Goal: Information Seeking & Learning: Find specific fact

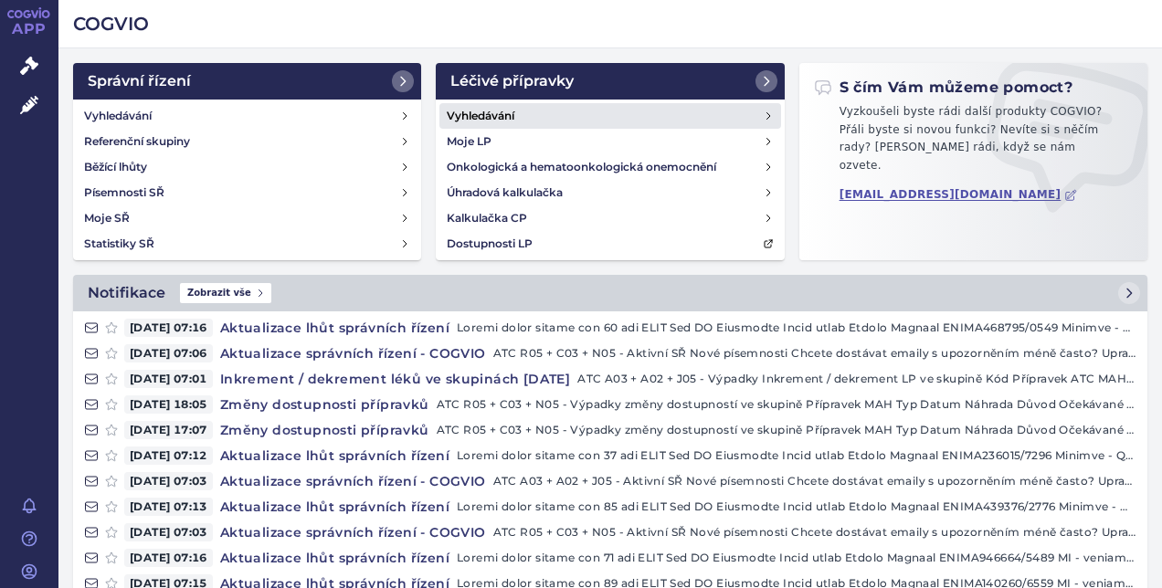
click at [577, 113] on link "Vyhledávání" at bounding box center [609, 116] width 341 height 26
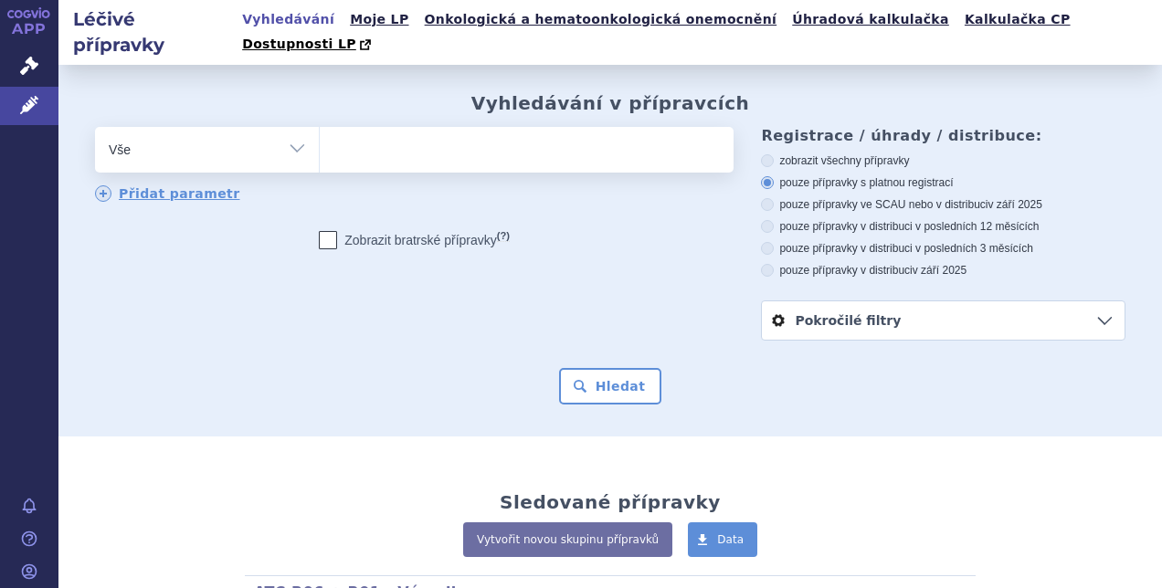
click at [574, 127] on ul at bounding box center [524, 146] width 409 height 38
click at [320, 126] on select at bounding box center [319, 149] width 1 height 46
type input "da"
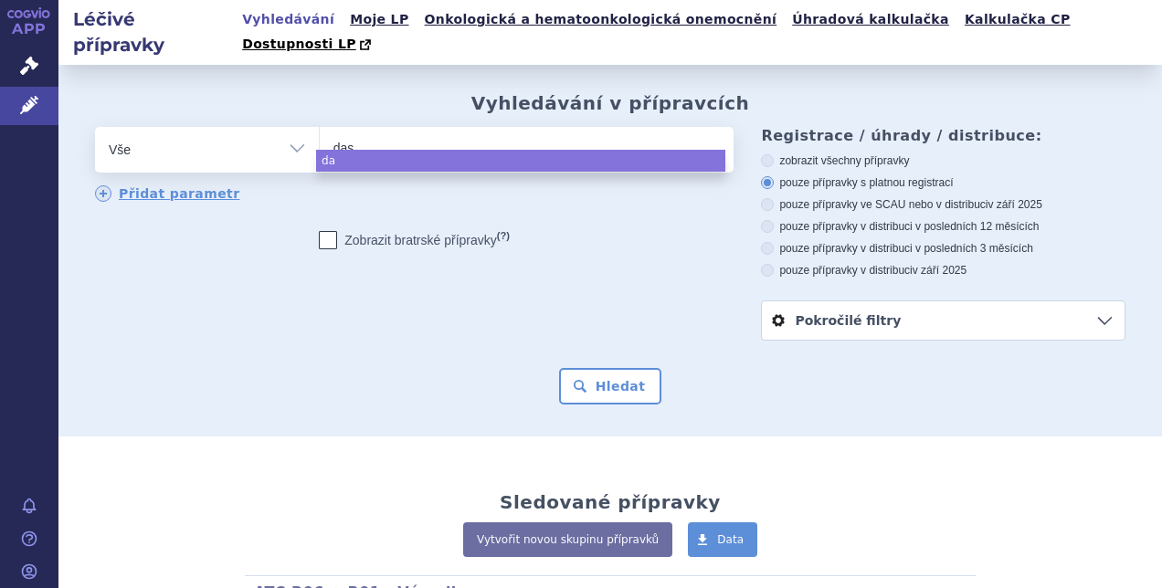
type input "dasl"
type input "daslo"
type input "daslodi"
type input "daslodil"
select select "daslodil"
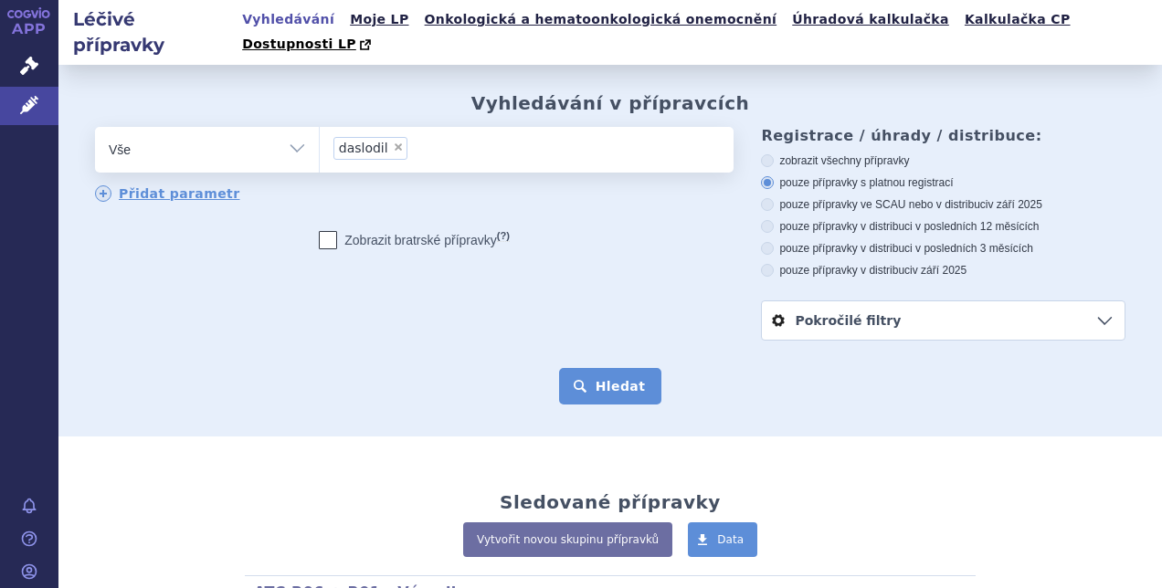
click at [600, 368] on button "Hledat" at bounding box center [610, 386] width 103 height 37
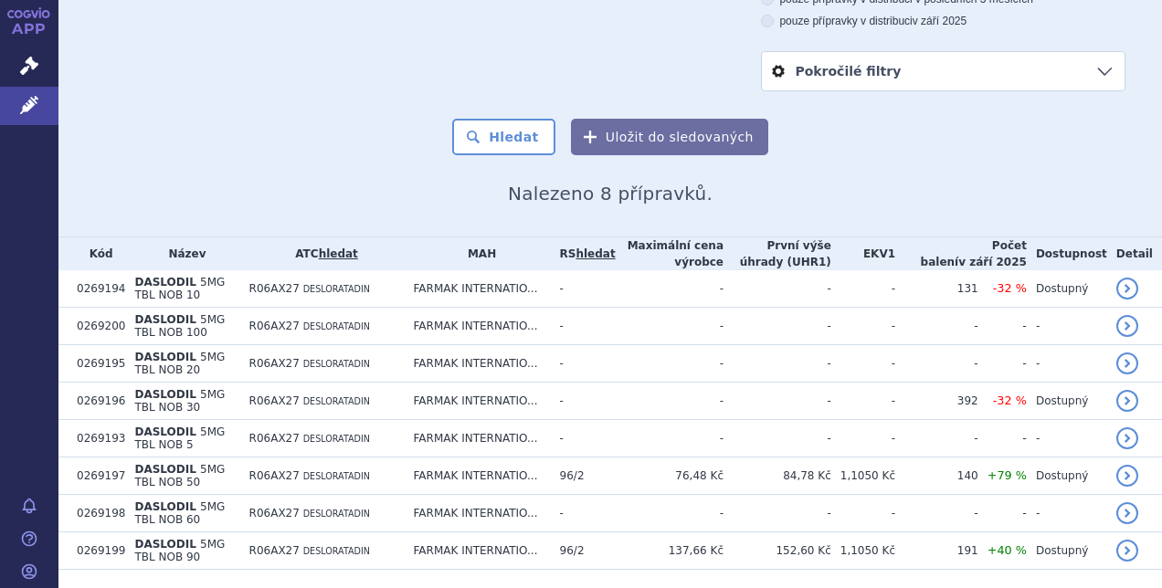
scroll to position [278, 0]
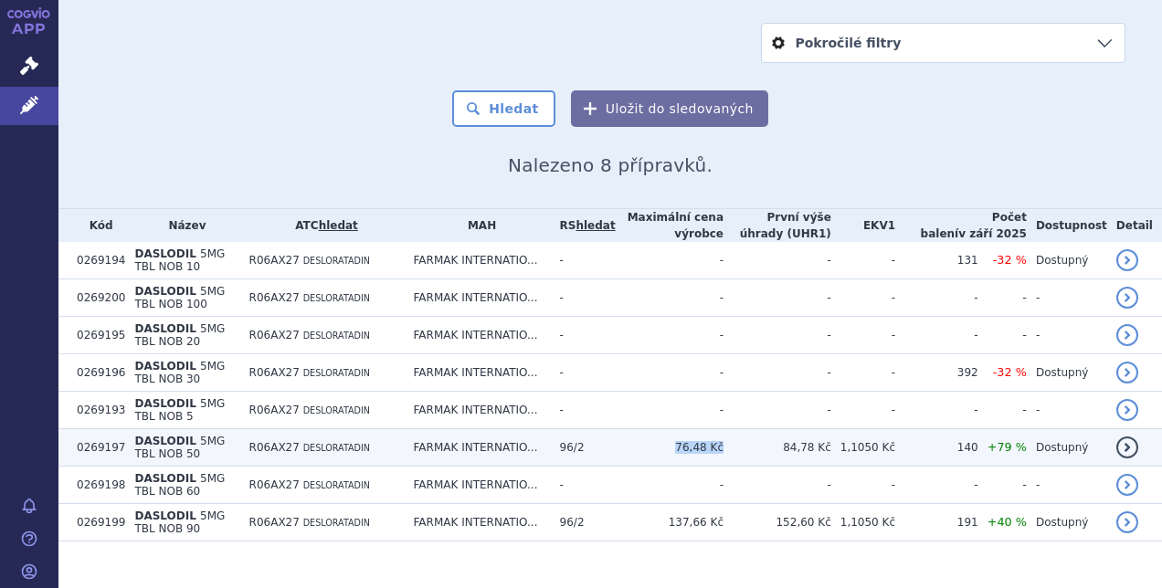
drag, startPoint x: 689, startPoint y: 424, endPoint x: 733, endPoint y: 429, distance: 45.1
click at [723, 429] on td "76,48 Kč" at bounding box center [670, 447] width 108 height 37
copy td "76,48 Kč"
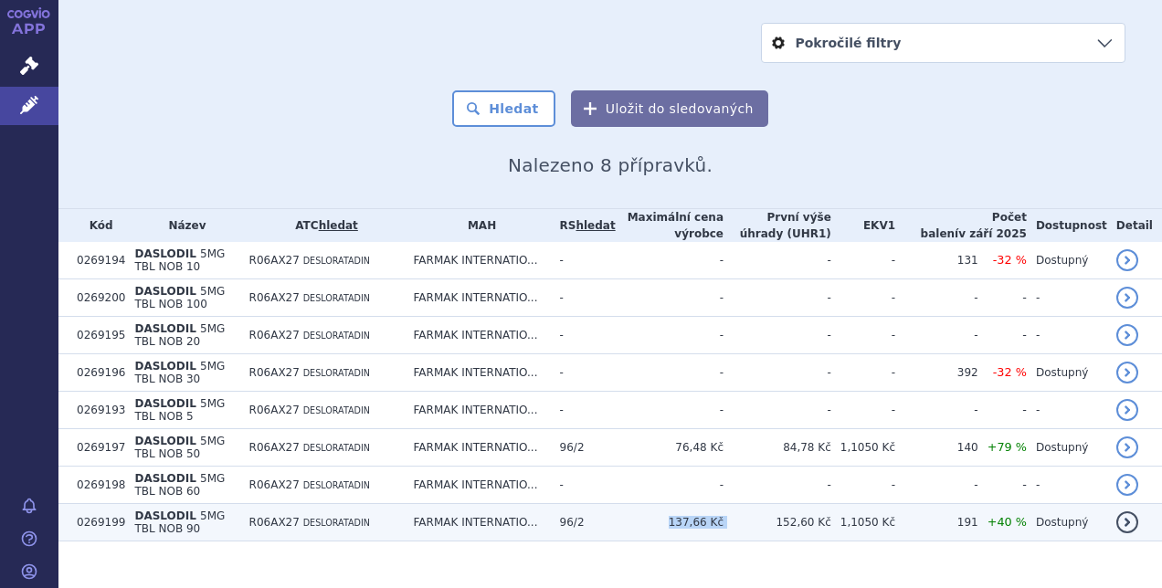
drag, startPoint x: 679, startPoint y: 493, endPoint x: 741, endPoint y: 499, distance: 62.3
click at [741, 504] on tr "0269199 DASLODIL 5MG TBL NOB 90 R06AX27 DESLORATADIN FARMAK INTERNATIO... 96/2 …" at bounding box center [609, 522] width 1103 height 37
copy tr "137,66 Kč"
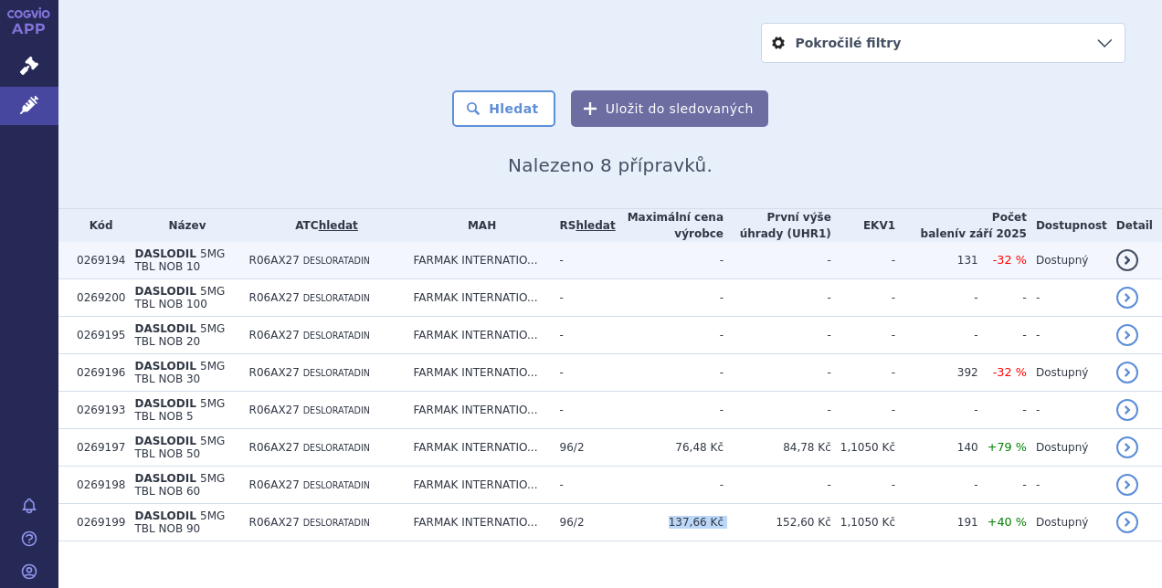
scroll to position [0, 0]
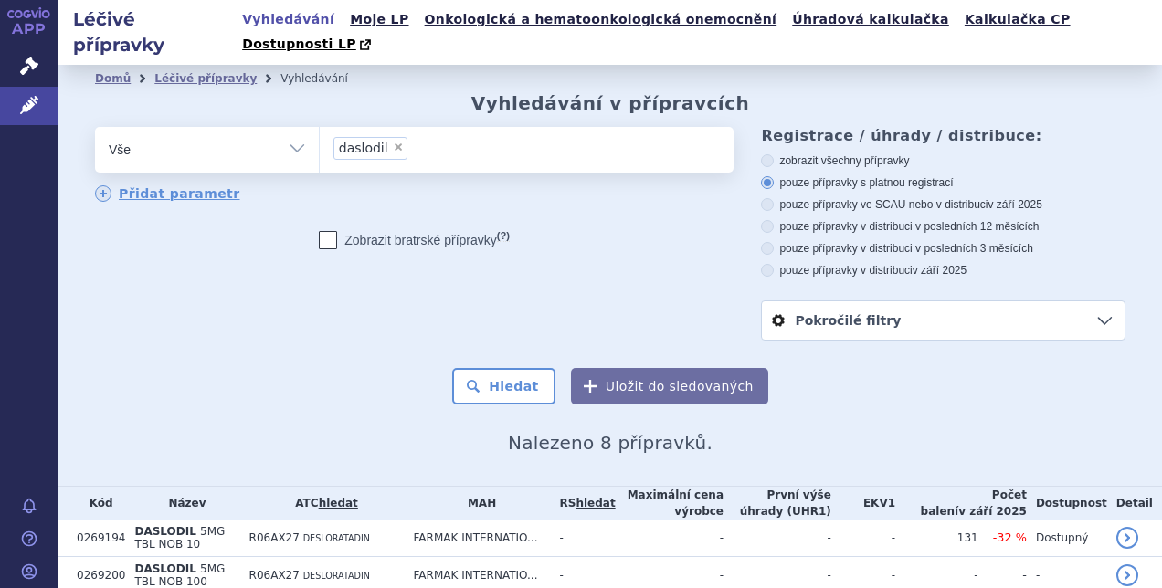
click at [393, 142] on span "×" at bounding box center [398, 147] width 11 height 11
click at [320, 126] on select "daslodil" at bounding box center [319, 149] width 1 height 46
select select
click at [387, 127] on ul at bounding box center [524, 146] width 409 height 38
click at [320, 126] on select "daslodil" at bounding box center [319, 149] width 1 height 46
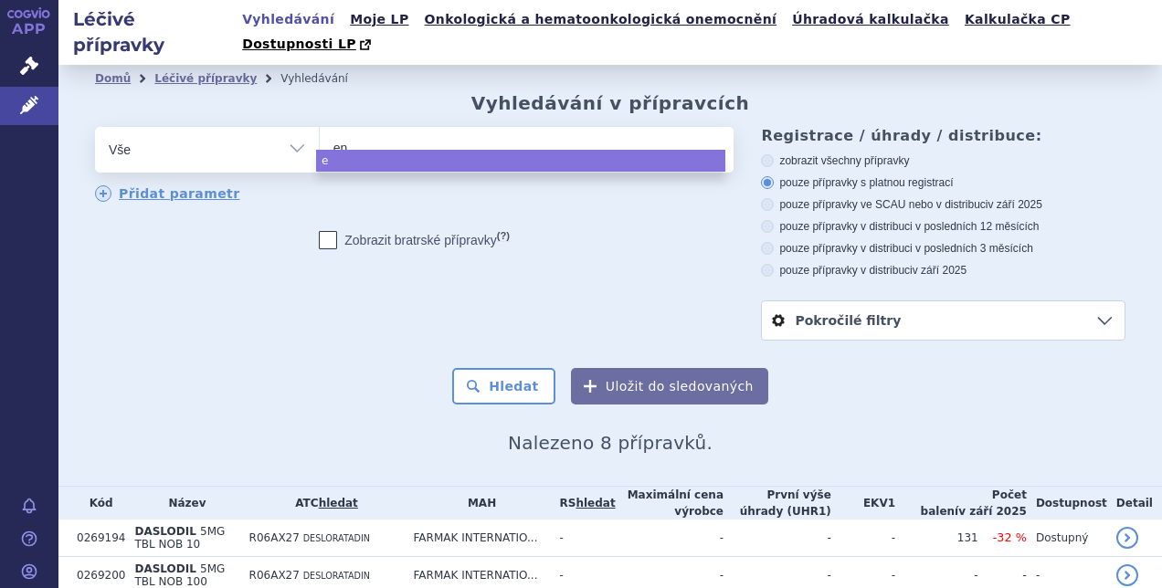
type input "ent"
type input "ente"
type input "enteca"
type input "entecavi"
type input "entecavir"
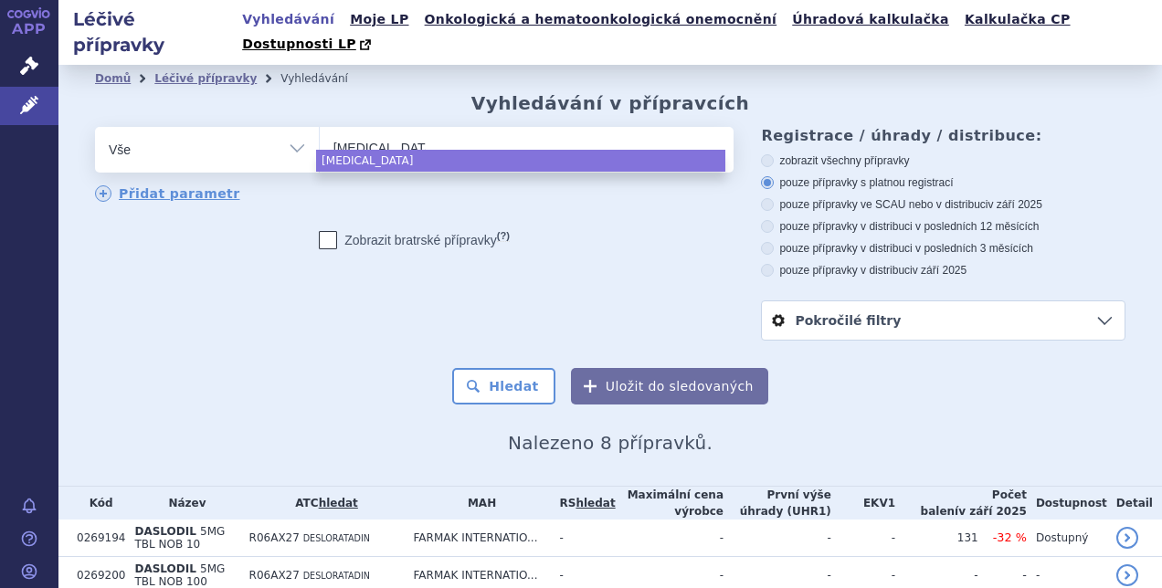
select select "entecavir"
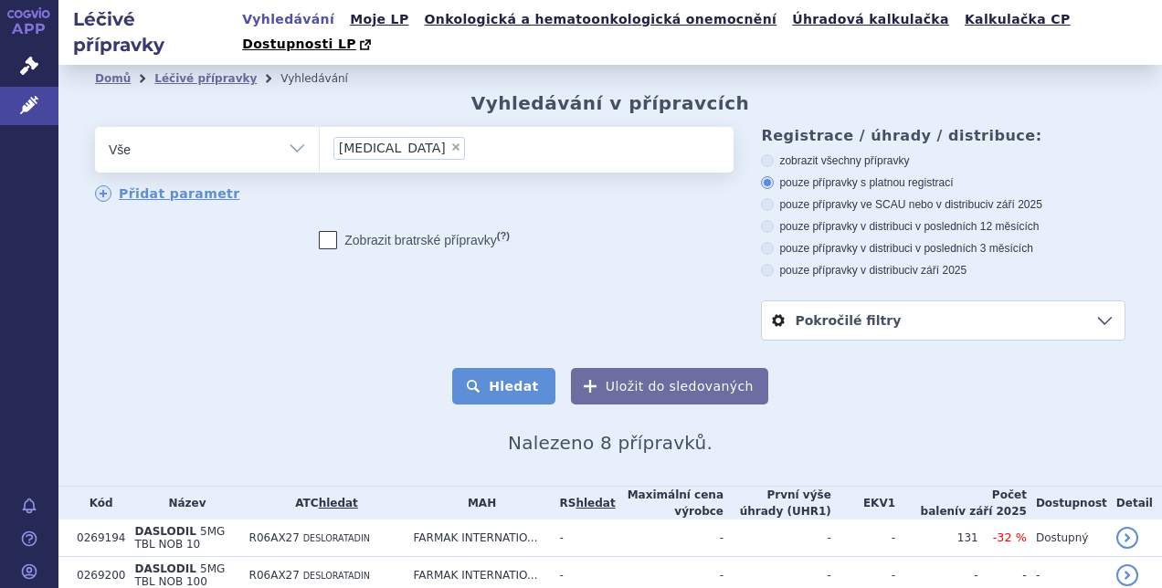
click at [530, 368] on button "Hledat" at bounding box center [503, 386] width 103 height 37
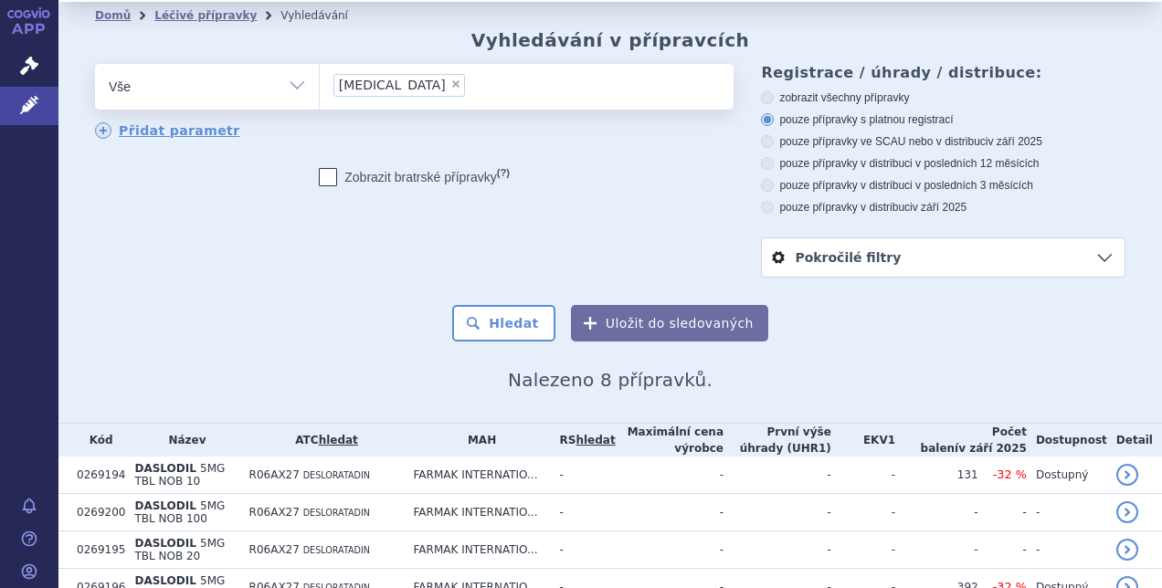
scroll to position [146, 0]
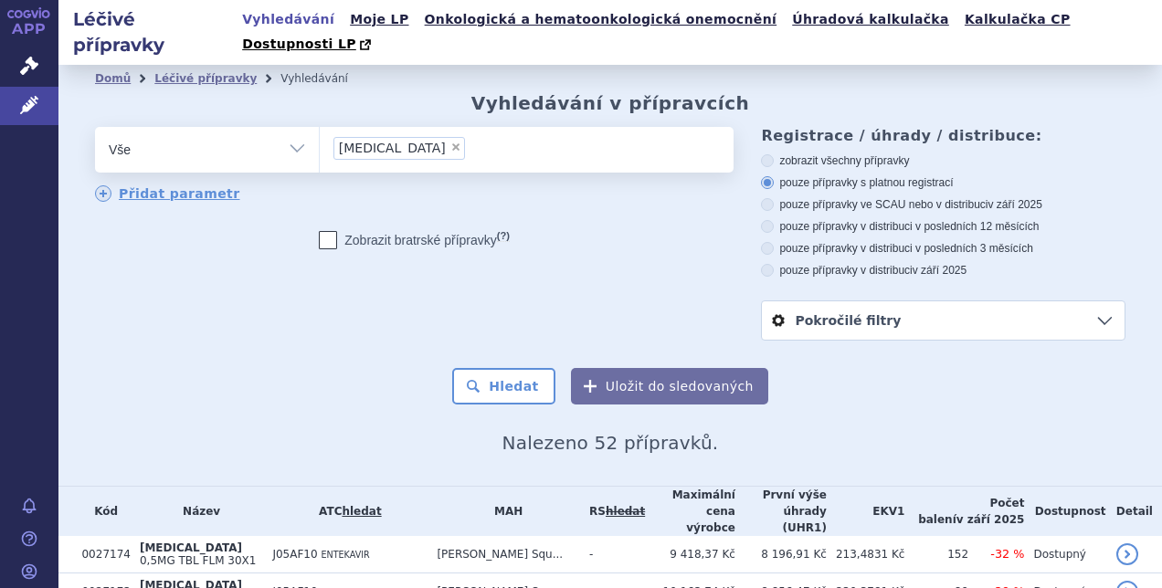
click at [450, 142] on span "×" at bounding box center [455, 147] width 11 height 11
click at [320, 126] on select "[MEDICAL_DATA]" at bounding box center [319, 149] width 1 height 46
select select
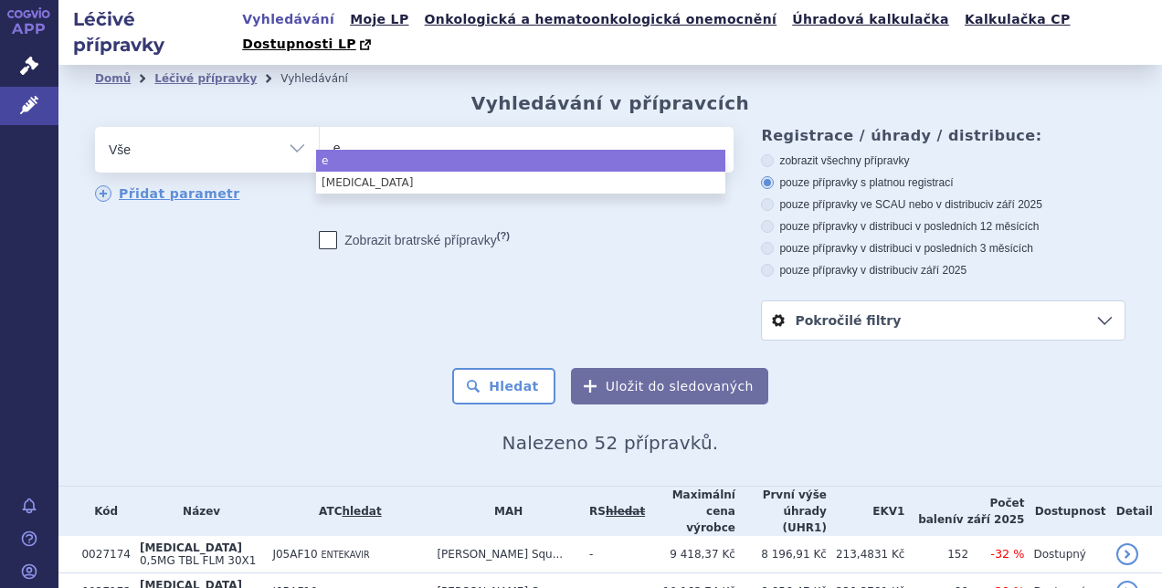
type input "en"
type input "ente"
type input "enteca"
type input "entecavi"
type input "entecavir"
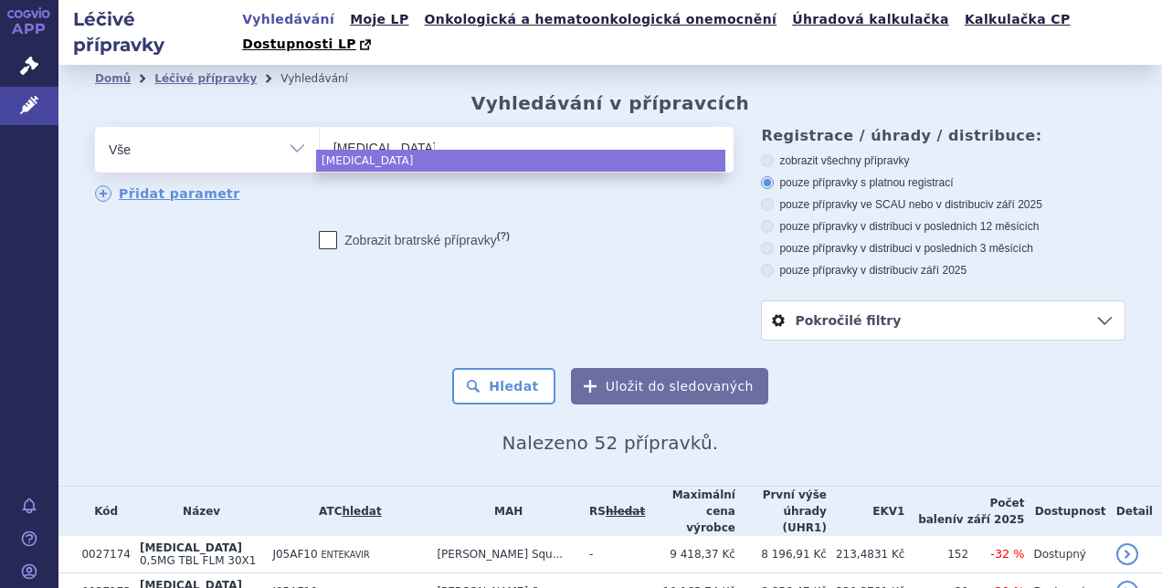
type input "entecavir f"
type input "[MEDICAL_DATA] fmk"
select select "[MEDICAL_DATA] fmk"
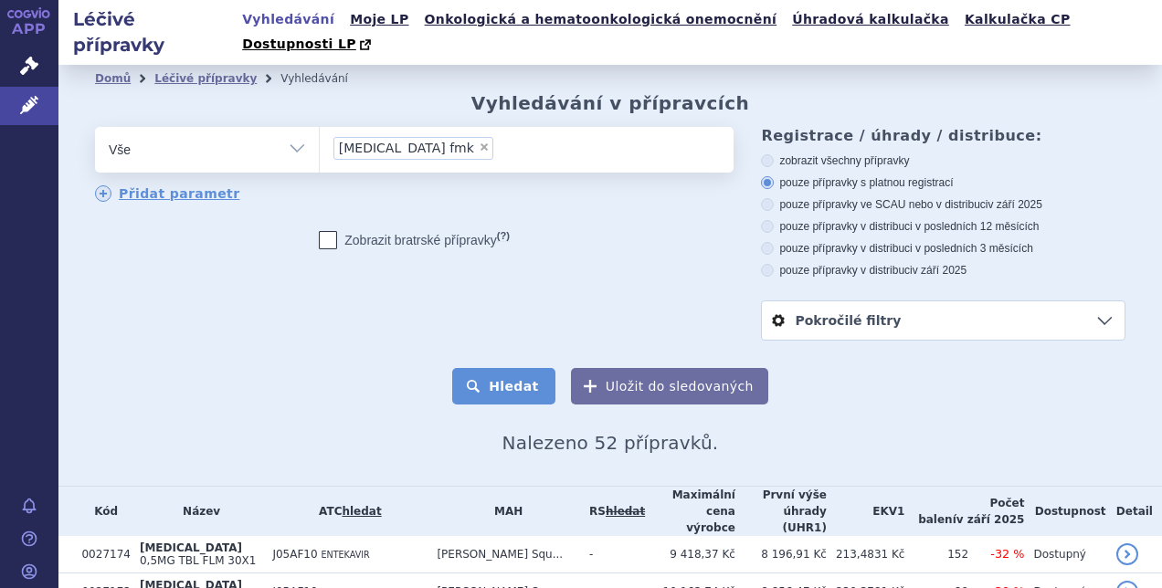
click at [506, 368] on button "Hledat" at bounding box center [503, 386] width 103 height 37
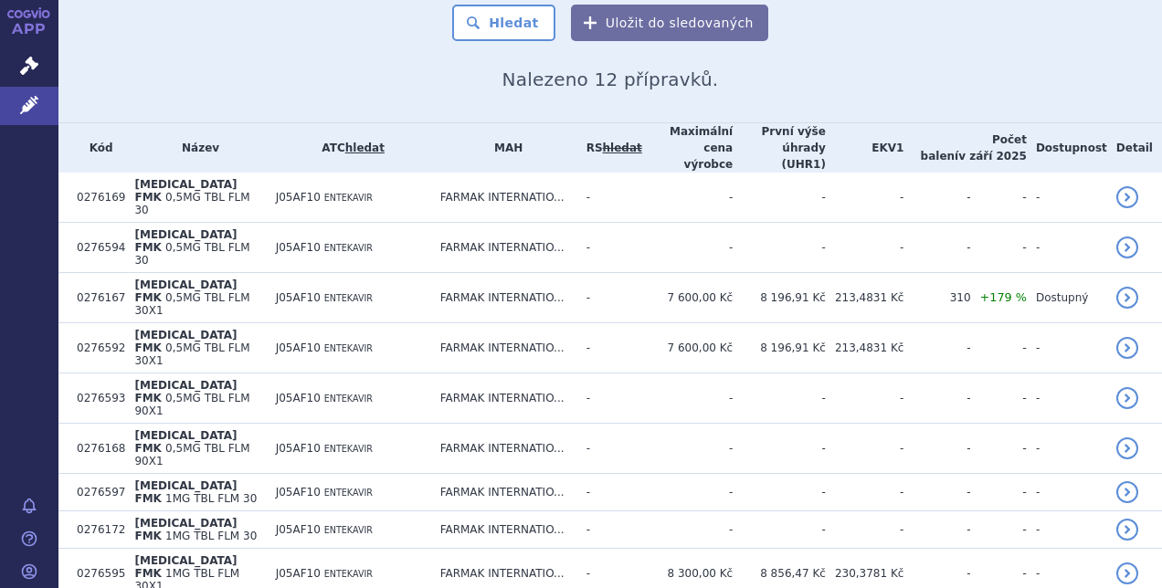
scroll to position [365, 0]
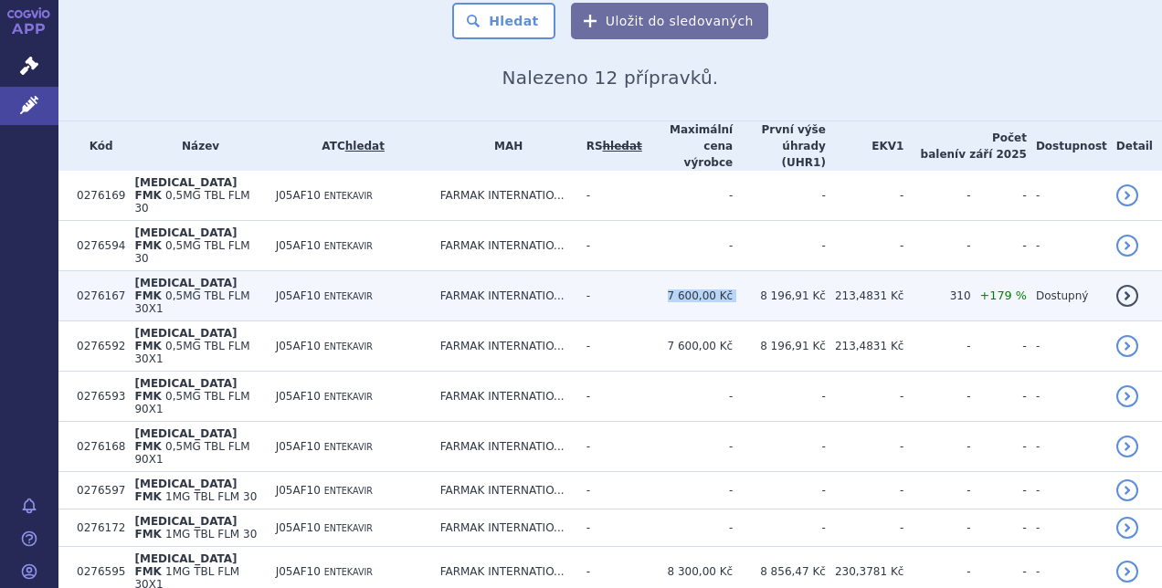
drag, startPoint x: 677, startPoint y: 220, endPoint x: 743, endPoint y: 224, distance: 66.8
click at [743, 271] on tr "0276167 [MEDICAL_DATA] FMK 0,5MG TBL FLM 30X1 J05AF10 ENTEKAVIR FARMAK INTERNAT…" at bounding box center [609, 296] width 1103 height 50
copy tr "7 600,00 Kč"
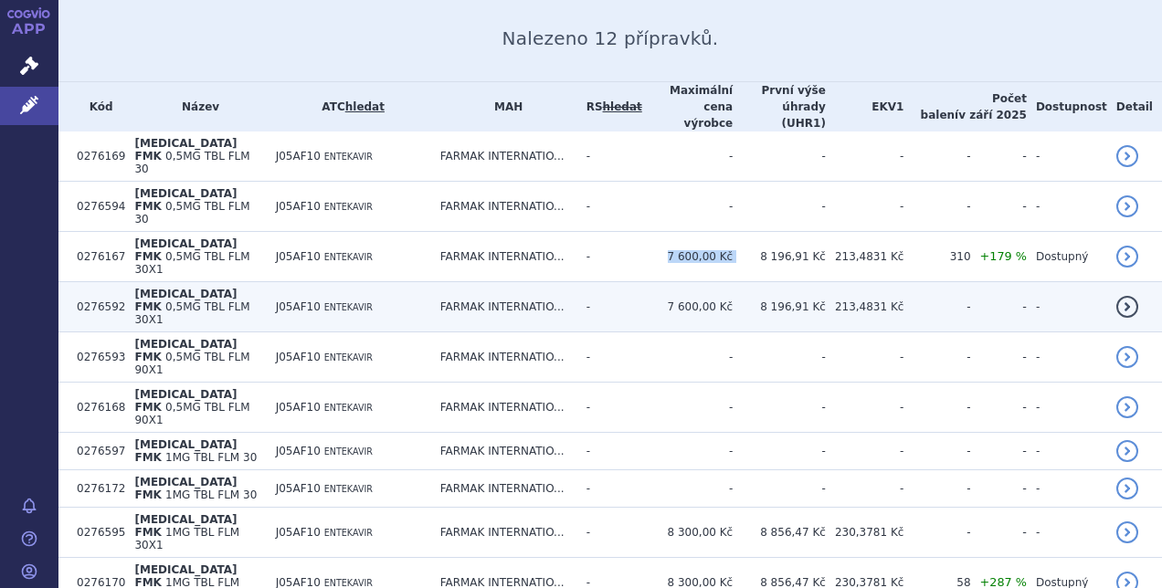
scroll to position [427, 0]
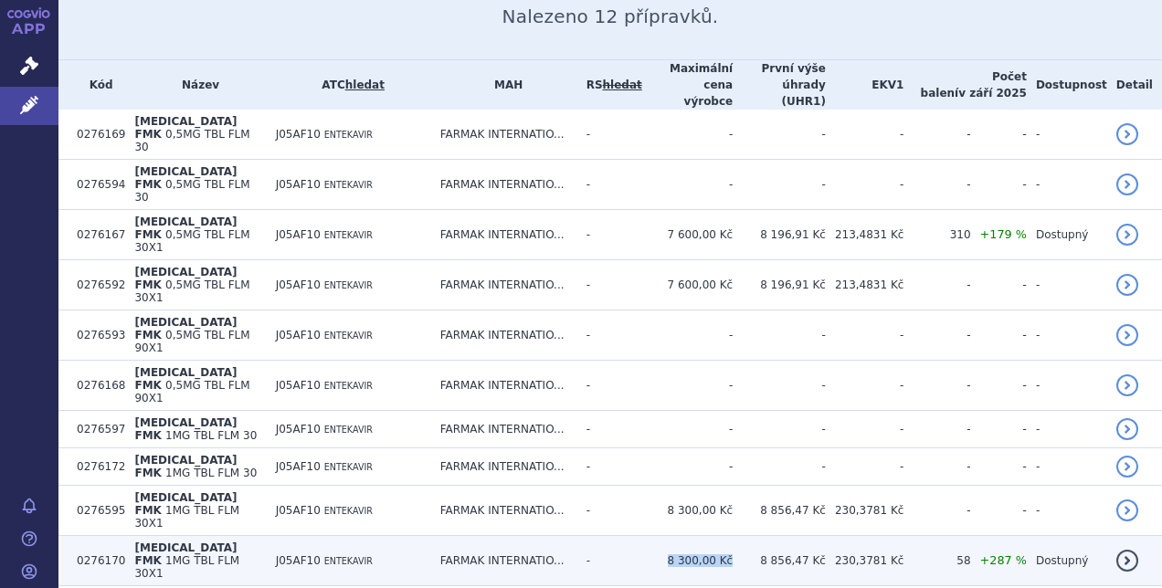
drag, startPoint x: 676, startPoint y: 423, endPoint x: 738, endPoint y: 419, distance: 62.2
click at [732, 536] on td "8 300,00 Kč" at bounding box center [687, 561] width 90 height 50
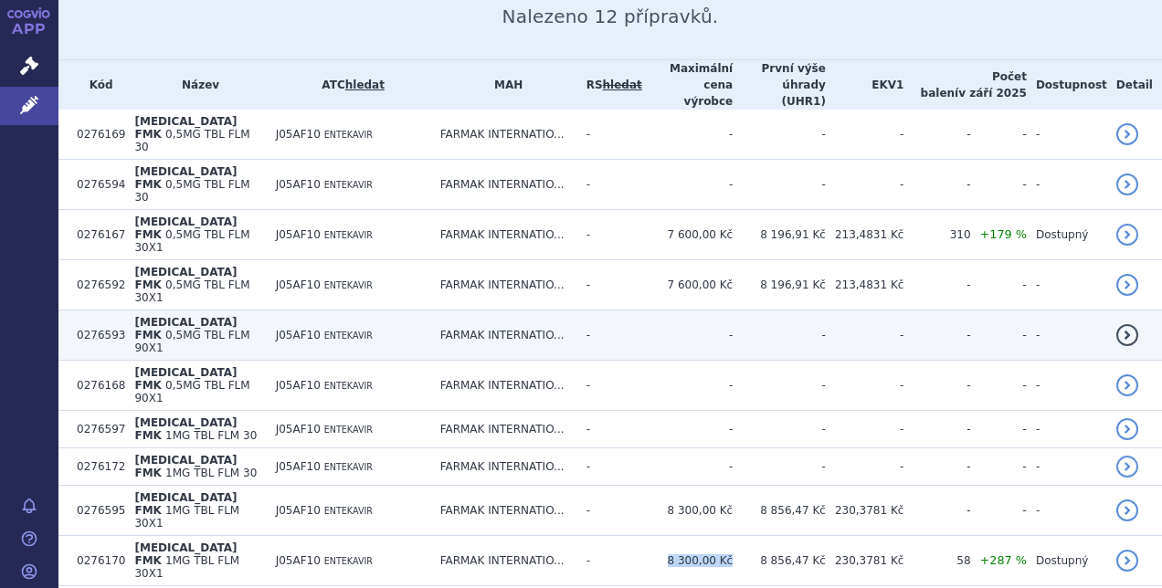
copy td "8 300,00 Kč"
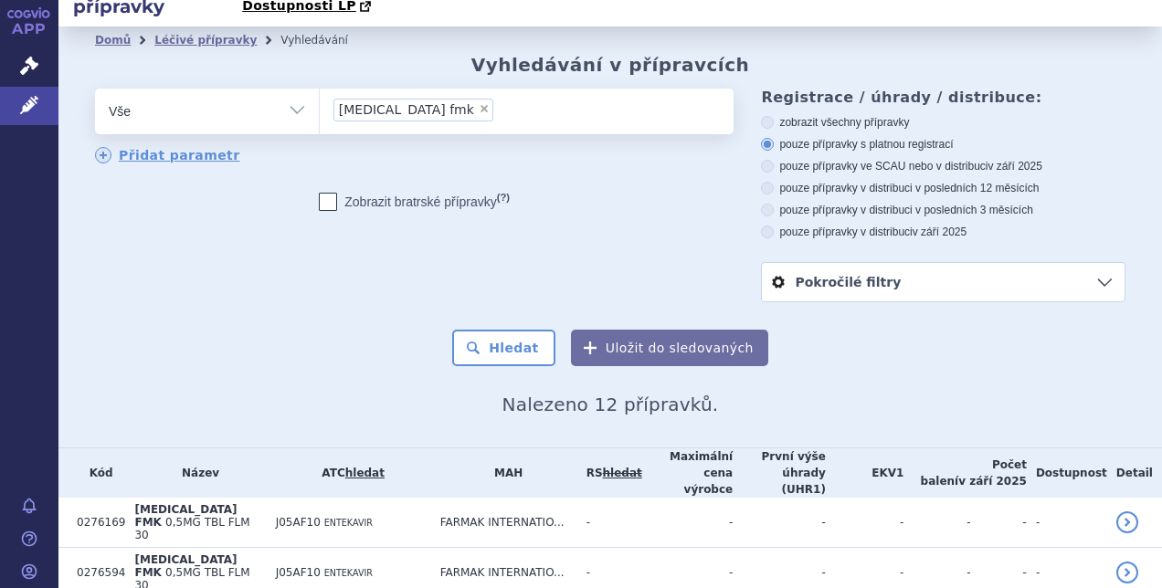
scroll to position [0, 0]
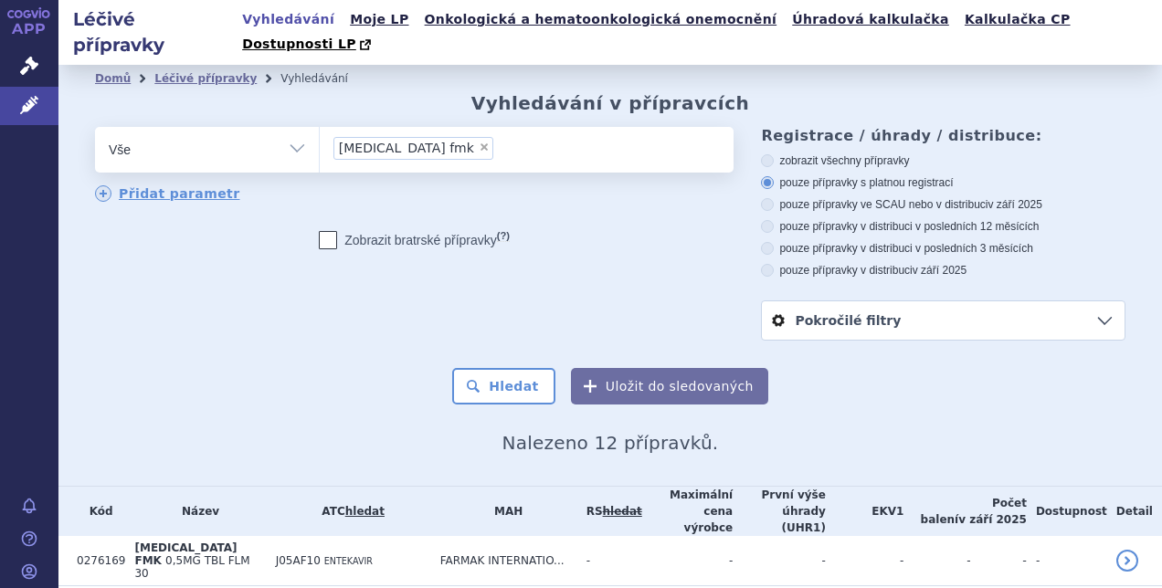
click at [479, 142] on span "×" at bounding box center [484, 147] width 11 height 11
click at [320, 129] on select "entecavir fmk" at bounding box center [319, 149] width 1 height 46
select select
click at [426, 129] on ul at bounding box center [524, 146] width 409 height 38
click at [320, 129] on select "entecavir fmk" at bounding box center [319, 149] width 1 height 46
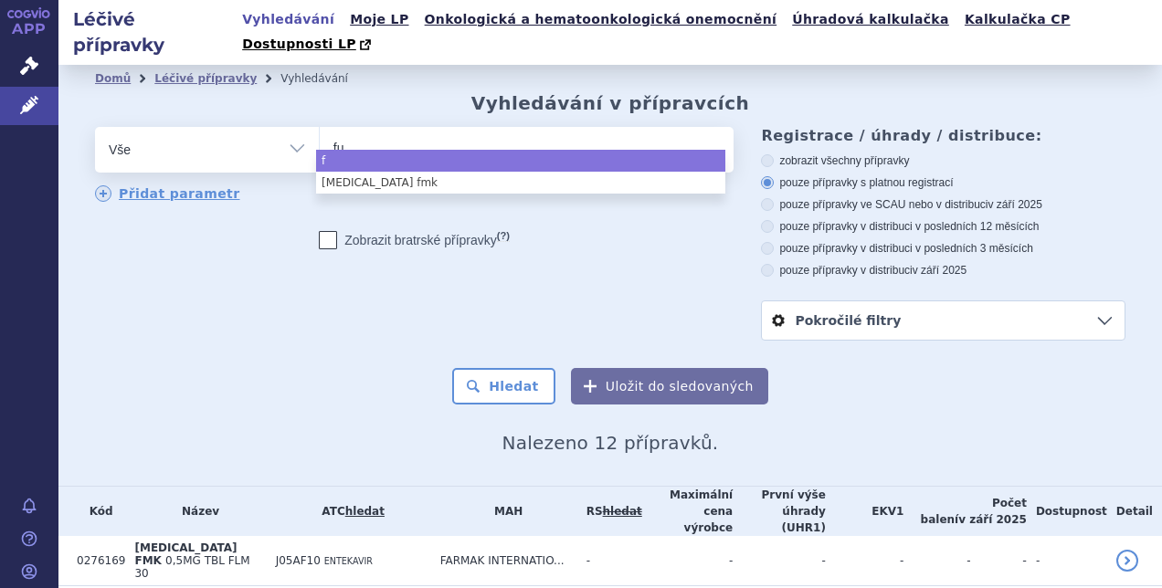
type input "fur"
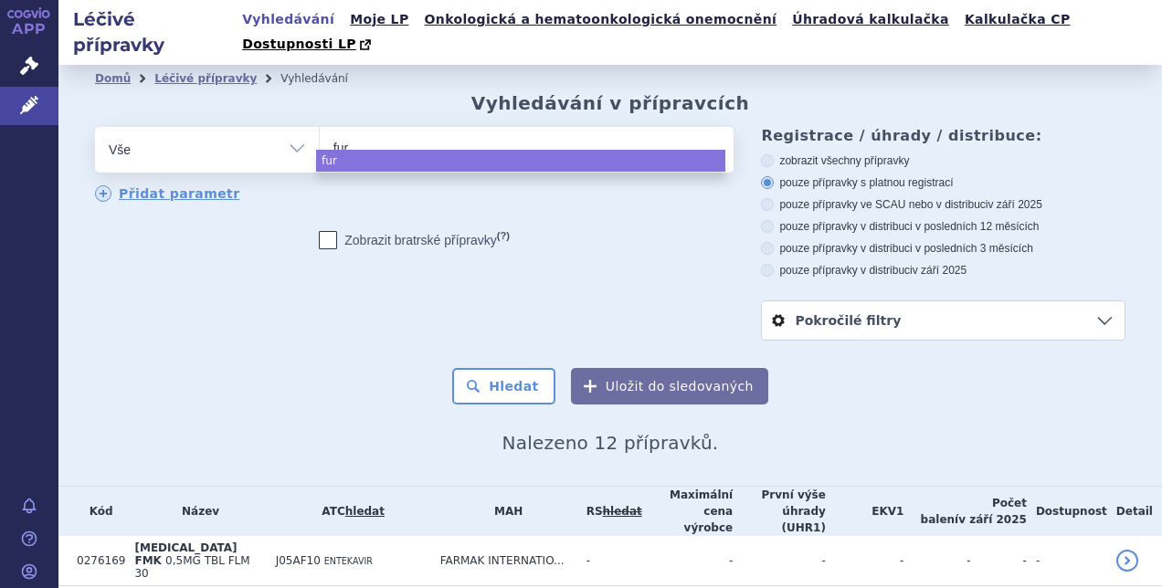
type input "furo"
type input "furose"
type input "furosemi"
type input "furosemid"
select select "furosemid"
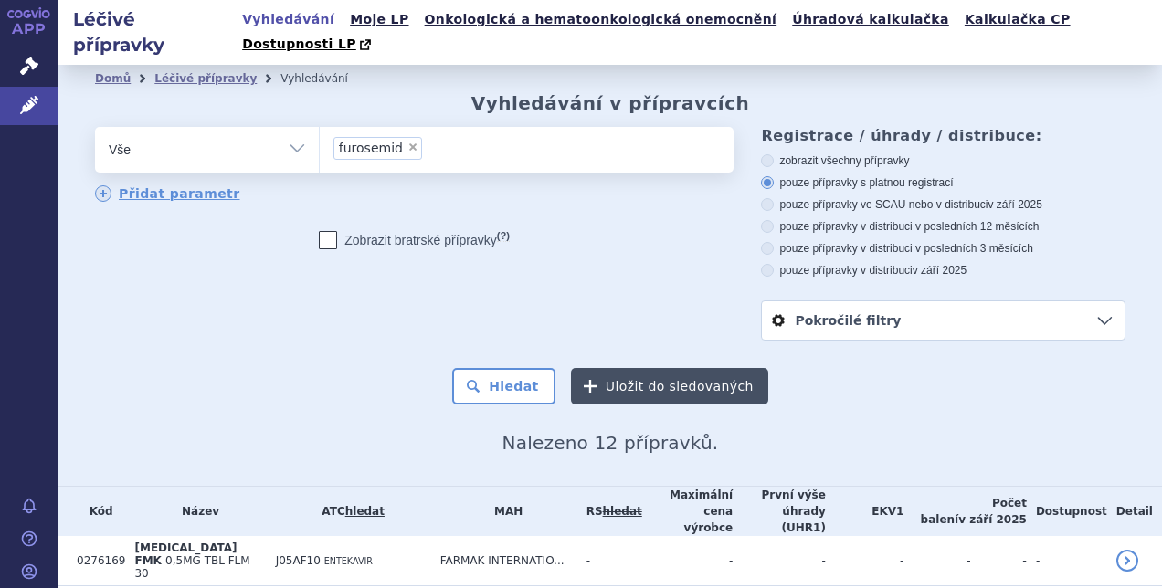
click at [614, 368] on button "Uložit do sledovaných" at bounding box center [669, 386] width 197 height 37
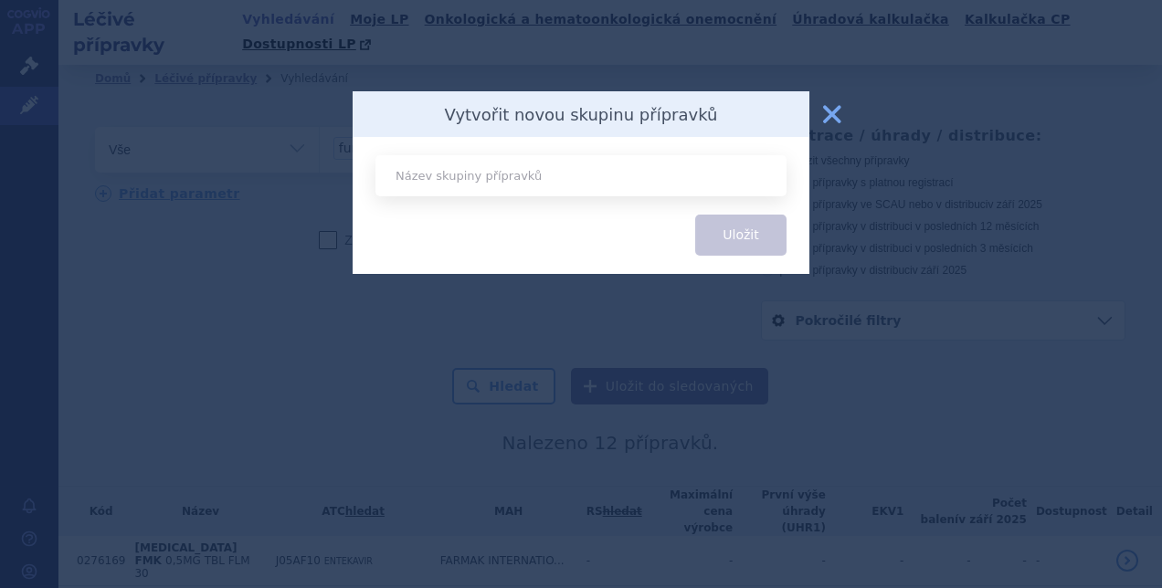
click at [824, 115] on button "zavřít" at bounding box center [832, 114] width 37 height 37
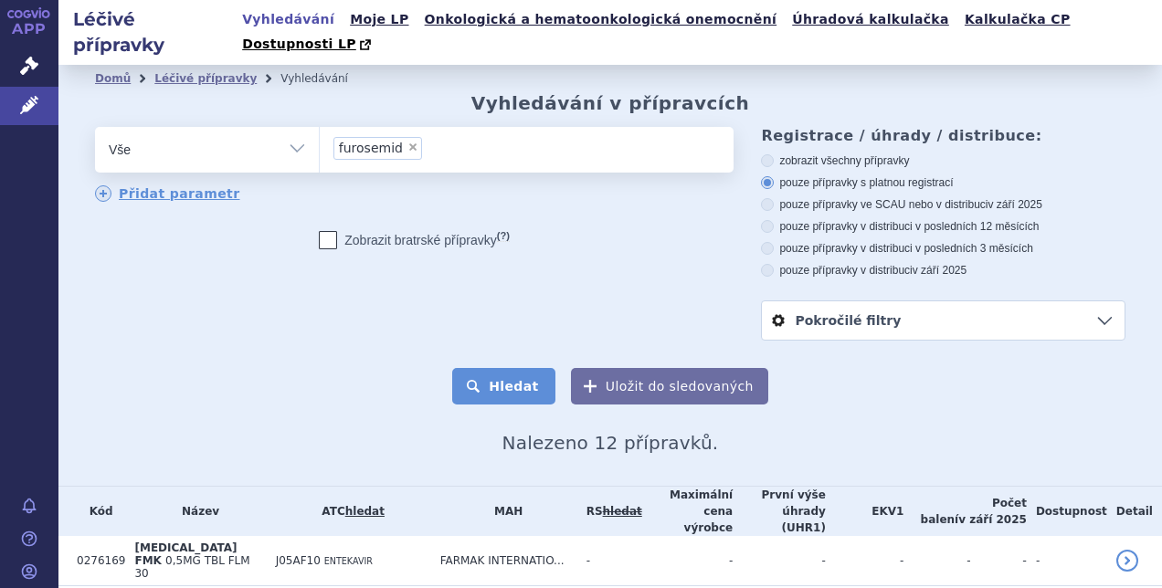
click at [495, 371] on button "Hledat" at bounding box center [503, 386] width 103 height 37
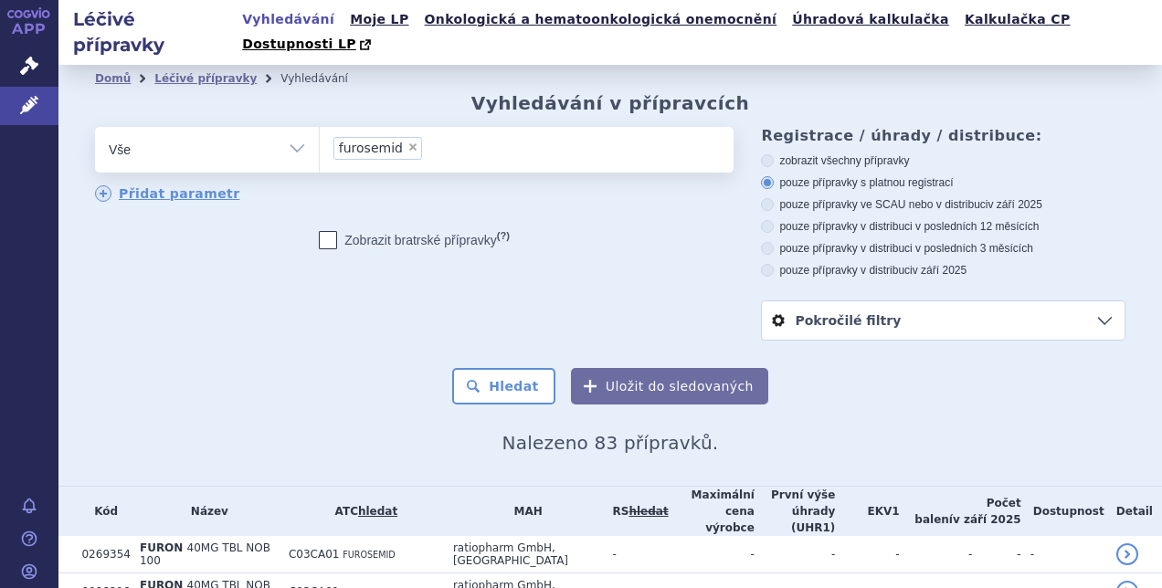
click at [407, 142] on span "×" at bounding box center [412, 147] width 11 height 11
click at [320, 128] on select "furosemid" at bounding box center [319, 149] width 1 height 46
select select
click at [404, 128] on ul at bounding box center [524, 146] width 409 height 38
click at [320, 128] on select "furosemid" at bounding box center [319, 149] width 1 height 46
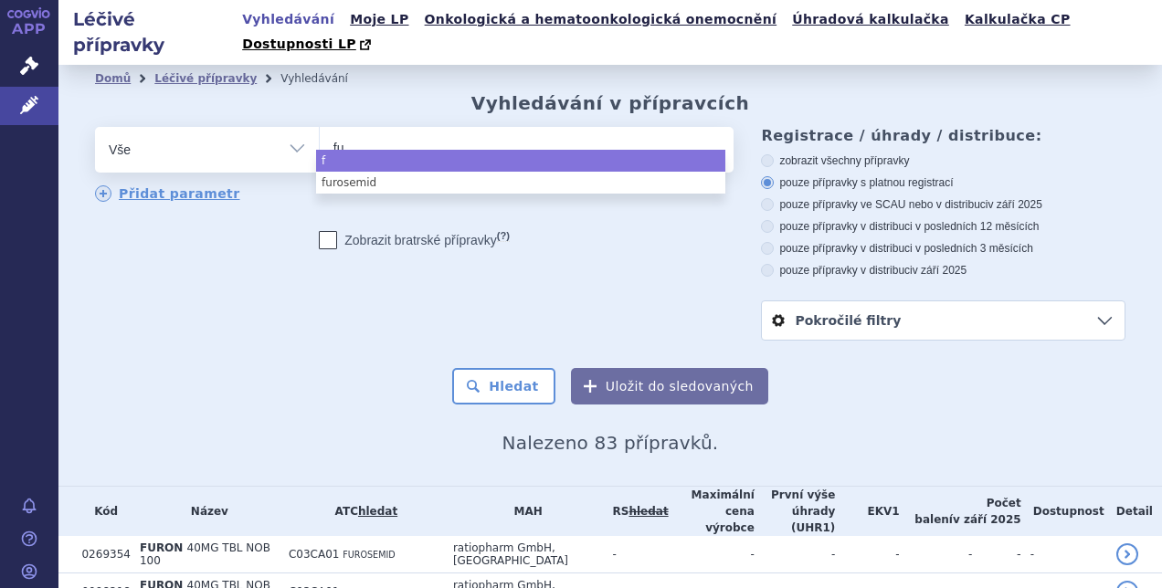
type input "fur"
type input "furo"
type input "furose"
type input "furosemi"
type input "furosemid"
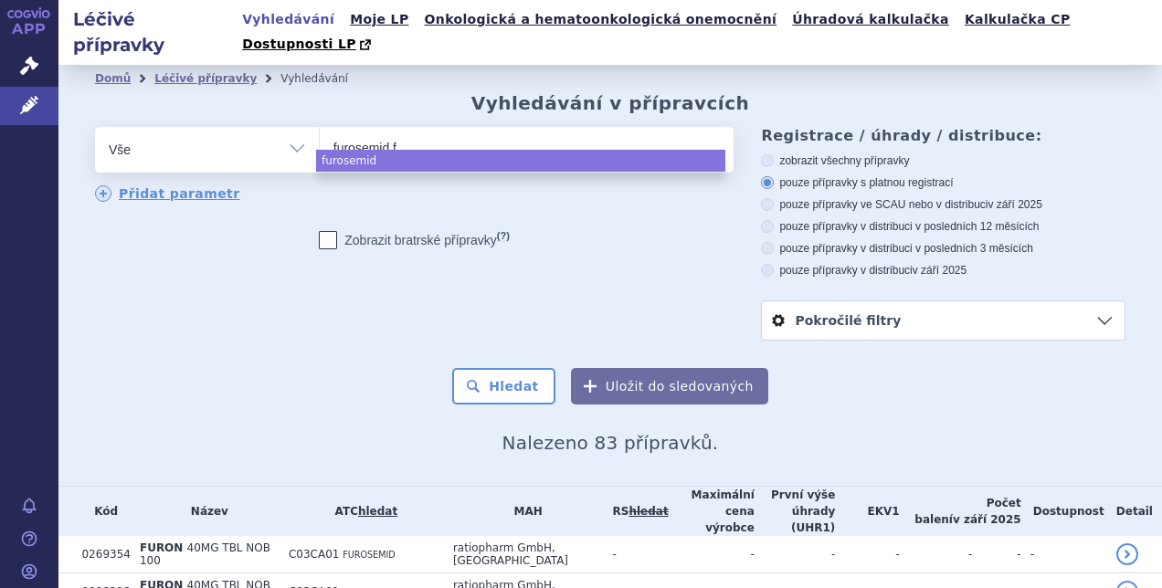
type input "furosemid fm"
type input "furosemid fmk"
select select "furosemid fmk"
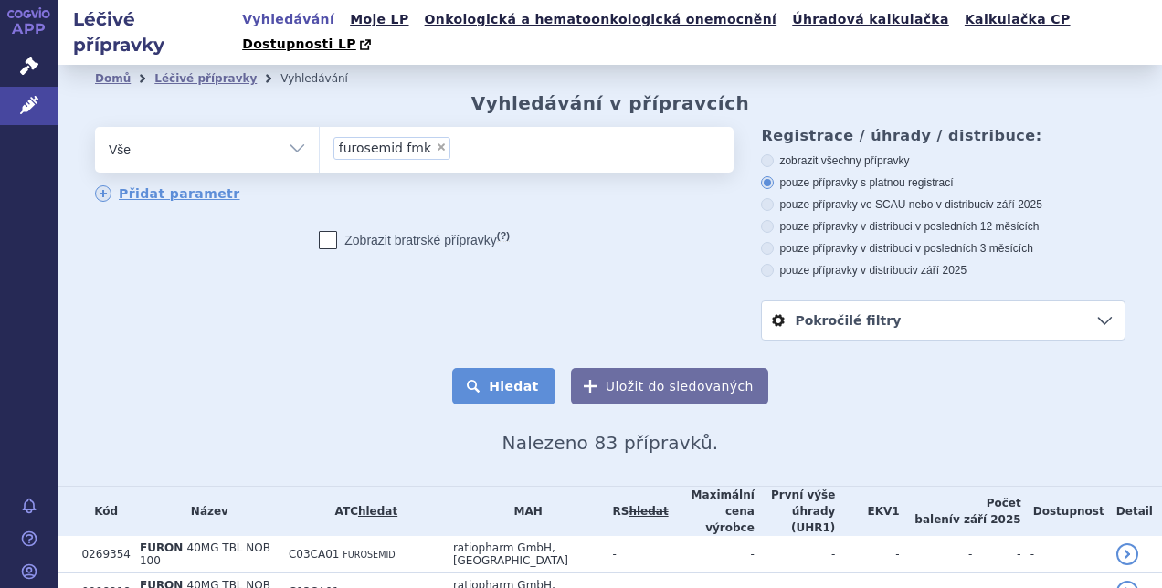
click at [485, 373] on button "Hledat" at bounding box center [503, 386] width 103 height 37
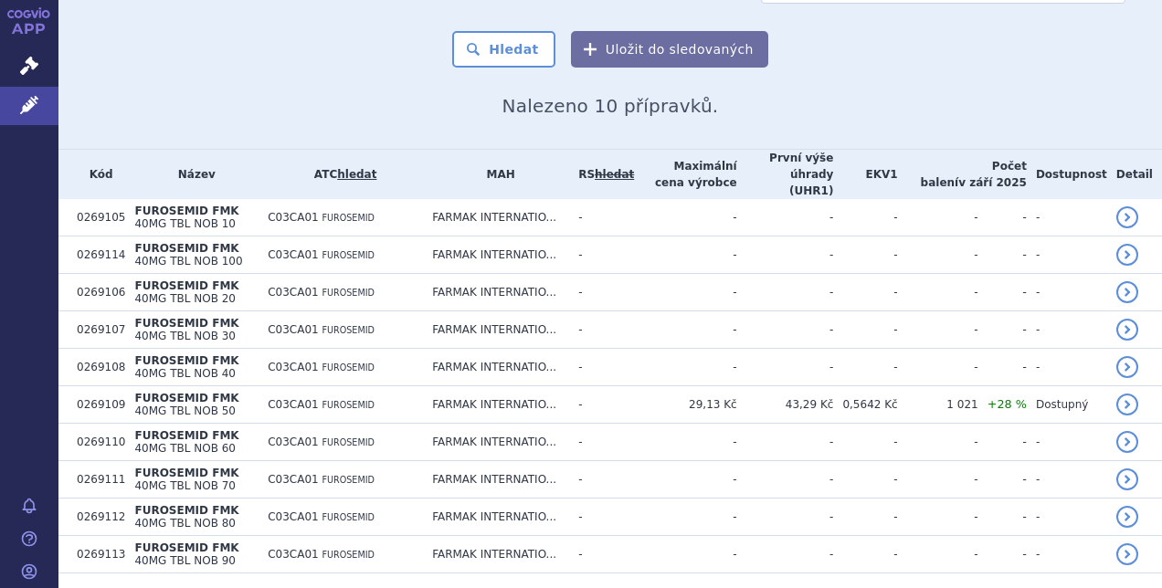
scroll to position [353, 0]
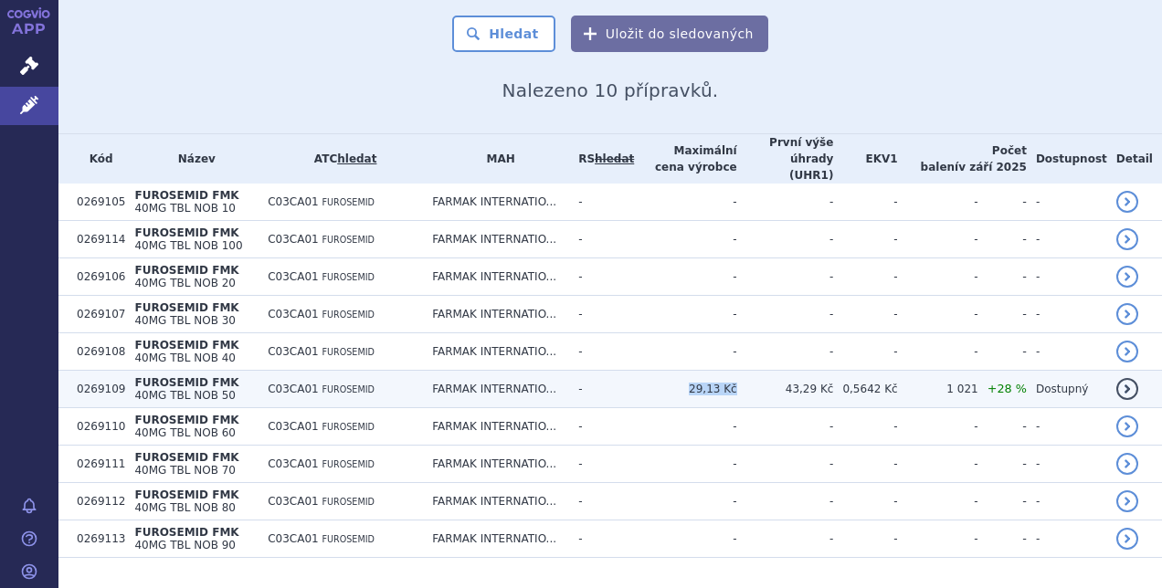
drag, startPoint x: 705, startPoint y: 348, endPoint x: 749, endPoint y: 349, distance: 43.8
click at [736, 371] on td "29,13 Kč" at bounding box center [685, 389] width 102 height 37
copy td "29,13 Kč"
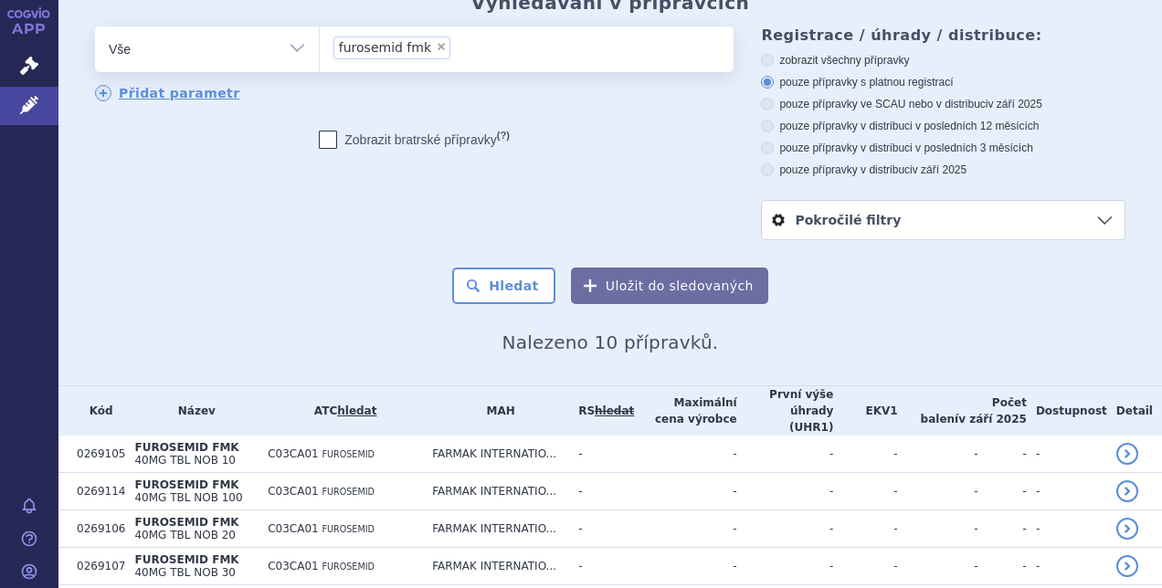
scroll to position [0, 0]
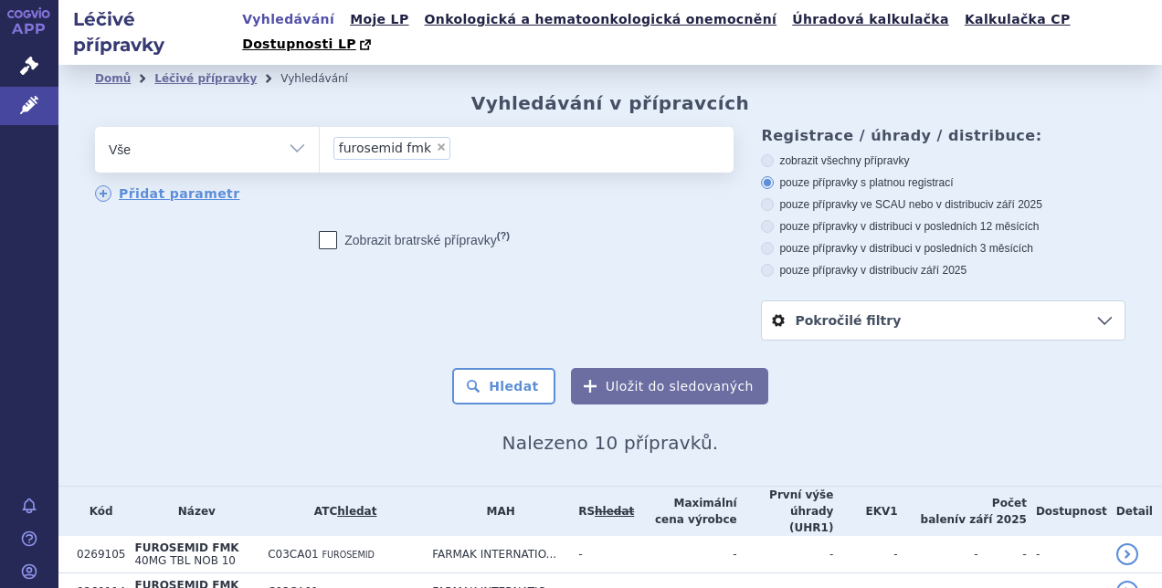
click at [436, 142] on span "×" at bounding box center [441, 147] width 11 height 11
click at [320, 126] on select "furosemid fmk" at bounding box center [319, 149] width 1 height 46
select select
click at [424, 127] on ul at bounding box center [524, 146] width 409 height 38
click at [320, 126] on select "furosemid fmk" at bounding box center [319, 149] width 1 height 46
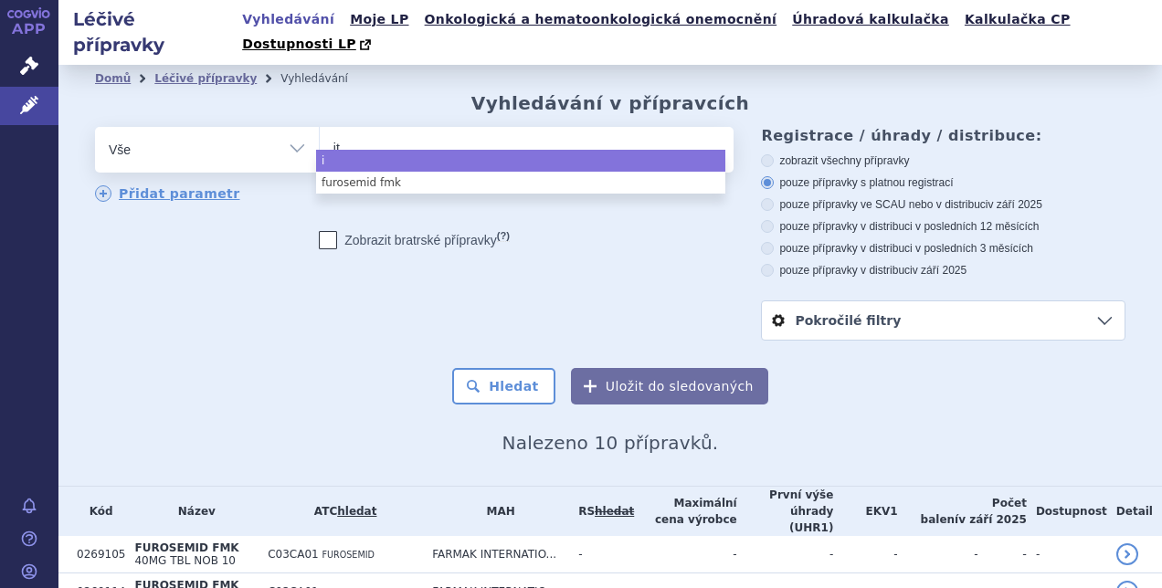
type input "ito"
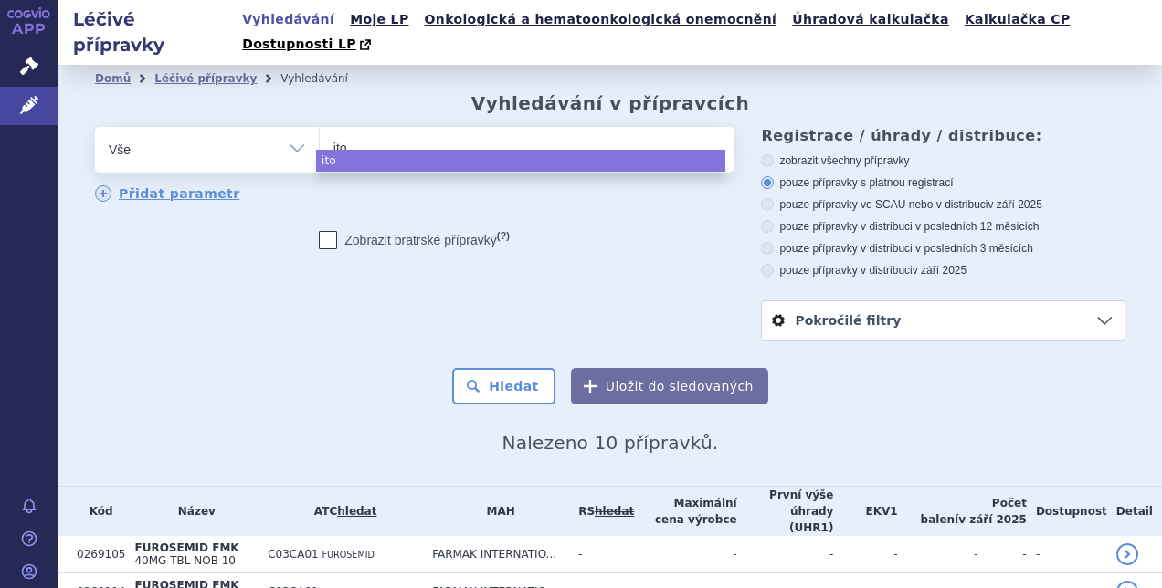
type input "itop"
type input "itopri"
type input "itoprid"
type input "itoprid f"
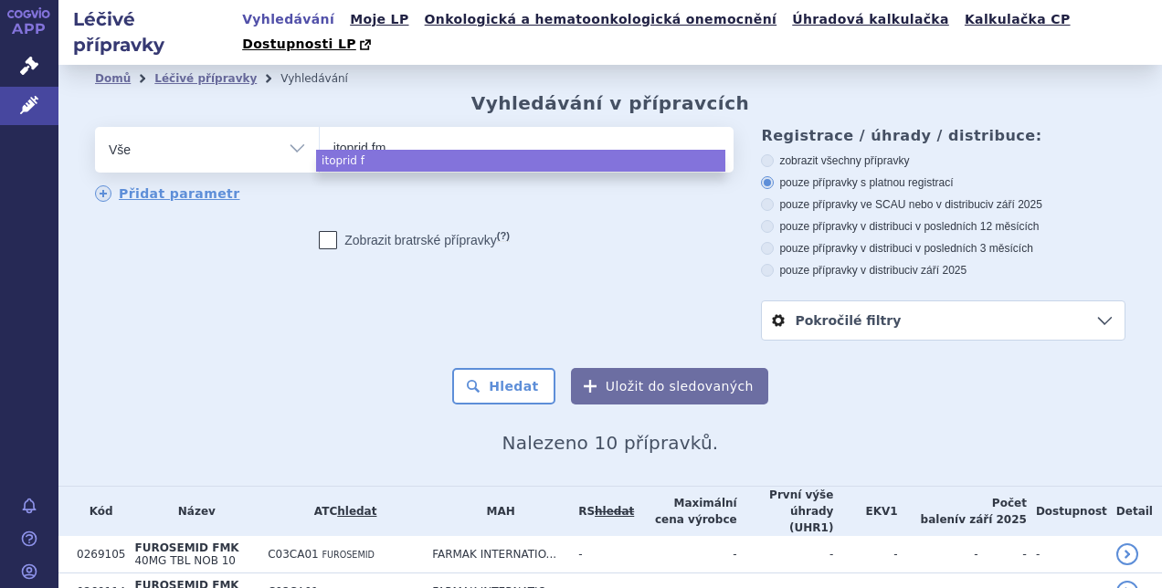
type input "itoprid fmk"
select select "itoprid fmk"
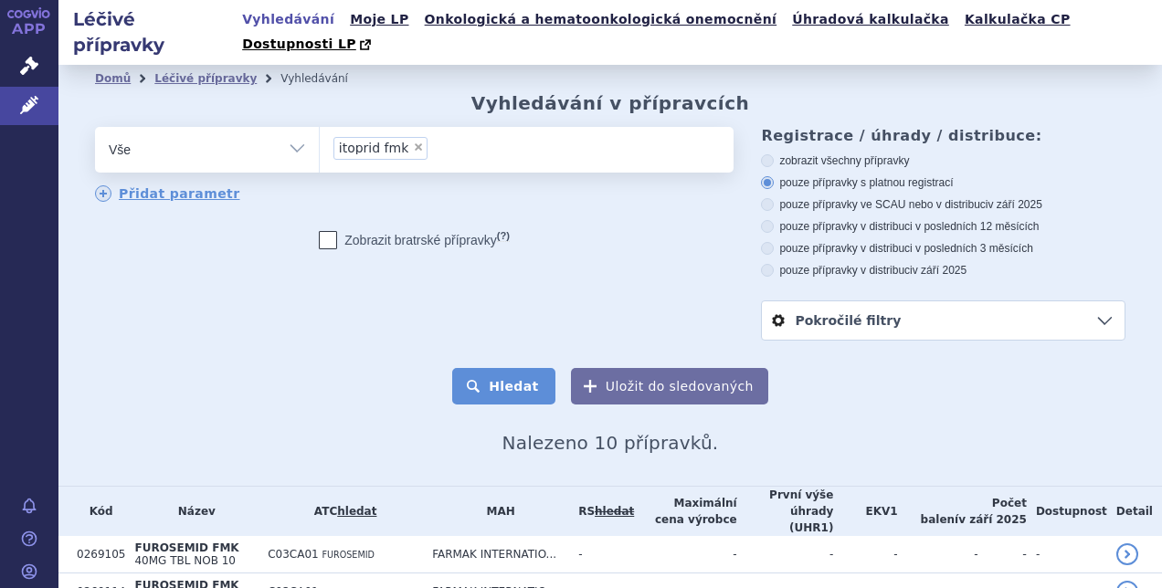
click at [525, 368] on button "Hledat" at bounding box center [503, 386] width 103 height 37
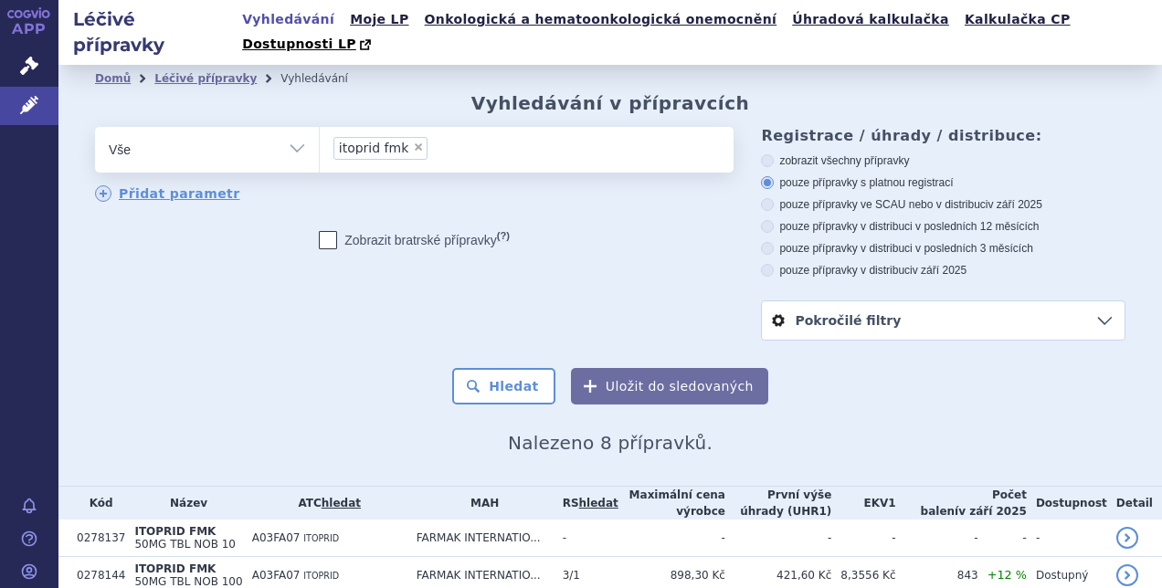
scroll to position [278, 0]
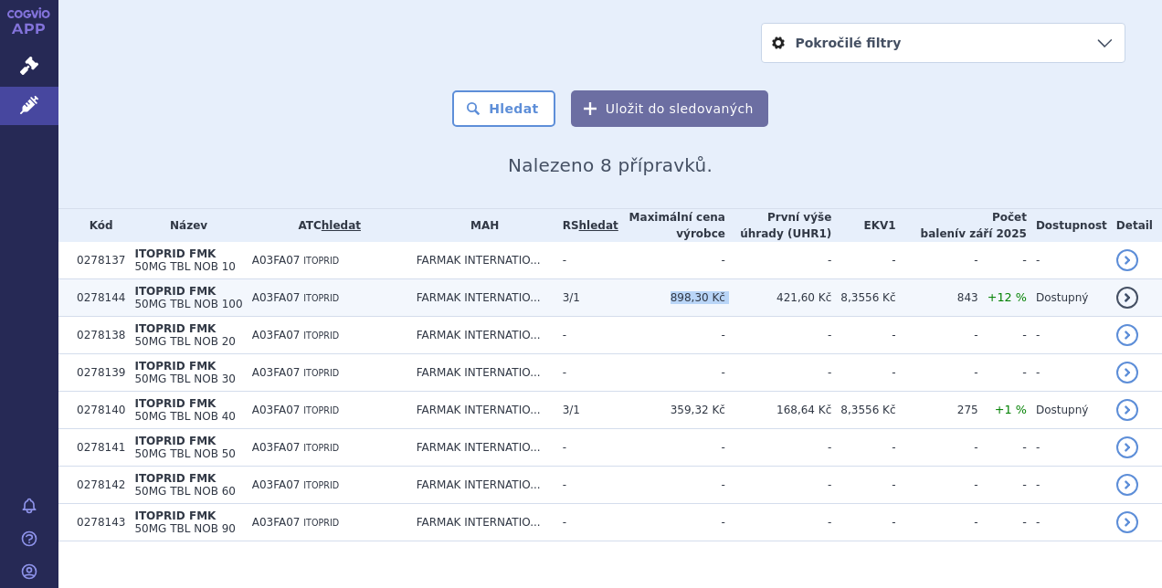
drag, startPoint x: 688, startPoint y: 272, endPoint x: 745, endPoint y: 274, distance: 57.6
click at [745, 279] on tr "0278144 ITOPRID FMK 50MG TBL NOB 100 A03FA07 ITOPRID FARMAK INTERNATIO... 3/1 8…" at bounding box center [609, 297] width 1103 height 37
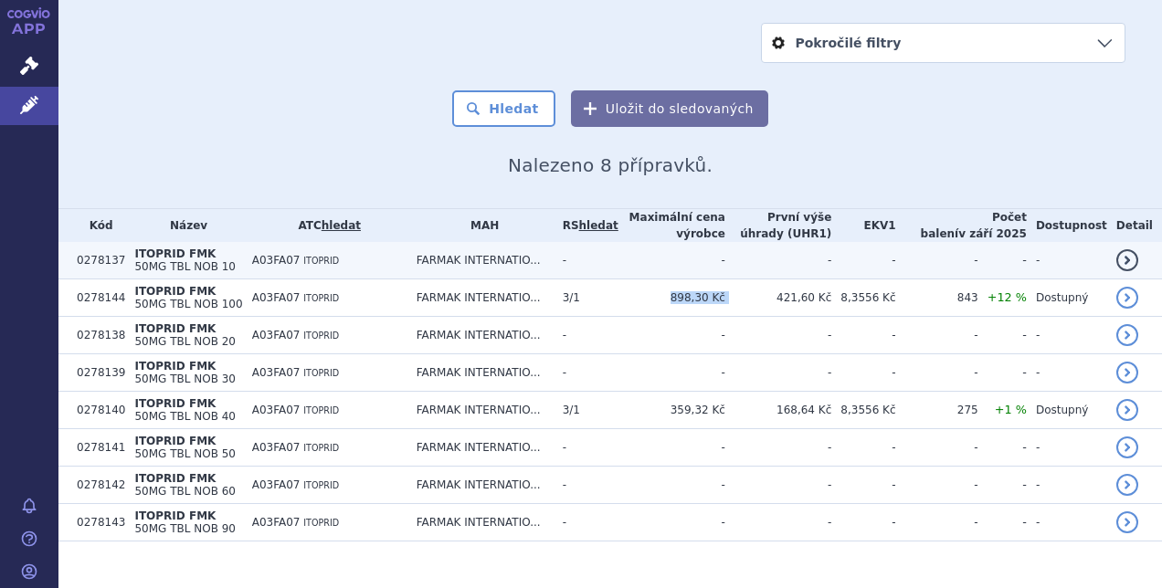
copy tr "898,30 Kč"
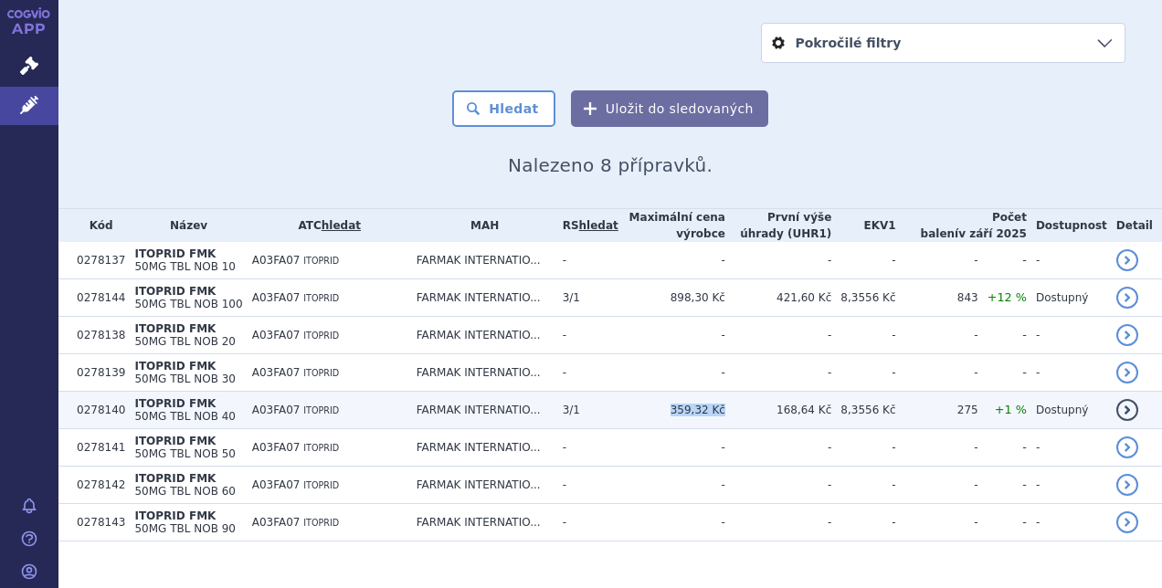
drag, startPoint x: 692, startPoint y: 382, endPoint x: 741, endPoint y: 380, distance: 48.4
click at [725, 392] on td "359,32 Kč" at bounding box center [671, 410] width 107 height 37
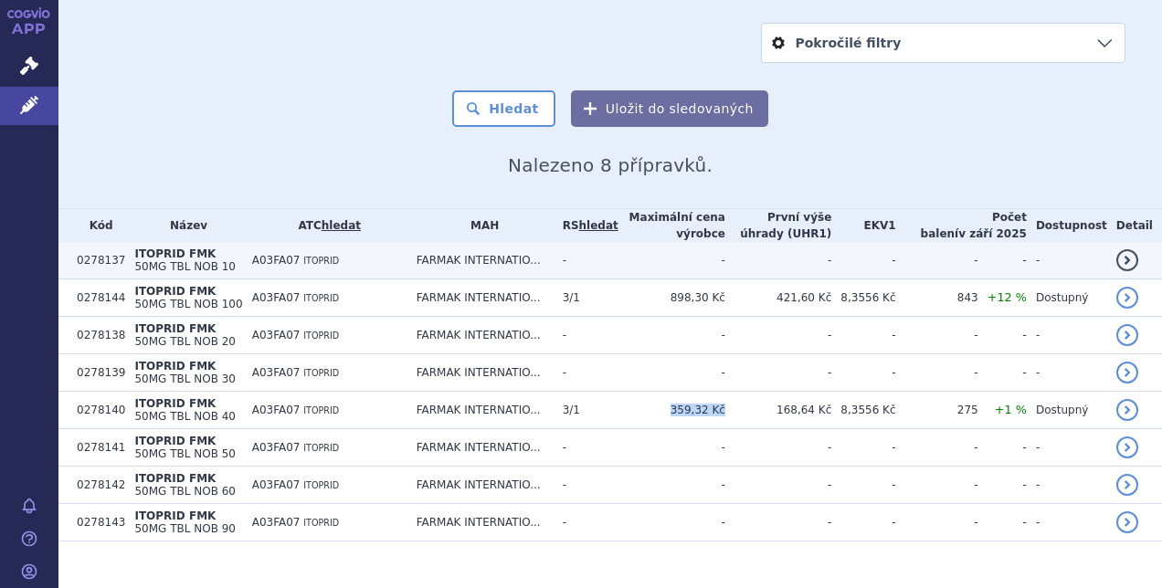
copy td "359,32 Kč"
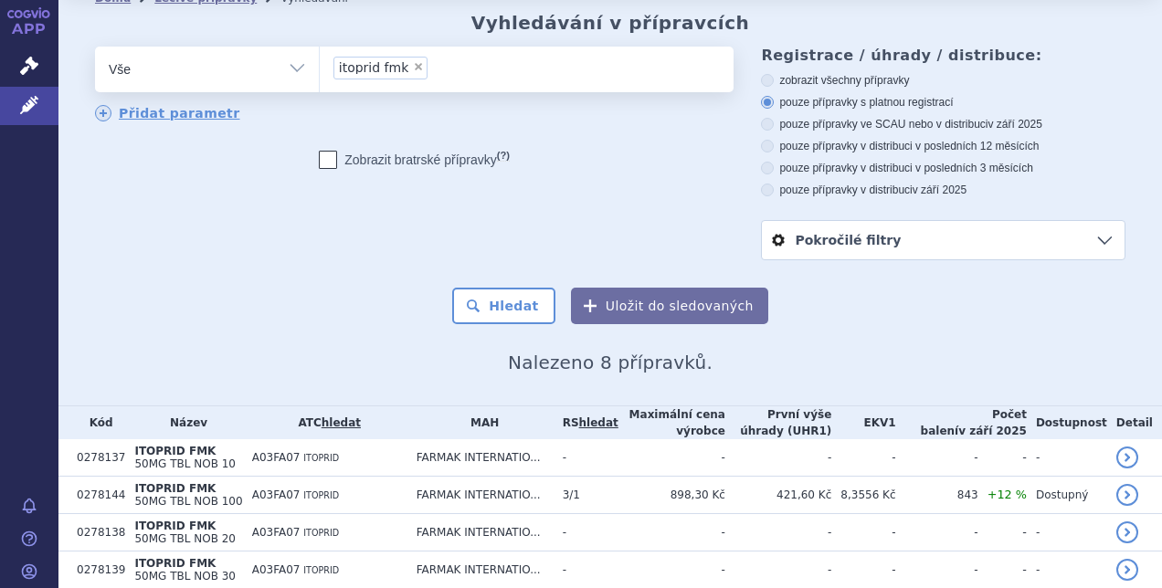
scroll to position [0, 0]
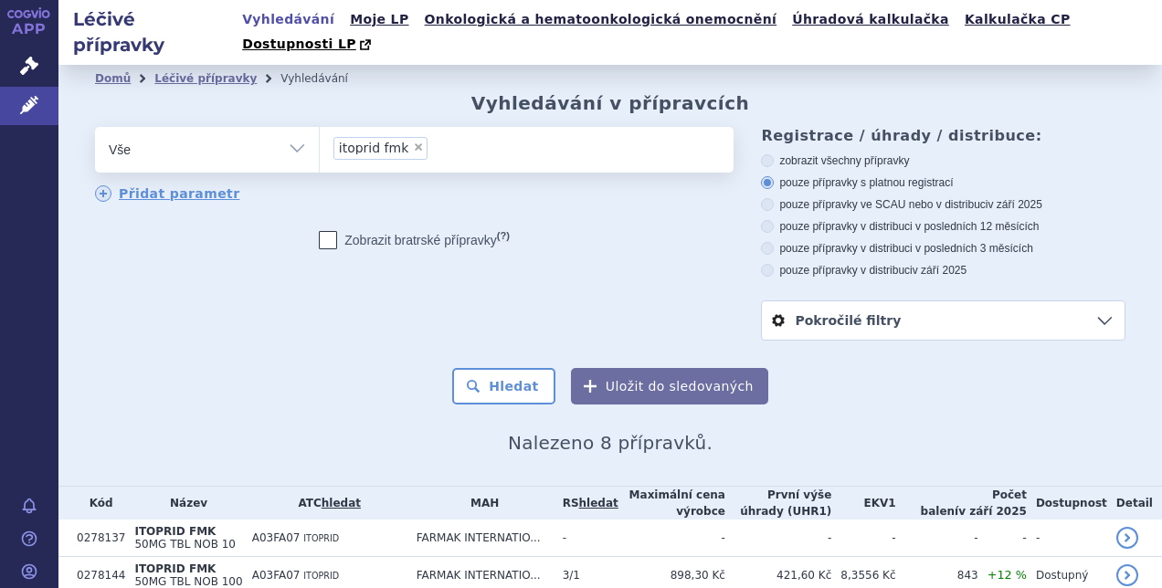
click at [413, 142] on span "×" at bounding box center [418, 147] width 11 height 11
click at [320, 126] on select "itoprid fmk" at bounding box center [319, 149] width 1 height 46
select select
type input "ko"
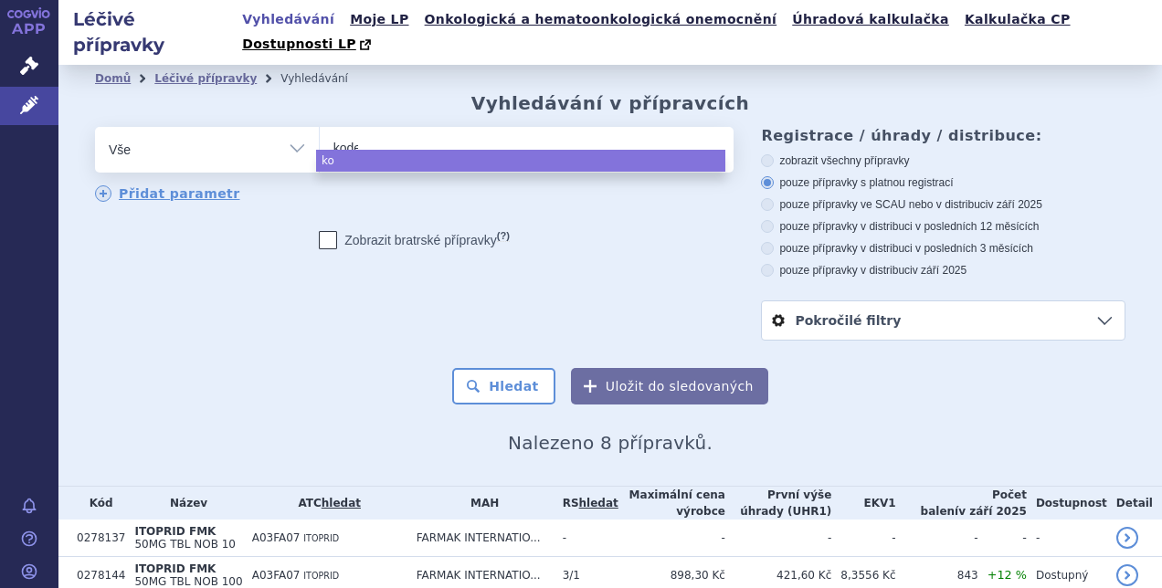
type input "kodei"
type input "kodein"
type input "kodein f"
type input "kodein fmk"
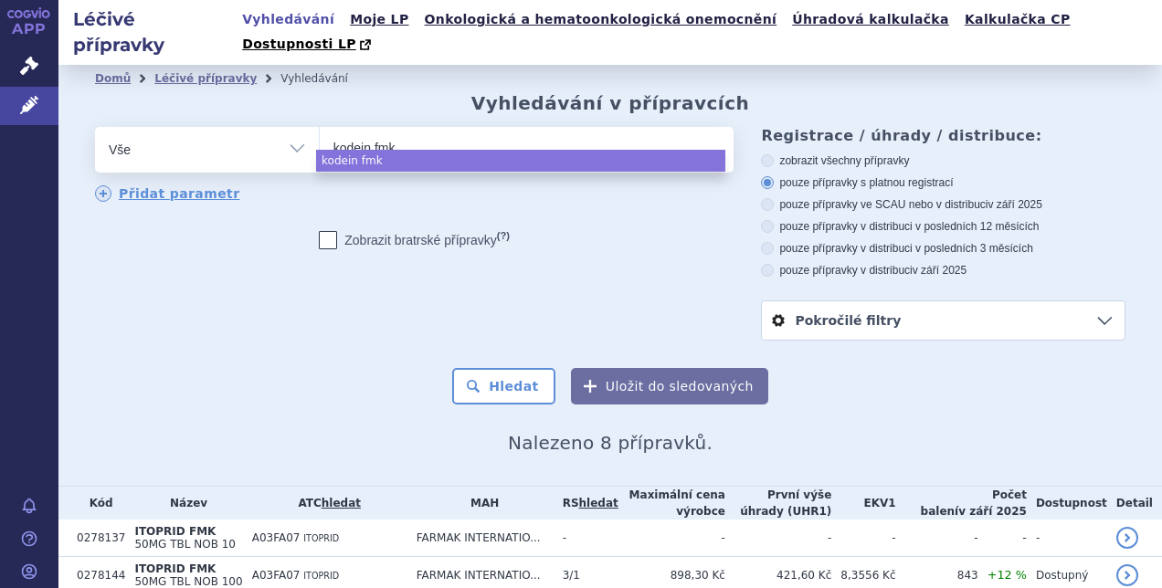
select select "kodein fmk"
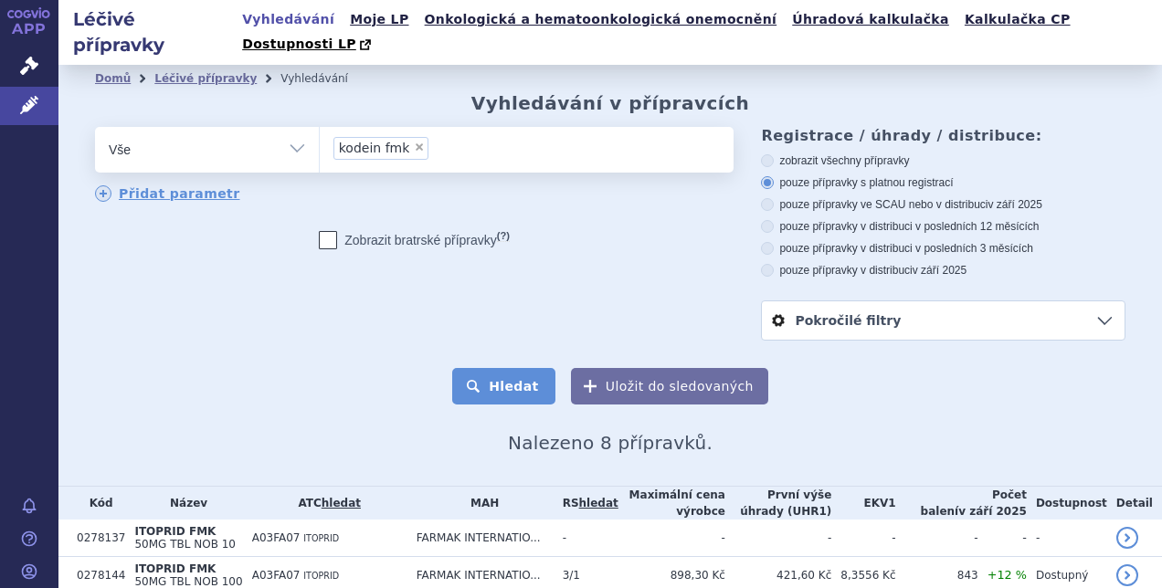
click at [473, 368] on button "Hledat" at bounding box center [503, 386] width 103 height 37
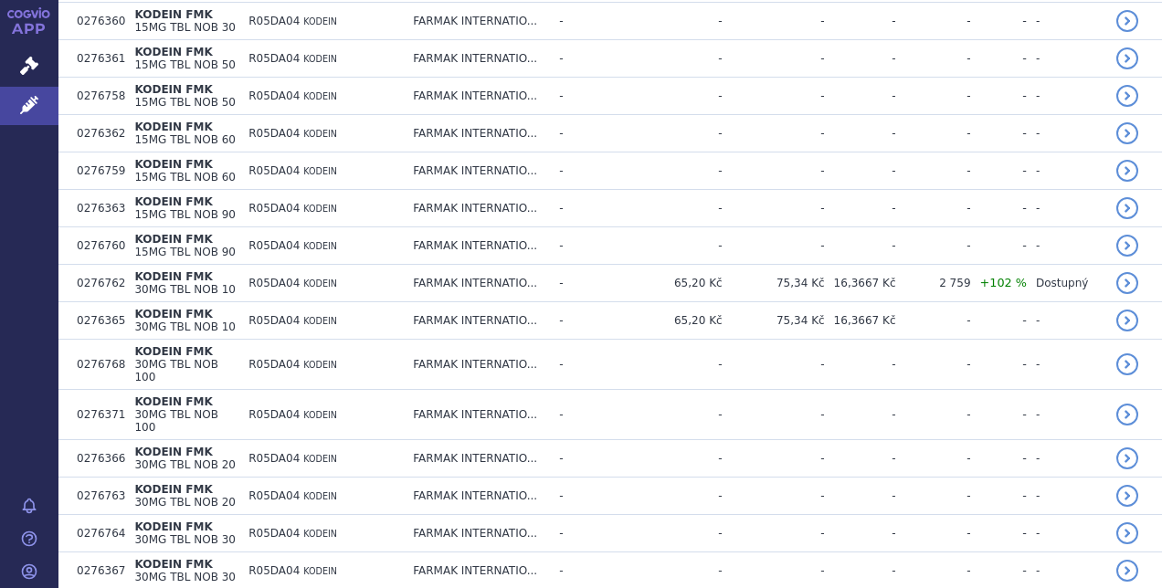
scroll to position [822, 0]
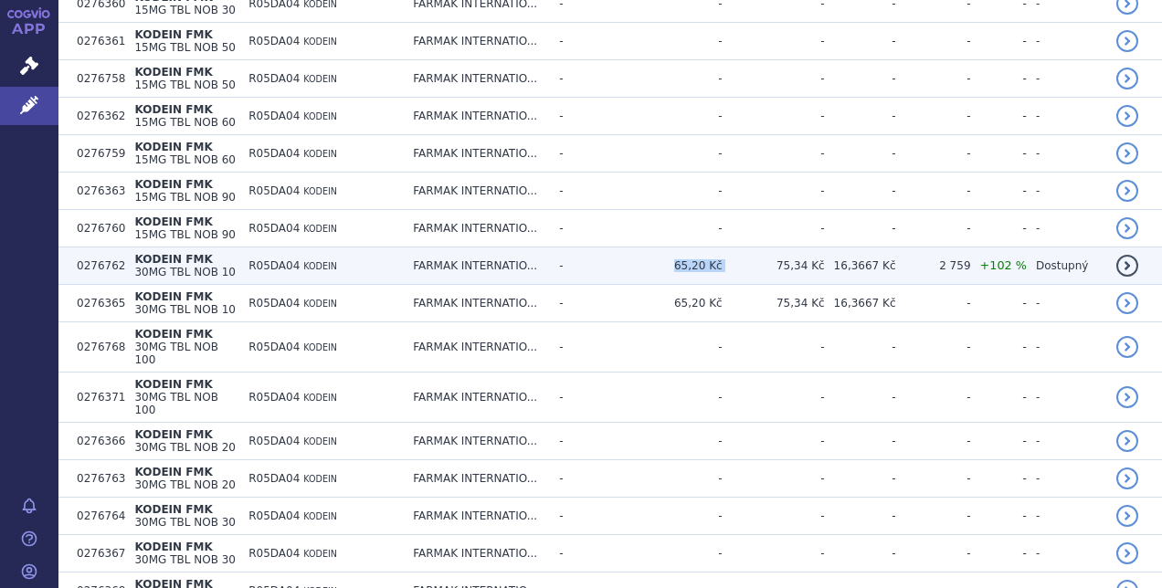
drag, startPoint x: 691, startPoint y: 212, endPoint x: 737, endPoint y: 217, distance: 46.0
click at [737, 248] on tr "0276762 KODEIN FMK 30MG TBL NOB 10 R05DA04 KODEIN FARMAK INTERNATIO... - 65,20 …" at bounding box center [609, 266] width 1103 height 37
copy tr "65,20 Kč"
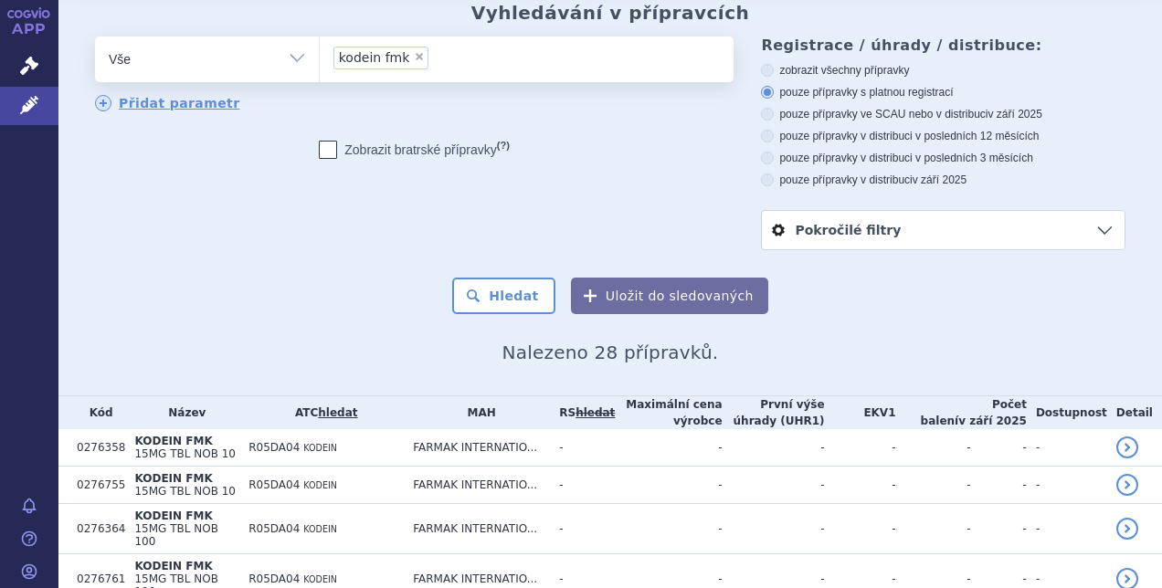
scroll to position [0, 0]
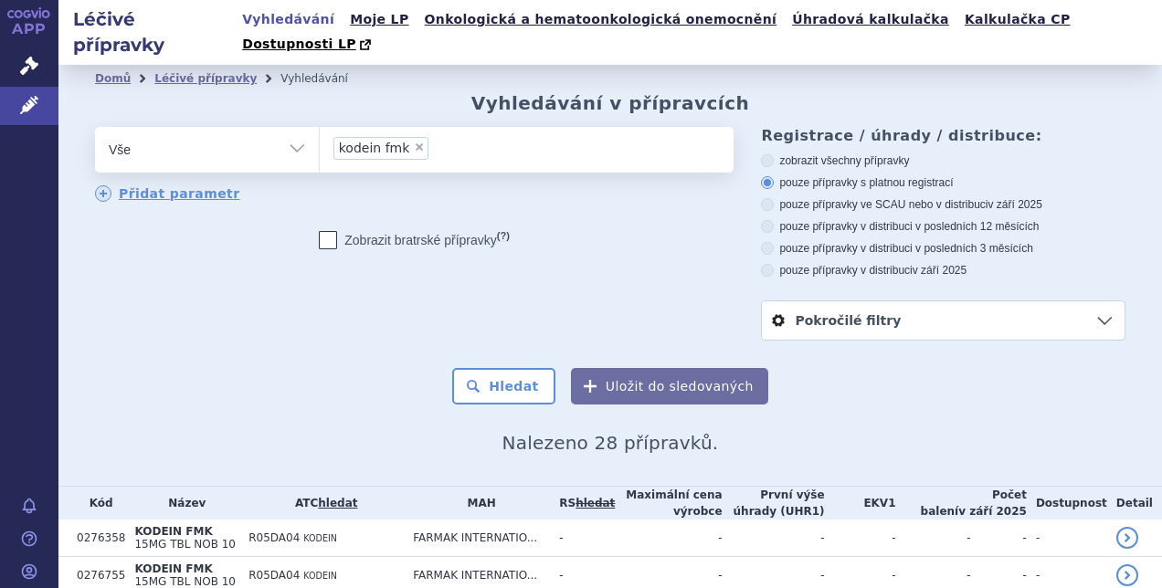
click at [414, 142] on span "×" at bounding box center [419, 147] width 11 height 11
click at [320, 126] on select "kodein fmk" at bounding box center [319, 149] width 1 height 46
select select
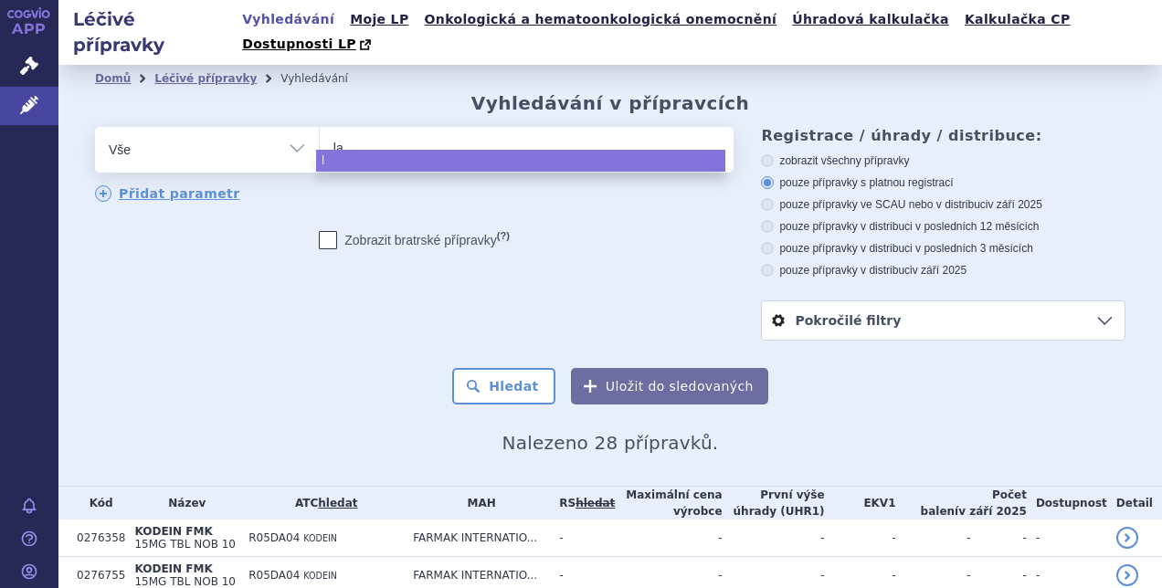
type input "lan"
type input "lanx"
type input "lanxi"
type input "lanxib"
select select "lanxib"
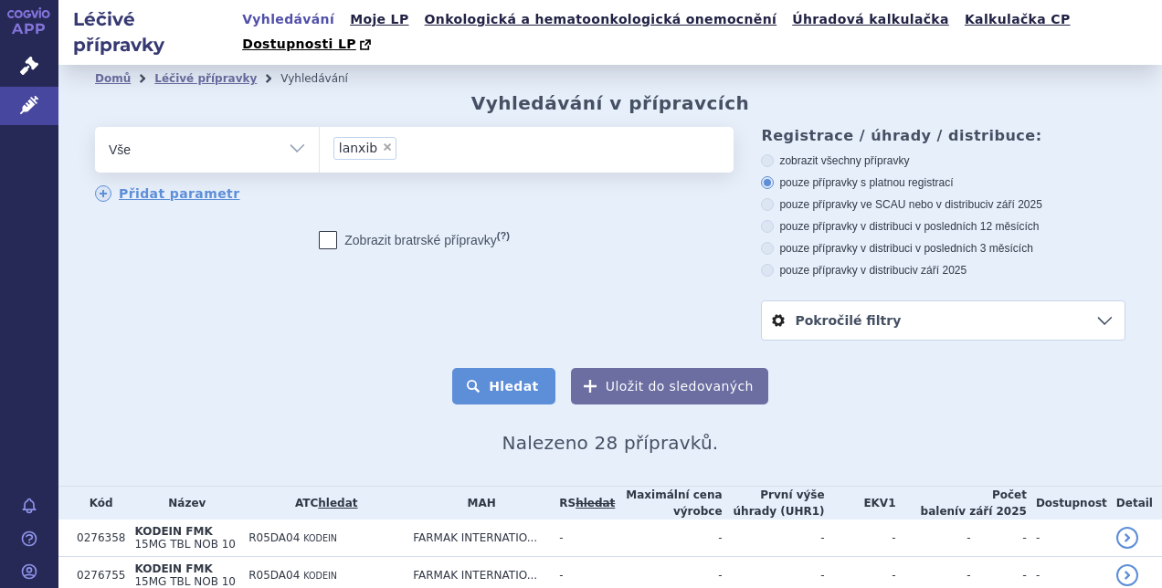
click at [519, 368] on button "Hledat" at bounding box center [503, 386] width 103 height 37
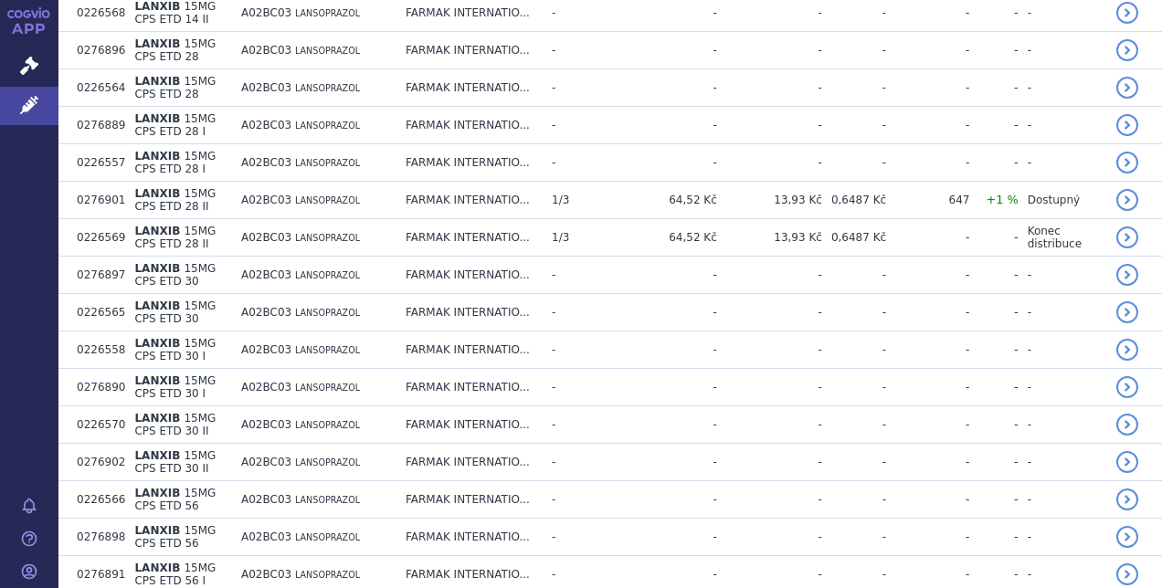
scroll to position [913, 0]
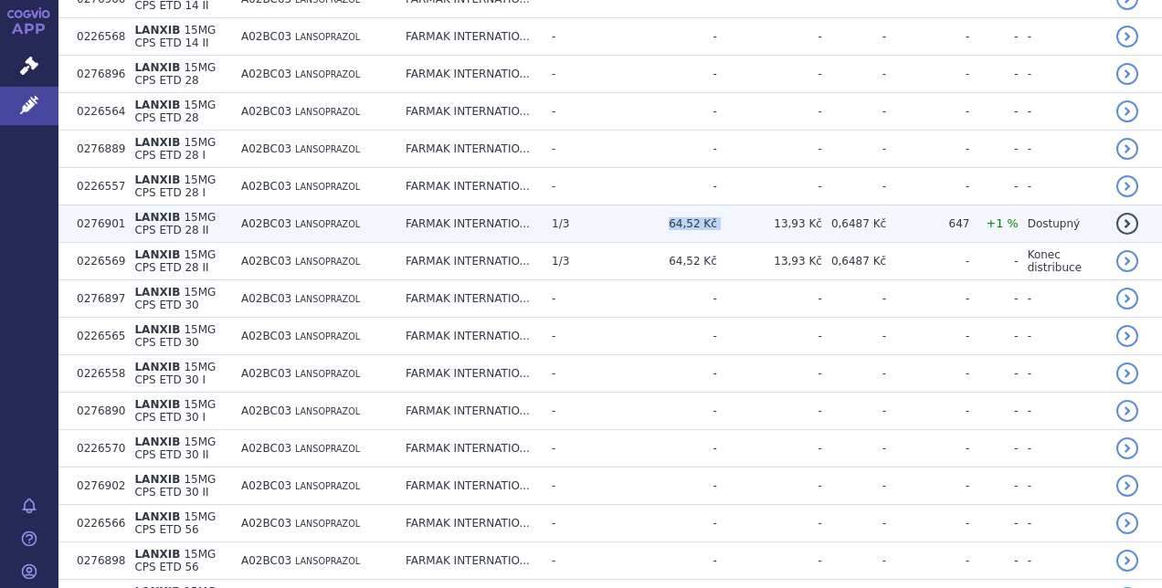
drag, startPoint x: 683, startPoint y: 196, endPoint x: 726, endPoint y: 205, distance: 43.7
click at [726, 205] on tr "0276901 [GEOGRAPHIC_DATA] 15MG CPS ETD 28 II A02BC03 LANSOPRAZOL FARMAK INTERNA…" at bounding box center [609, 223] width 1103 height 37
copy tr "64,52 Kč"
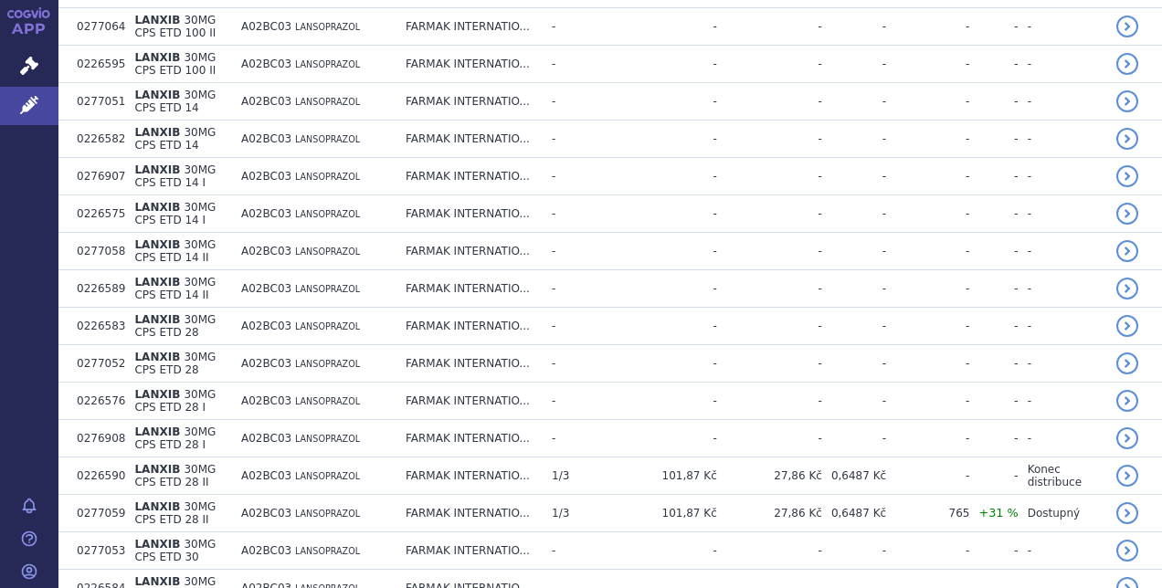
scroll to position [2283, 0]
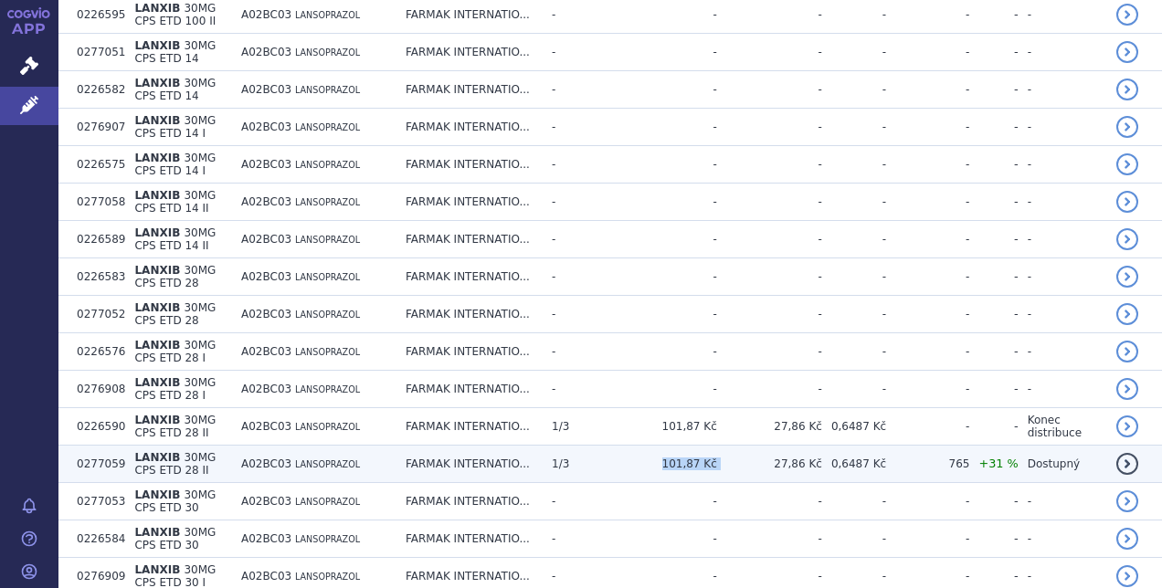
drag, startPoint x: 674, startPoint y: 420, endPoint x: 725, endPoint y: 424, distance: 51.3
click at [725, 446] on tr "0277059 [GEOGRAPHIC_DATA] 30MG CPS ETD 28 II A02BC03 LANSOPRAZOL FARMAK INTERNA…" at bounding box center [609, 464] width 1103 height 37
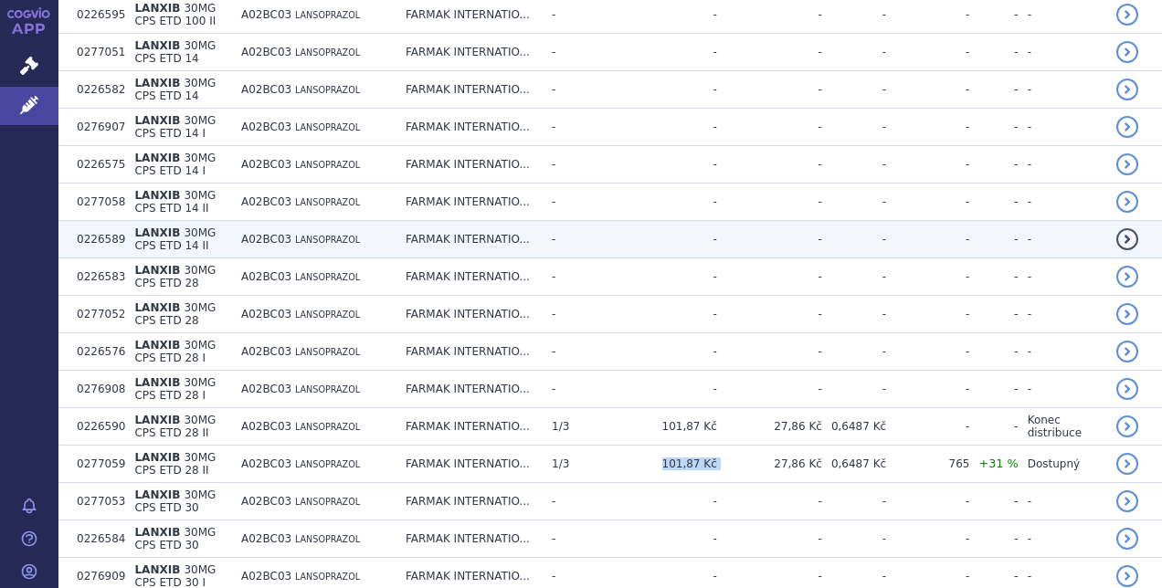
copy tr "101,87 Kč"
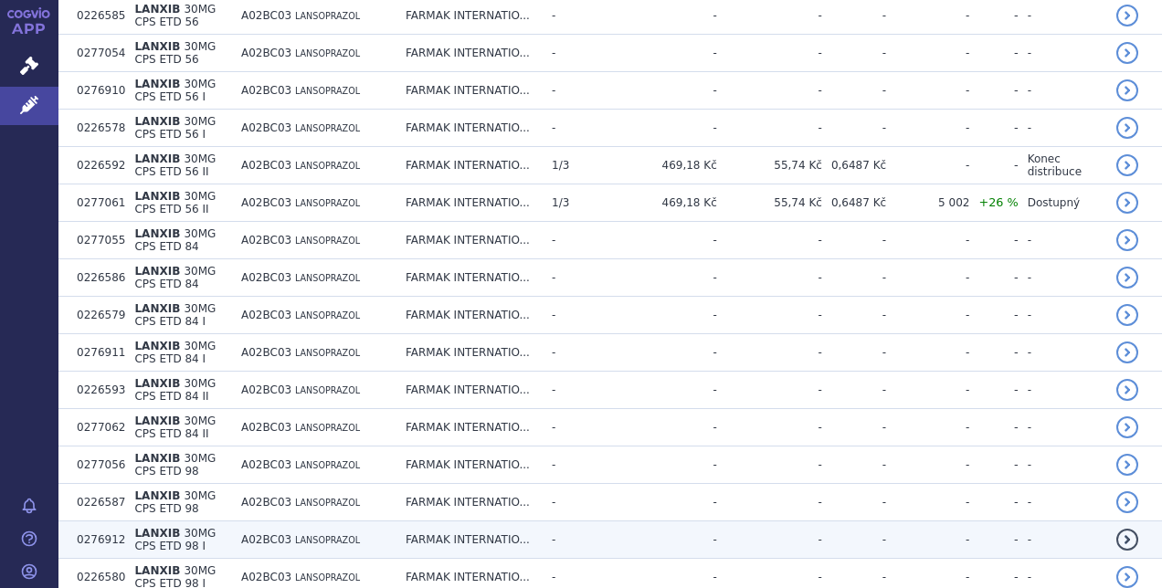
scroll to position [2918, 0]
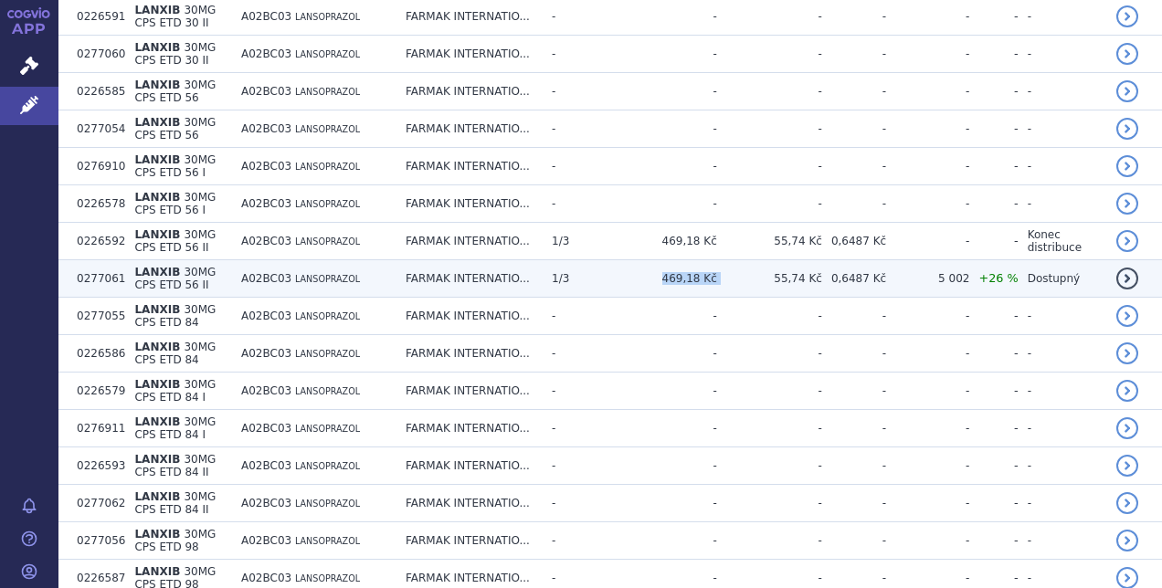
drag, startPoint x: 676, startPoint y: 233, endPoint x: 733, endPoint y: 238, distance: 57.8
click at [733, 260] on tr "0277061 LANXIB 30MG CPS ETD 56 II A02BC03 LANSOPRAZOL FARMAK INTERNATIO... 1/3 …" at bounding box center [609, 278] width 1103 height 37
copy tr "469,18 Kč"
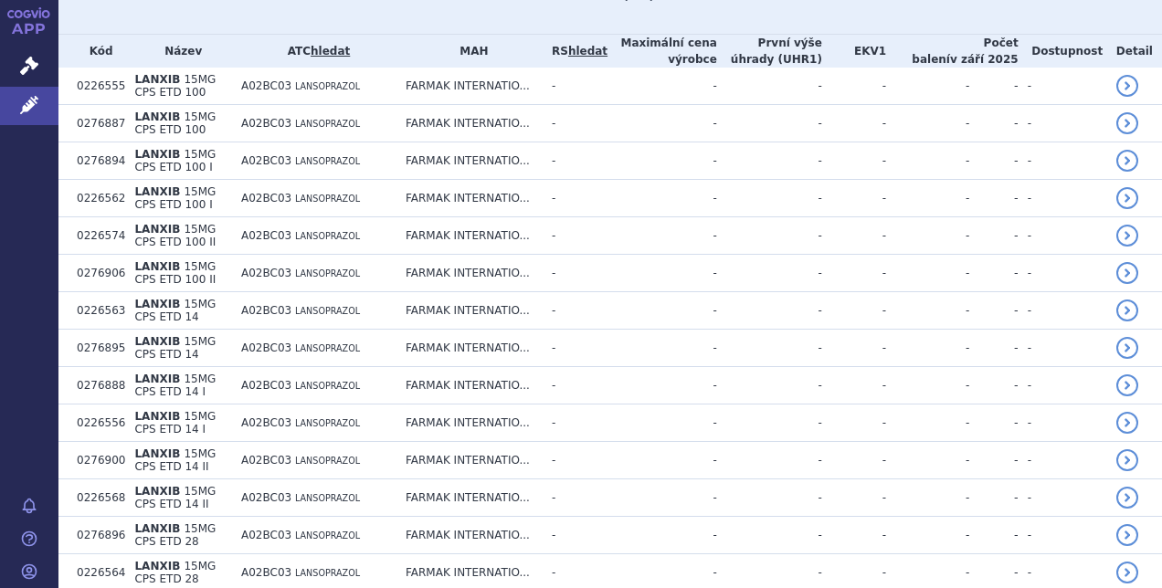
scroll to position [0, 0]
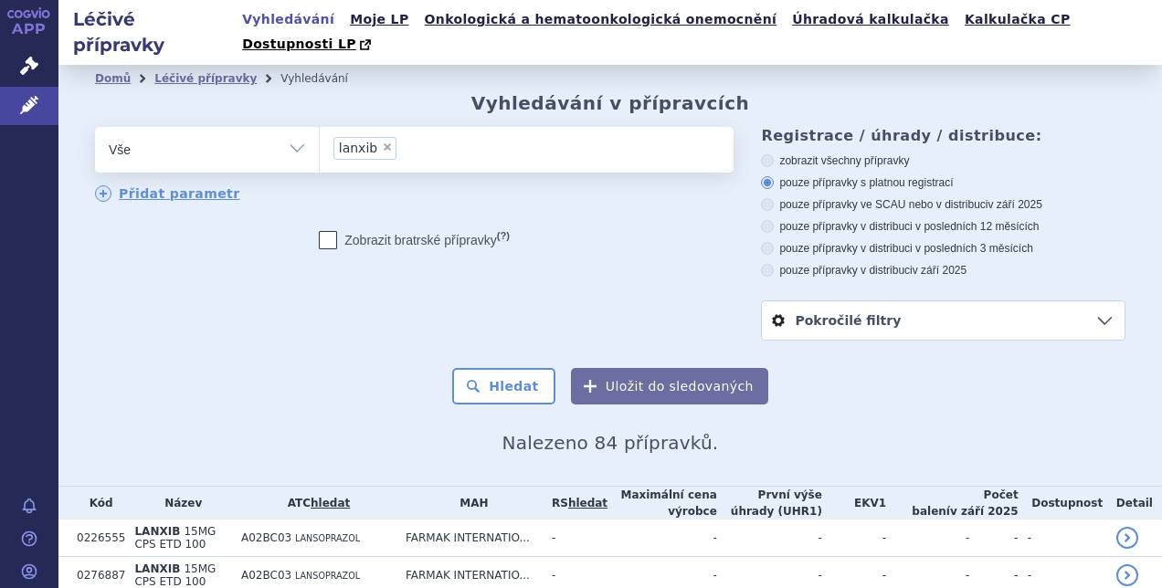
click at [384, 142] on span "×" at bounding box center [387, 147] width 11 height 11
click at [320, 126] on select "lanxib" at bounding box center [319, 149] width 1 height 46
select select
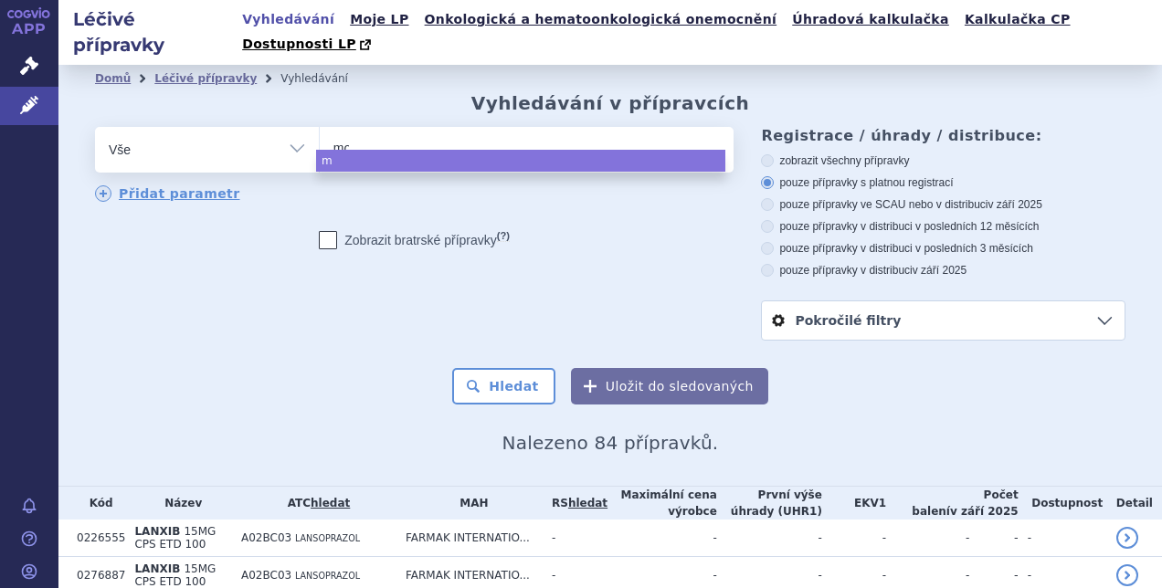
type input "mod"
type input "modra"
type input "modrasi"
type input "modrasil"
select select "modrasil"
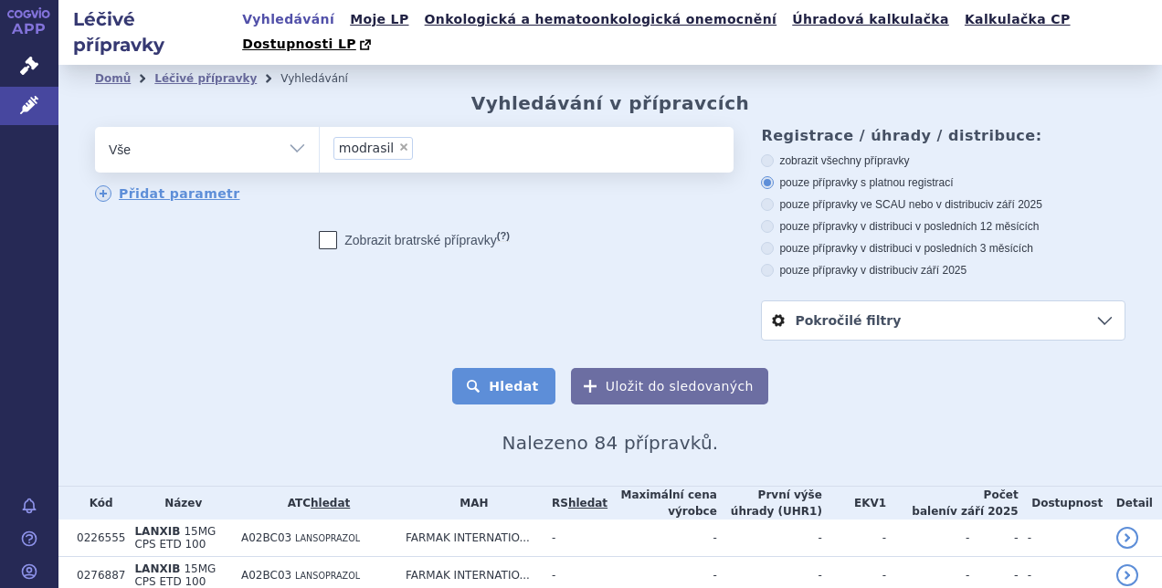
click at [478, 368] on button "Hledat" at bounding box center [503, 386] width 103 height 37
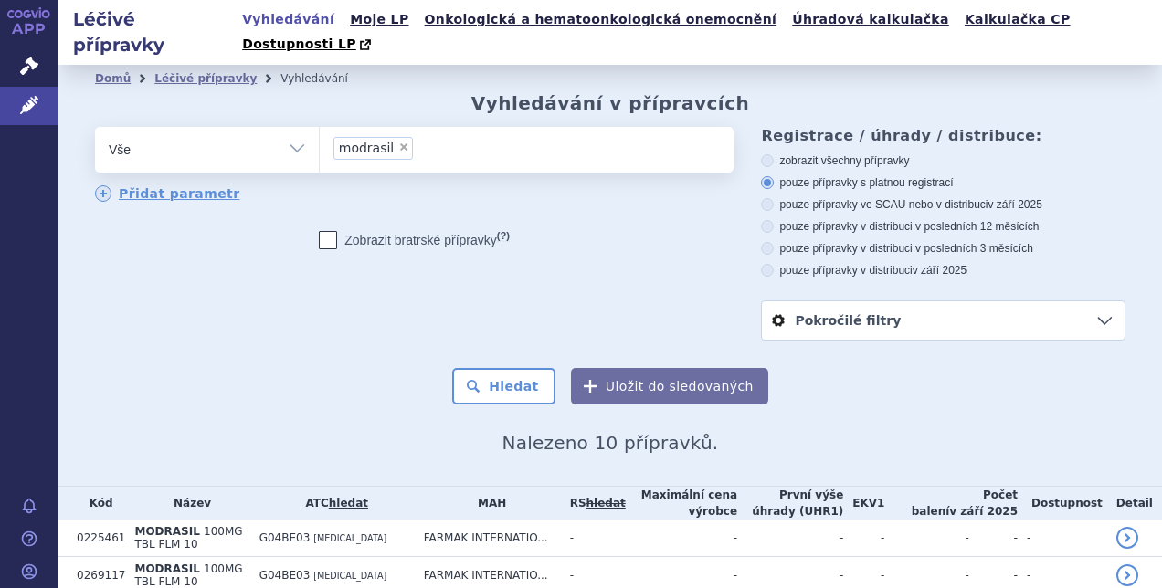
click at [398, 142] on span "×" at bounding box center [403, 147] width 11 height 11
click at [320, 126] on select "modrasil" at bounding box center [319, 149] width 1 height 46
select select
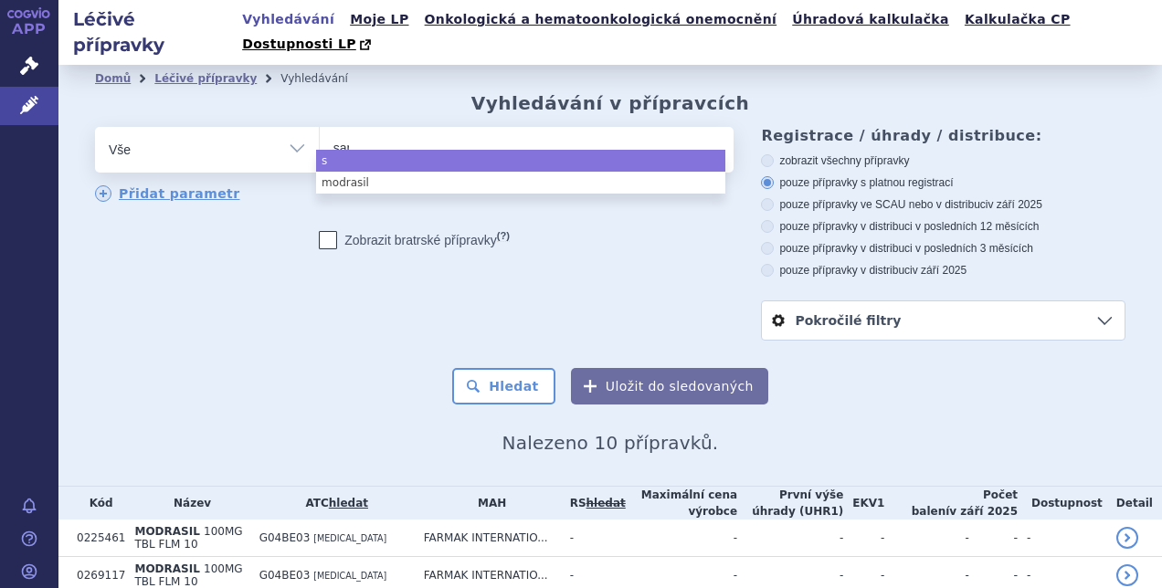
type input "sano"
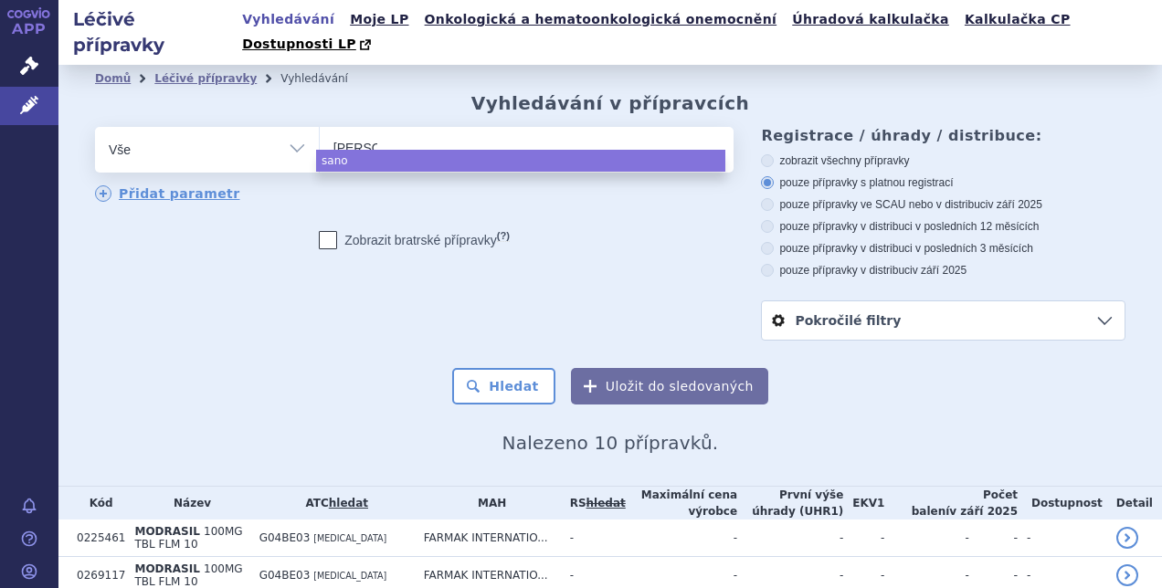
type input "sanori"
type input "sanorin"
select select "sanorin"
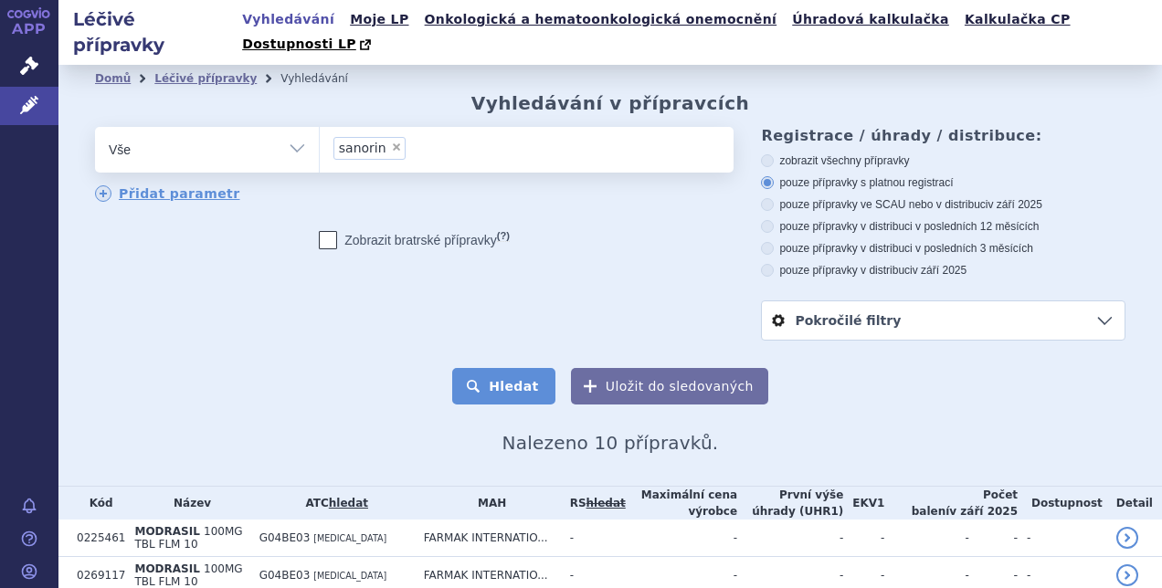
click at [493, 368] on button "Hledat" at bounding box center [503, 386] width 103 height 37
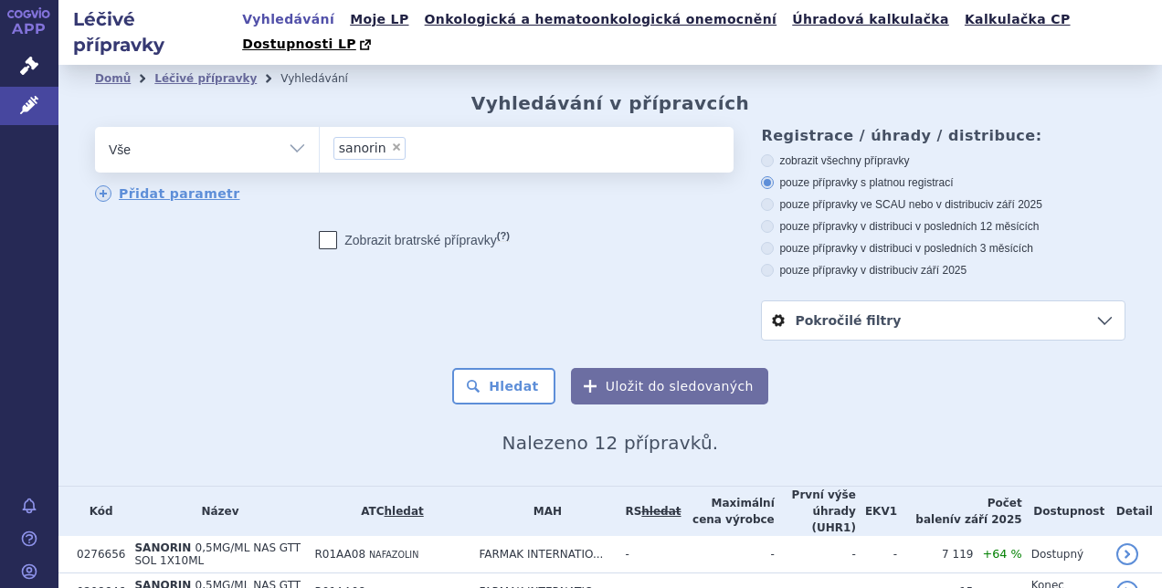
click at [391, 142] on span "×" at bounding box center [396, 147] width 11 height 11
click at [320, 128] on select "sanorin" at bounding box center [319, 149] width 1 height 46
select select
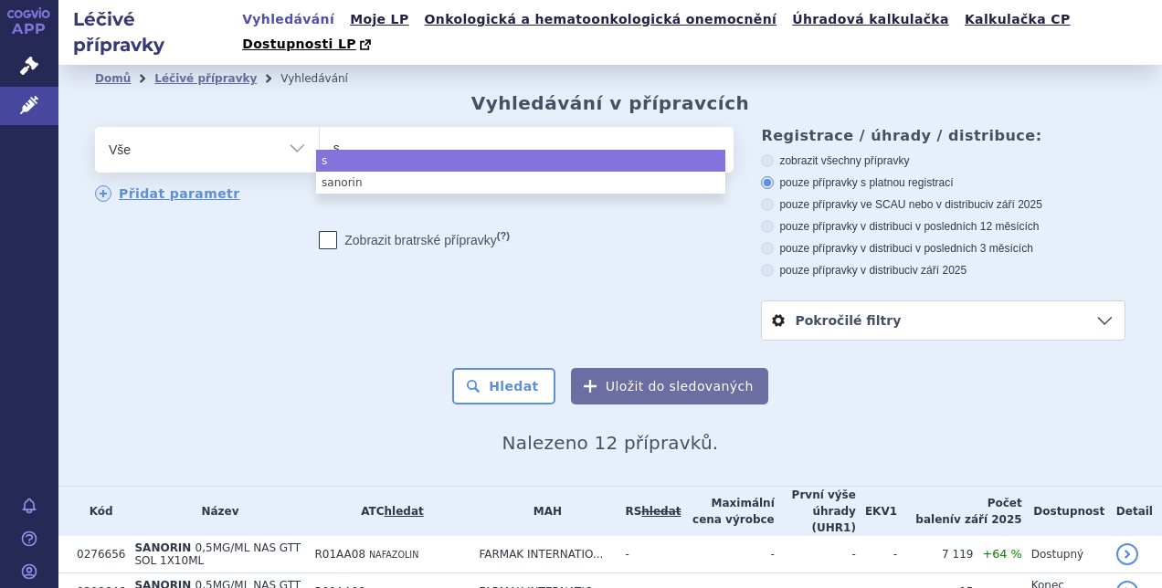
type input "so"
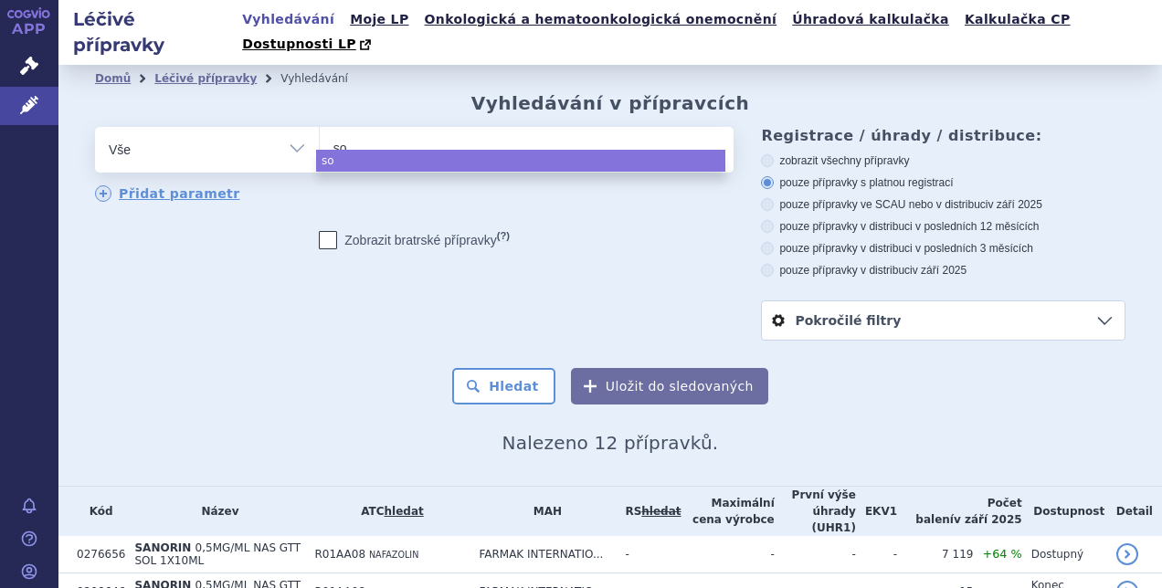
type input "sol"
type input "soli"
type input "solixa"
select select "solixa"
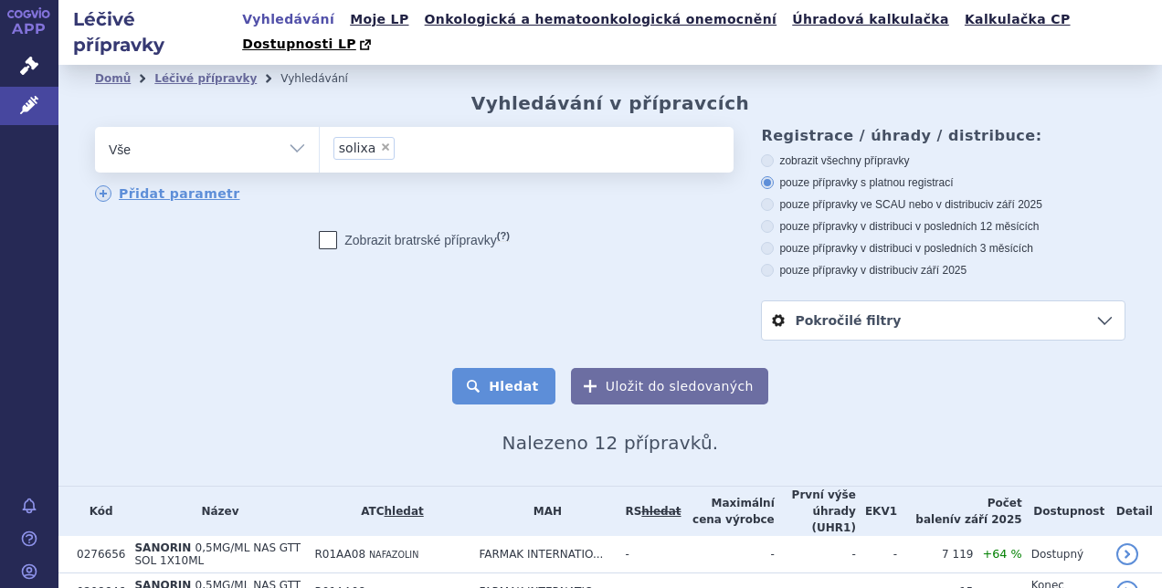
click at [478, 368] on button "Hledat" at bounding box center [503, 386] width 103 height 37
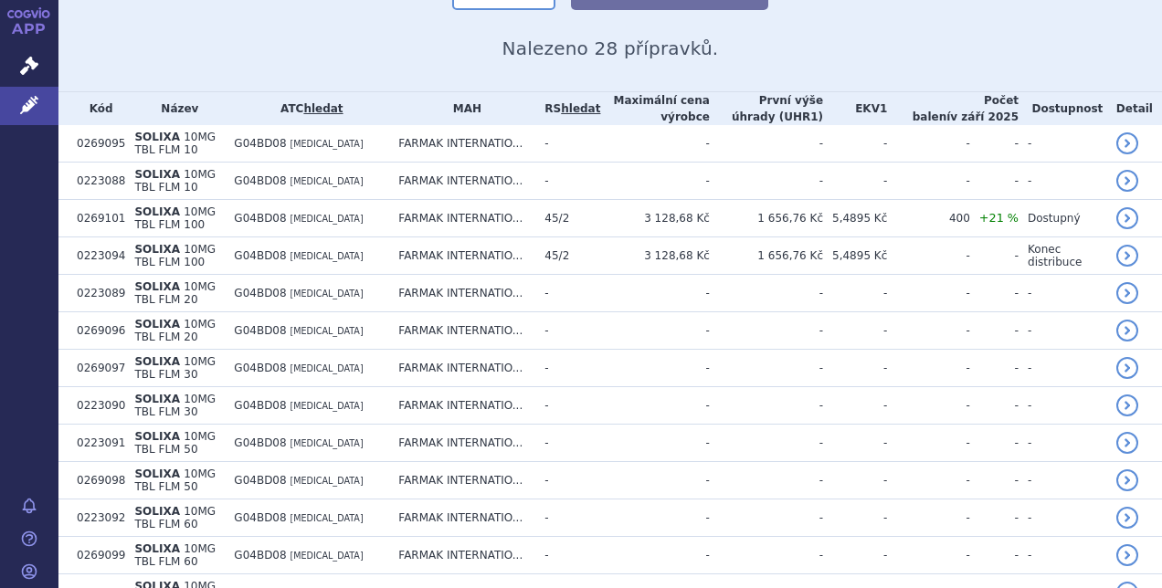
scroll to position [457, 0]
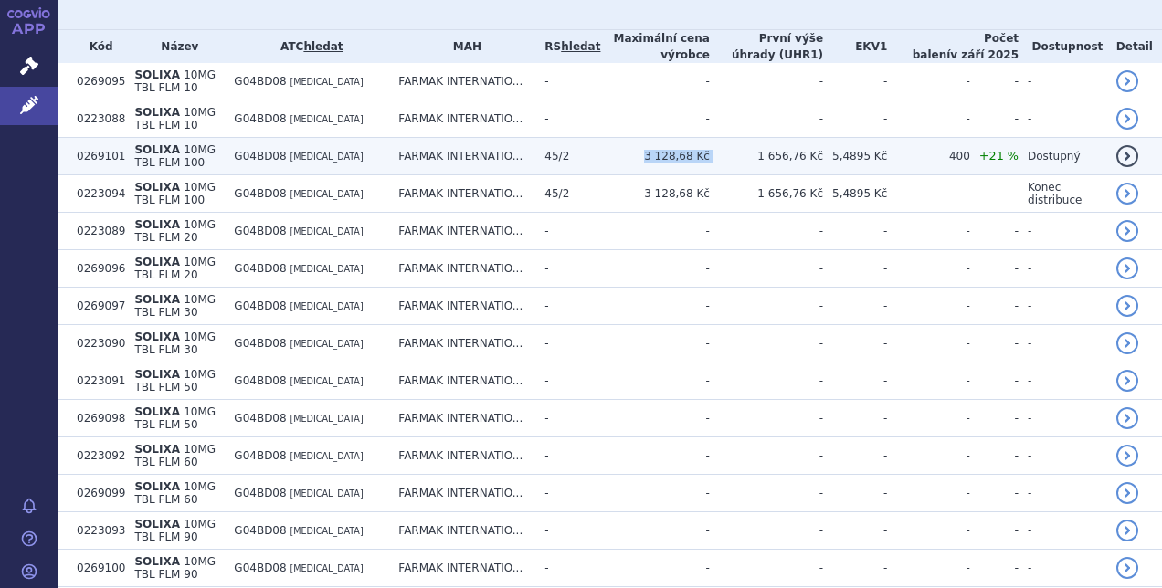
drag, startPoint x: 664, startPoint y: 129, endPoint x: 722, endPoint y: 135, distance: 58.8
click at [722, 138] on tr "0269101 SOLIXA 10MG TBL FLM 100 G04BD08 SOLIFENACIN FARMAK INTERNATIO... 45/2 3…" at bounding box center [609, 156] width 1103 height 37
copy tr "3 128,68 Kč"
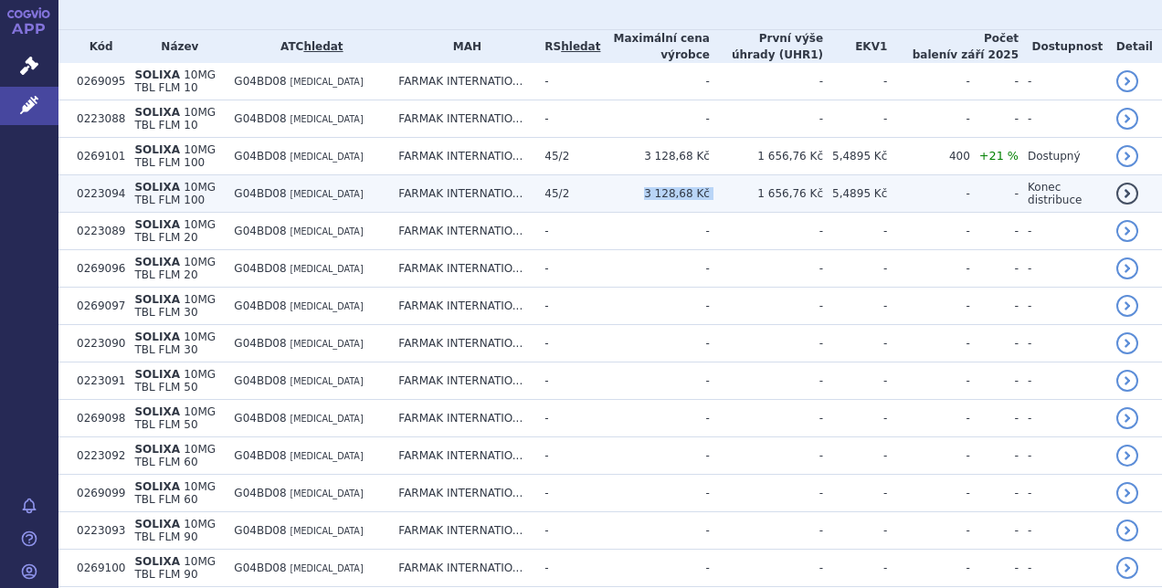
drag, startPoint x: 665, startPoint y: 169, endPoint x: 722, endPoint y: 174, distance: 56.8
click at [722, 175] on tr "0223094 SOLIXA 10MG TBL FLM 100 G04BD08 SOLIFENACIN FARMAK INTERNATIO... 45/2 3…" at bounding box center [609, 193] width 1103 height 37
copy tr "3 128,68 Kč"
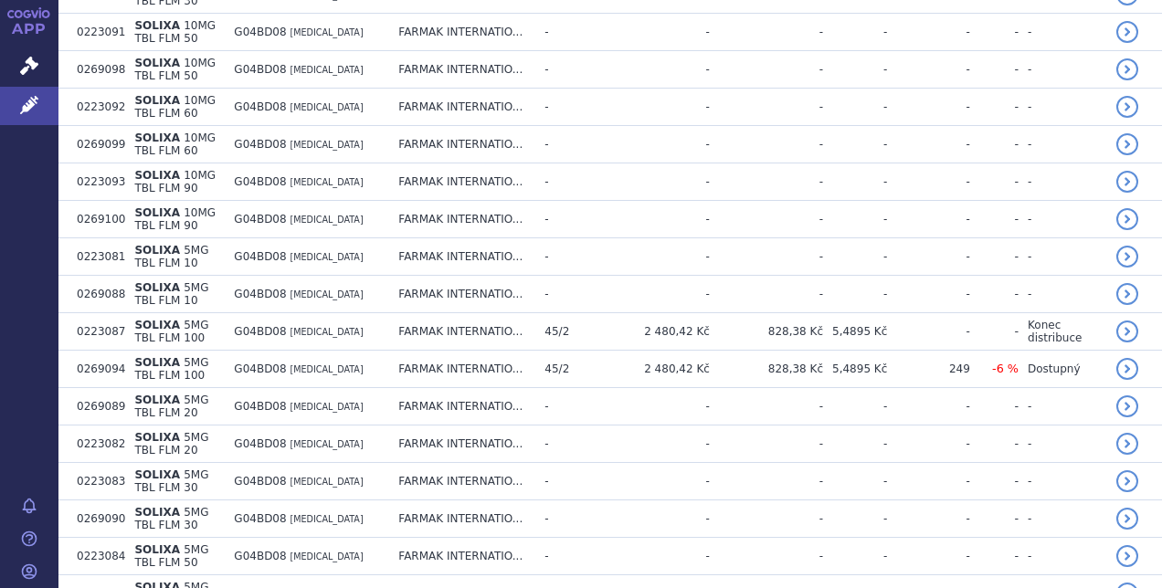
scroll to position [1005, 0]
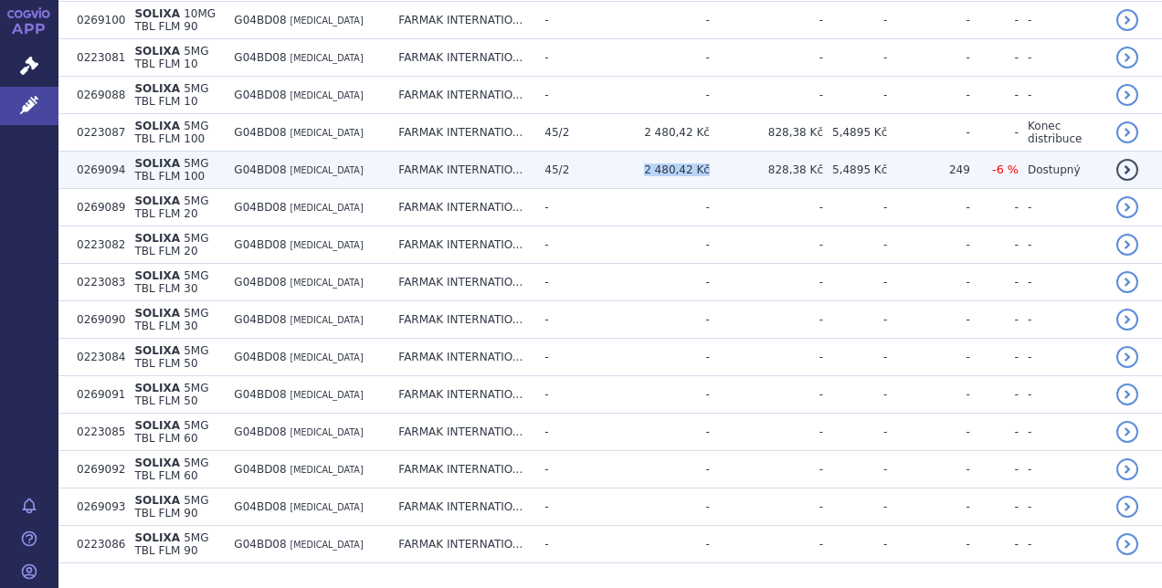
drag, startPoint x: 664, startPoint y: 144, endPoint x: 720, endPoint y: 138, distance: 56.1
click at [709, 152] on td "2 480,42 Kč" at bounding box center [654, 170] width 109 height 37
copy td "2 480,42 Kč"
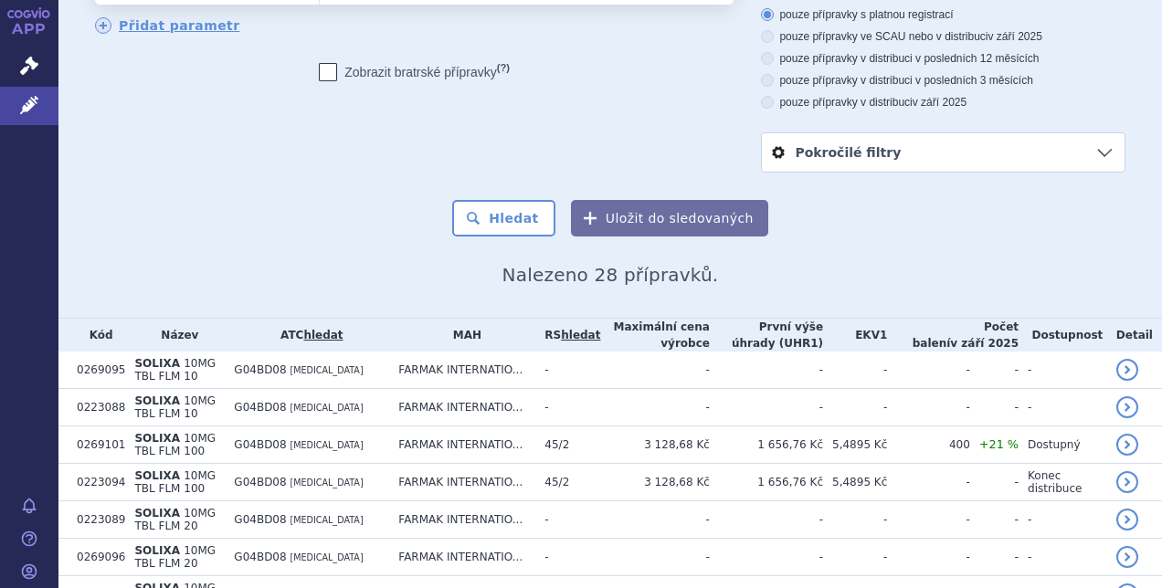
scroll to position [0, 0]
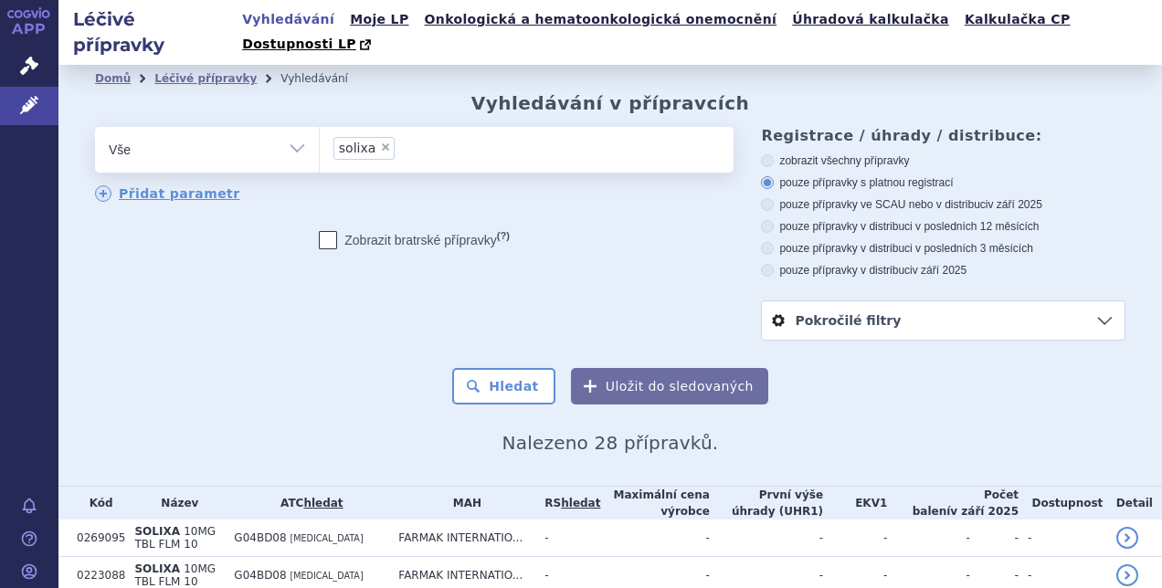
click at [374, 137] on li "× solixa" at bounding box center [364, 148] width 62 height 23
click at [320, 126] on select "solixa" at bounding box center [319, 149] width 1 height 46
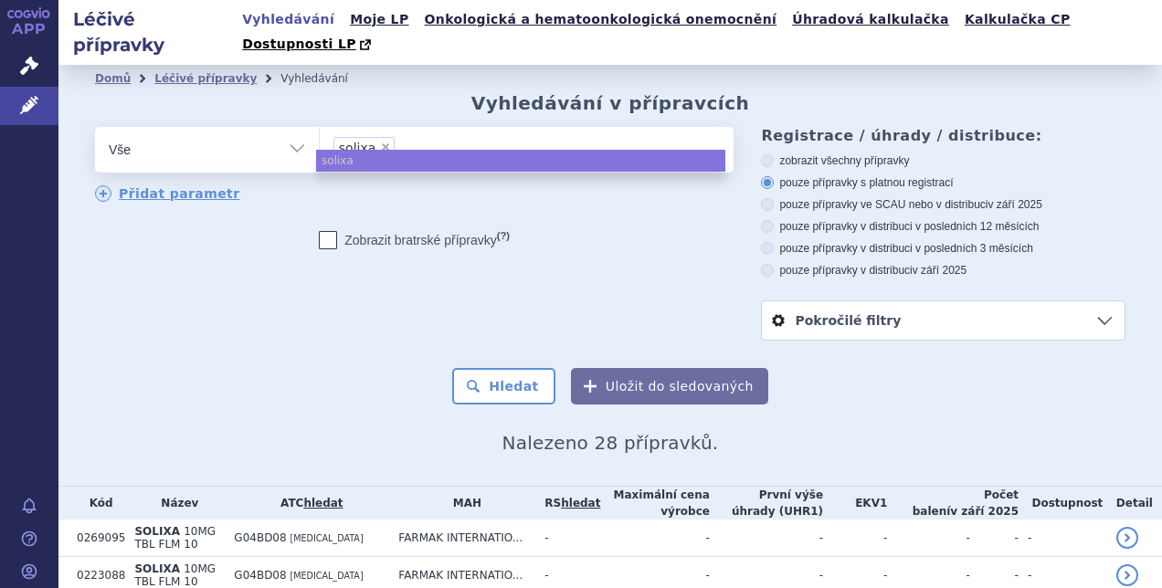
click at [380, 142] on span "×" at bounding box center [385, 147] width 11 height 11
click at [320, 126] on select "solixa" at bounding box center [319, 149] width 1 height 46
select select
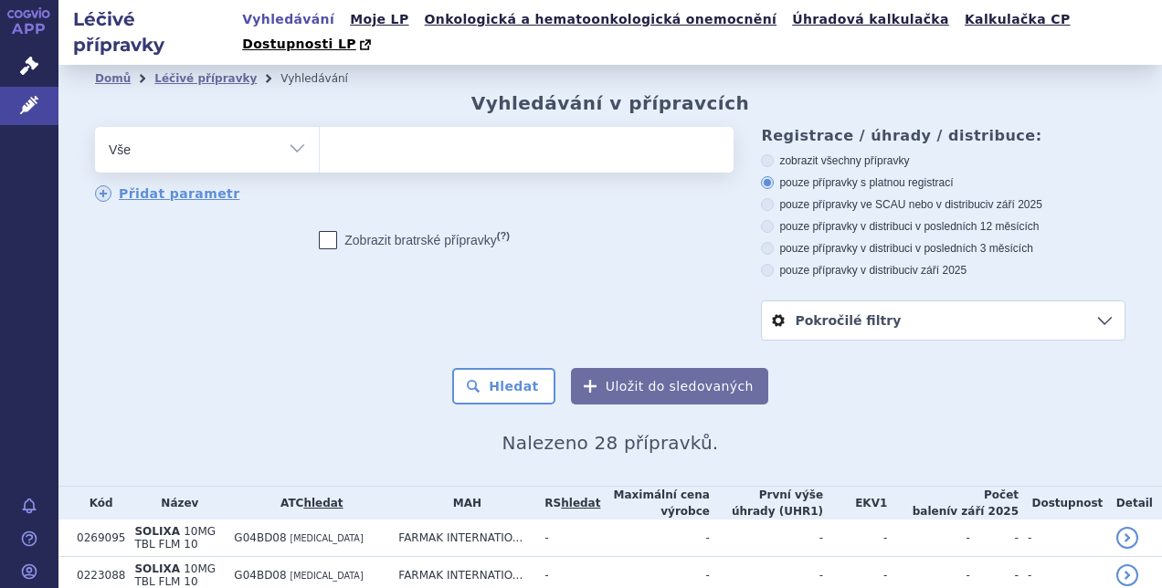
click at [379, 127] on ul at bounding box center [524, 146] width 409 height 38
click at [320, 126] on select "solixa" at bounding box center [319, 149] width 1 height 46
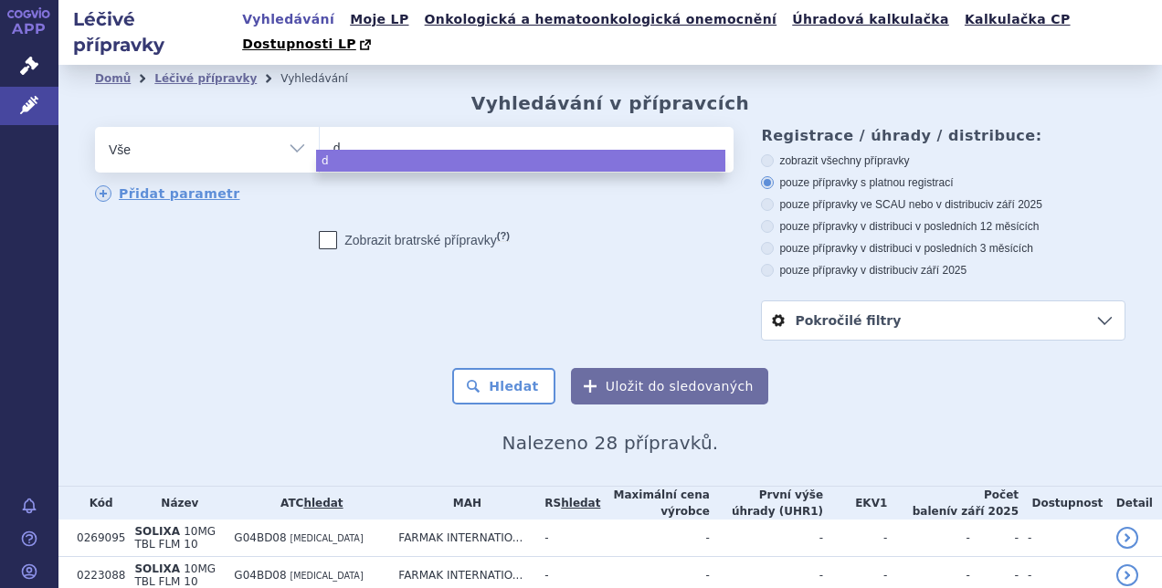
type input "du"
type input "duta"
type input "dutas"
type input "dutaster"
type input "dutasteri"
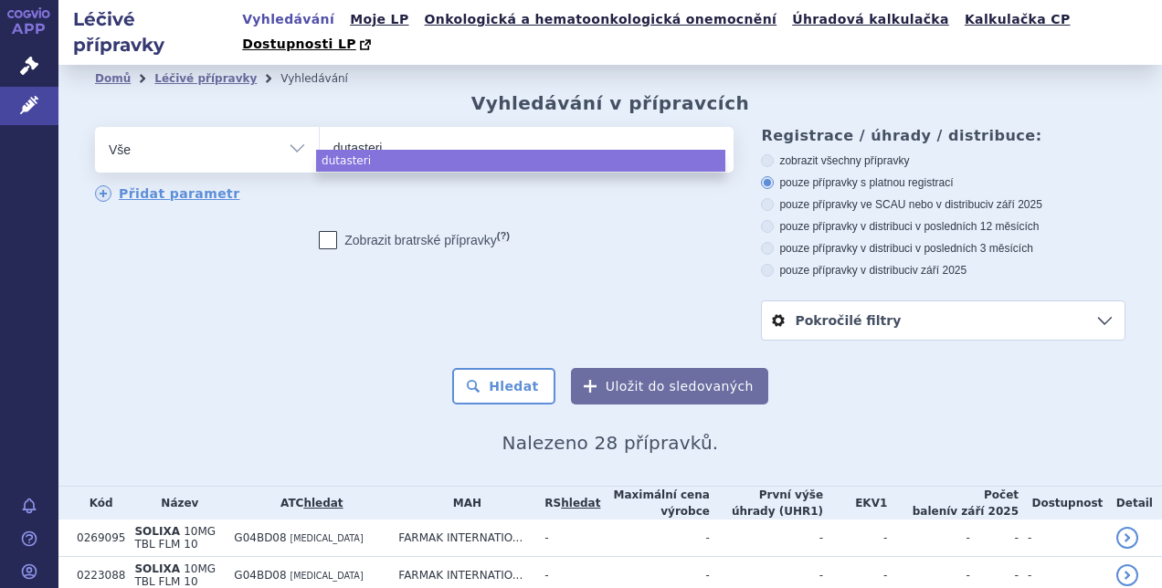
type input "dutasterid"
type input "dutasterid/"
type input "dutasterid/ ta"
type input "dutasterid/ tam"
type input "dutasterid/ tams"
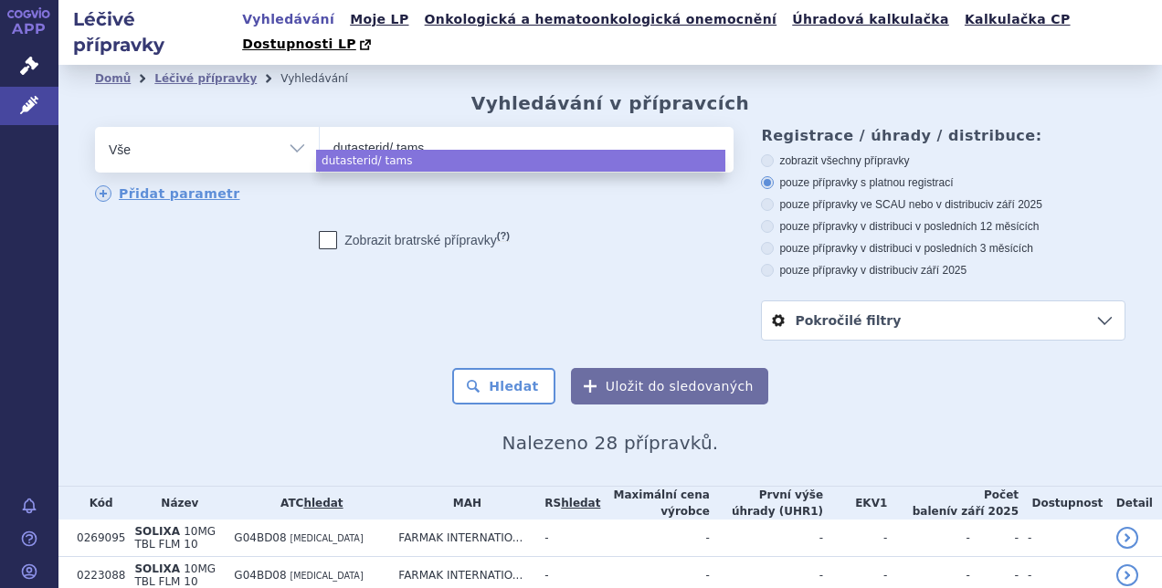
type input "dutasterid/ tamsu"
type input "dutasterid/ tamsulo"
type input "dutasterid/ tamsulosi"
type input "dutasterid/ tamsulosin"
type input "dutasterid/ tamsulosin fm"
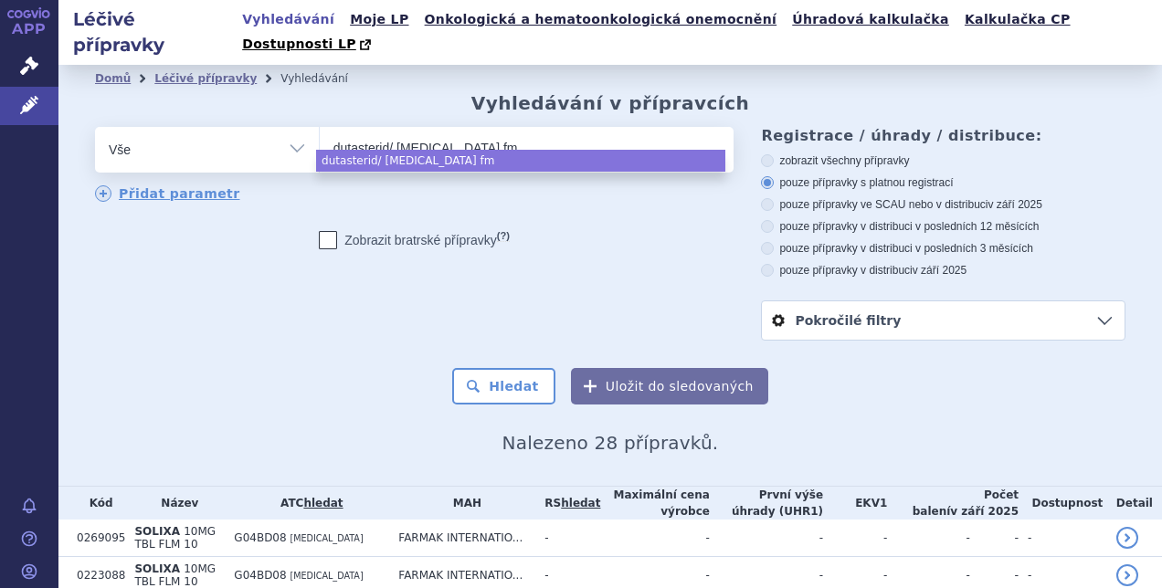
type input "dutasterid/ tamsulosin fmk"
select select "dutasterid/ tamsulosin fmk"
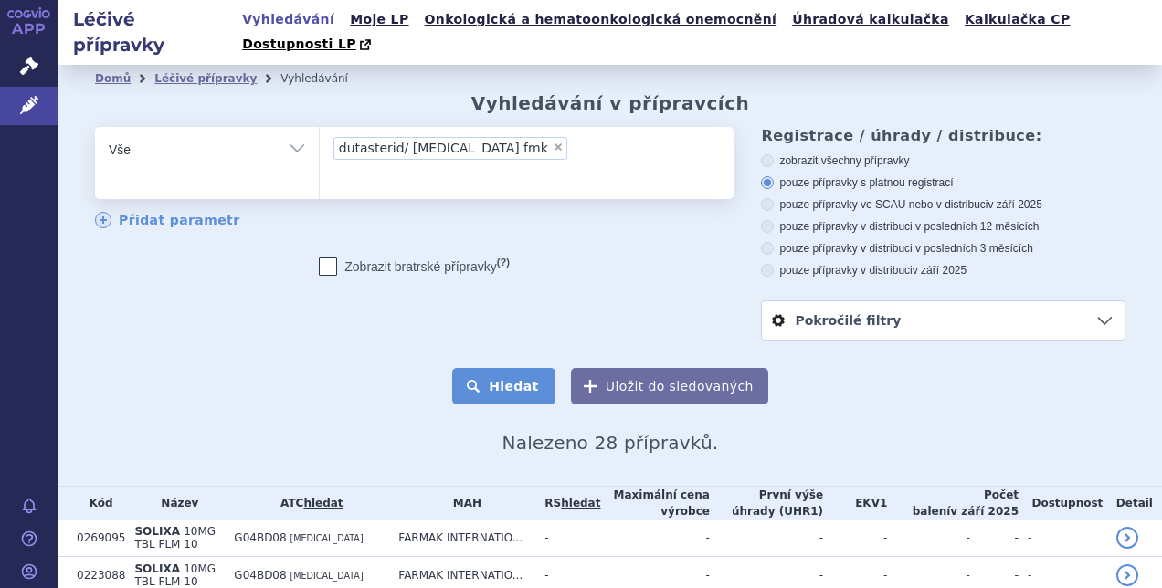
click at [513, 376] on button "Hledat" at bounding box center [503, 386] width 103 height 37
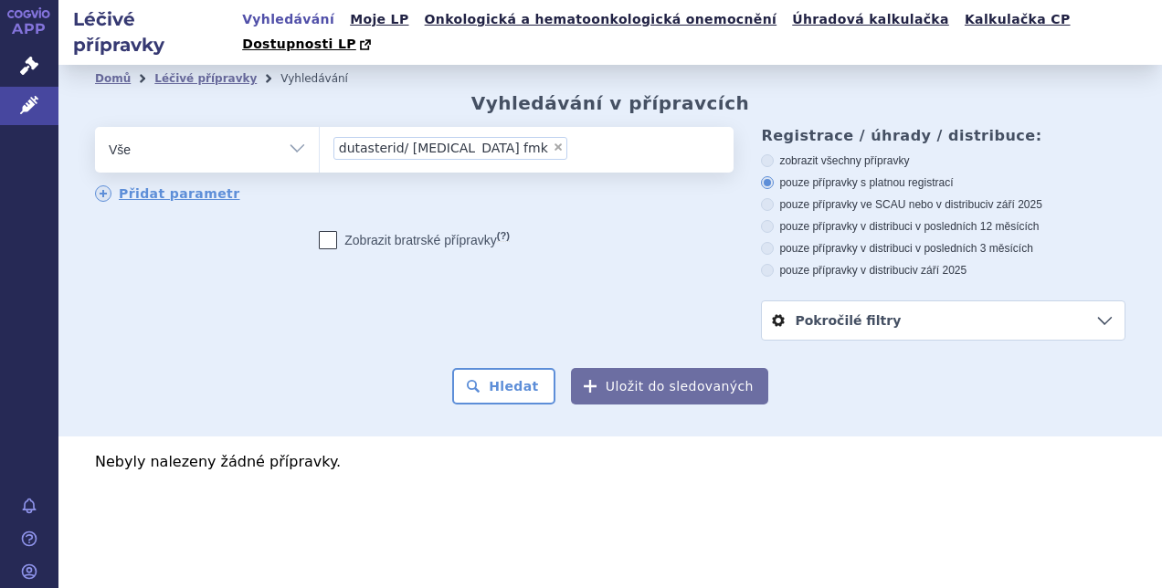
click at [553, 142] on span "×" at bounding box center [558, 147] width 11 height 11
click at [320, 126] on select "dutasterid/ [MEDICAL_DATA] fmk" at bounding box center [319, 149] width 1 height 46
select select
type input "du"
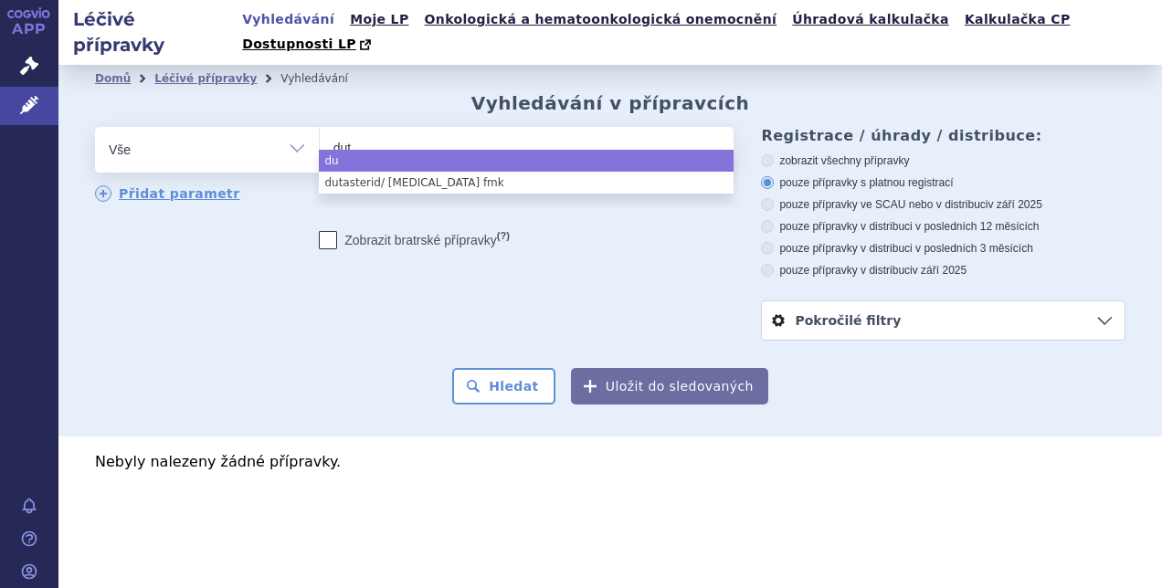
type input "duta"
type input "dutas"
type input "dutast"
type input "dutaste"
type input "dutaster"
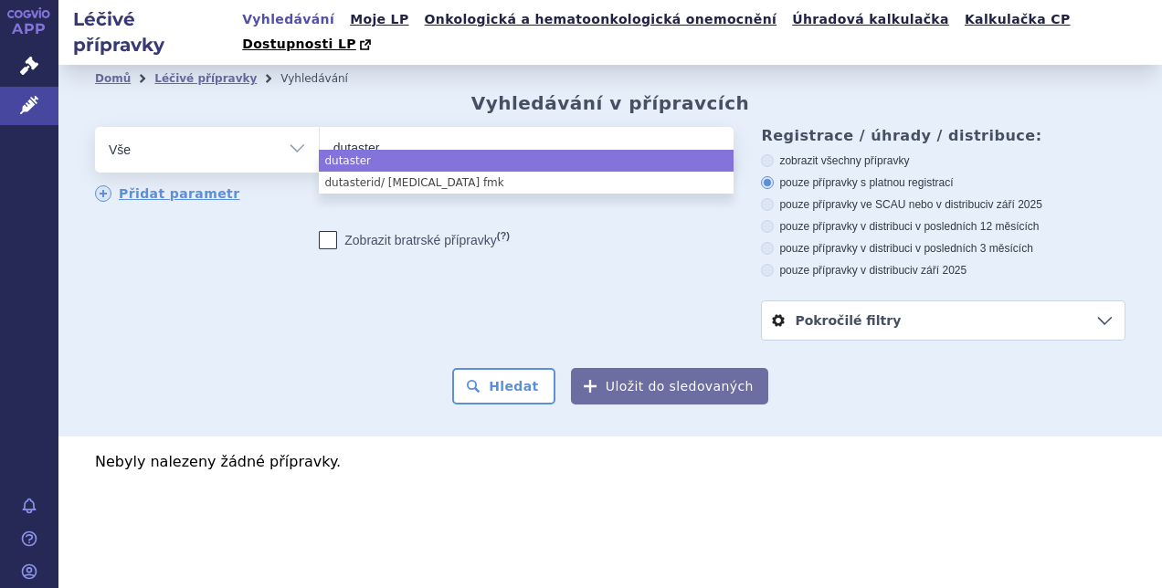
type input "dutasteri"
type input "dutasterid"
select select "dutasterid"
type input "fmk"
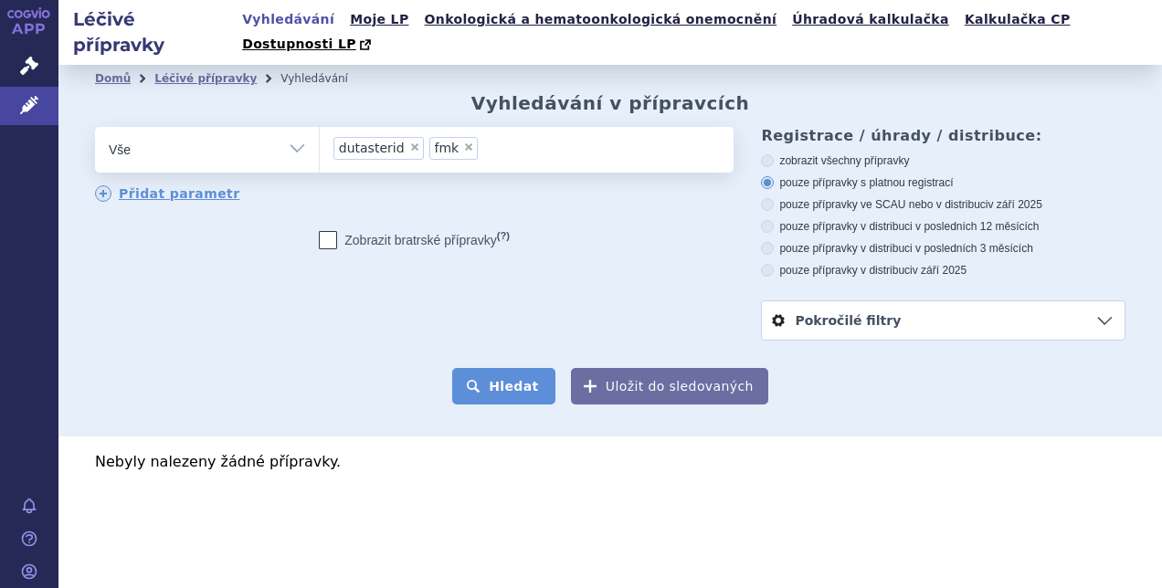
click at [516, 368] on button "Hledat" at bounding box center [503, 386] width 103 height 37
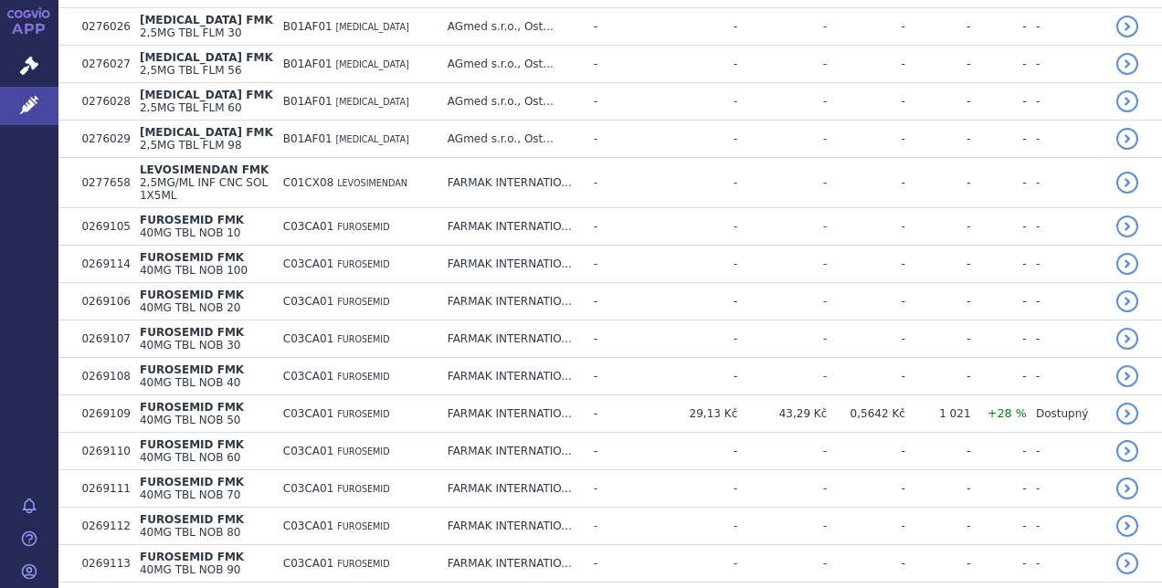
scroll to position [3721, 0]
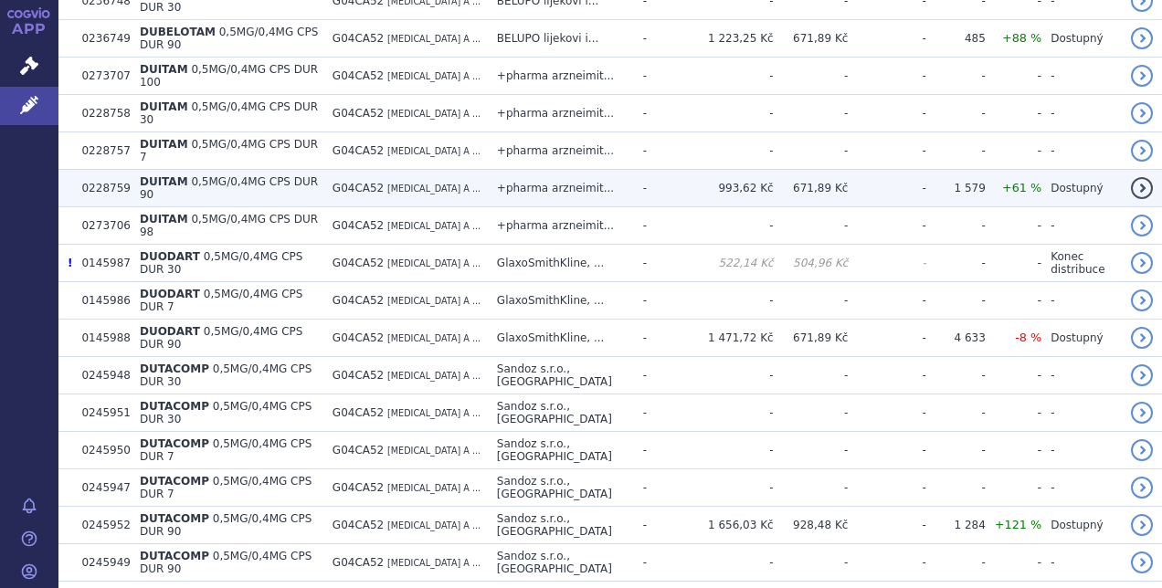
scroll to position [5854, 0]
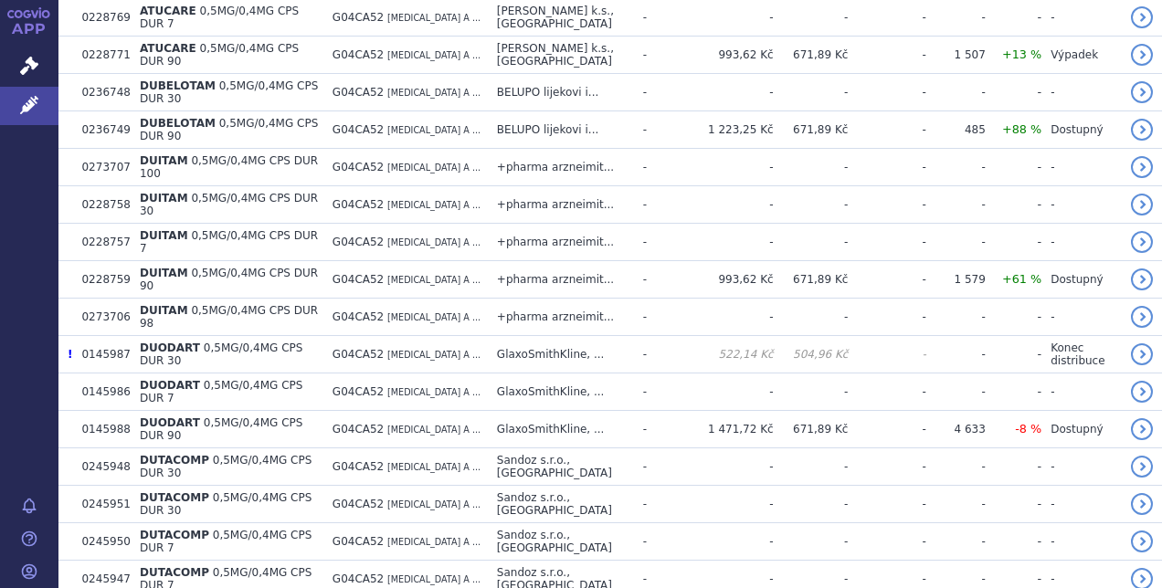
drag, startPoint x: 723, startPoint y: 330, endPoint x: 774, endPoint y: 333, distance: 50.4
copy td "993,62 Kč"
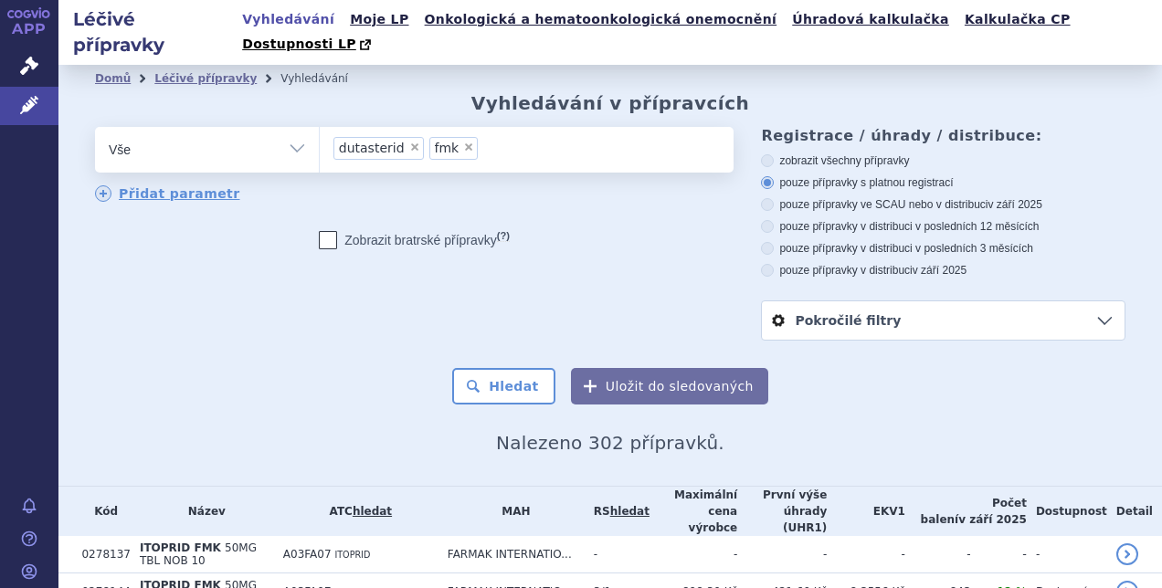
click at [463, 142] on span "×" at bounding box center [468, 147] width 11 height 11
click at [320, 126] on select "dutasterid fmk" at bounding box center [319, 149] width 1 height 46
click at [409, 142] on span "×" at bounding box center [414, 147] width 11 height 11
click at [320, 126] on select "dutasterid fmk" at bounding box center [319, 149] width 1 height 46
select select
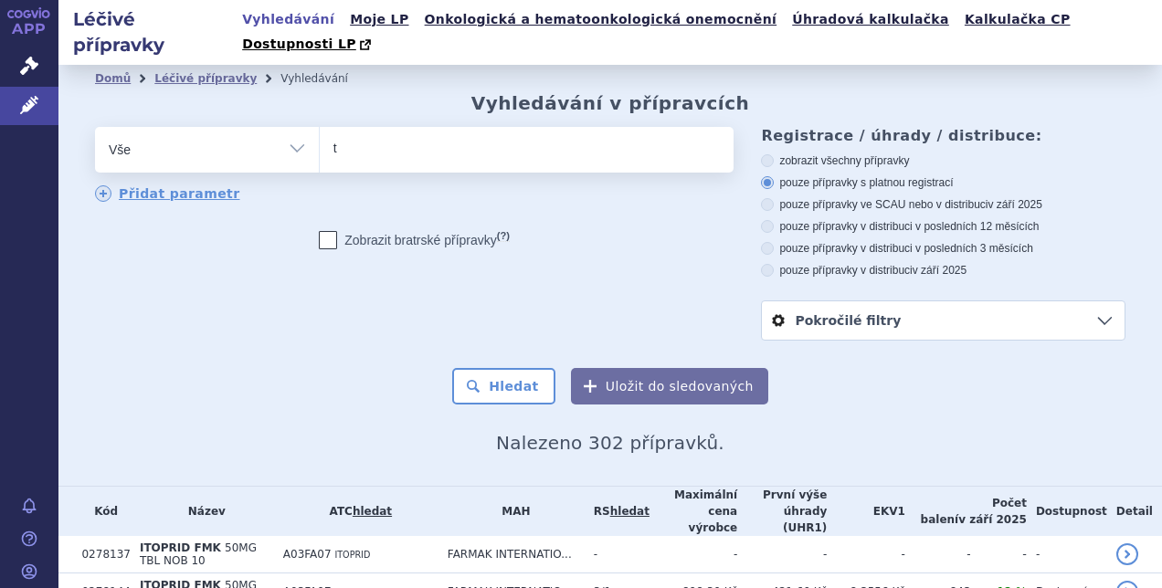
type input "ta"
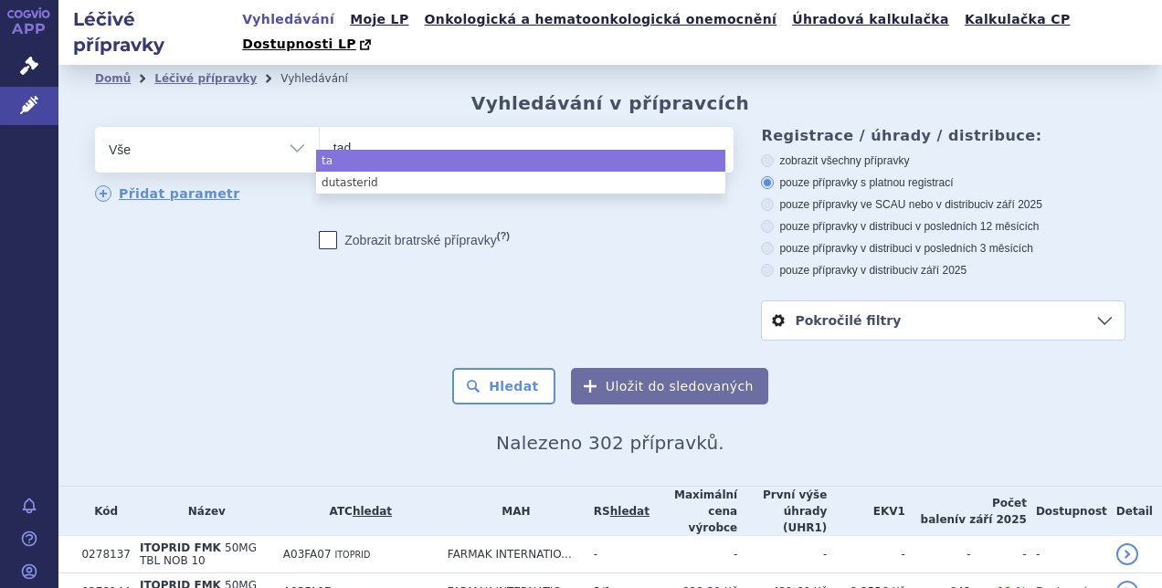
type input "tada"
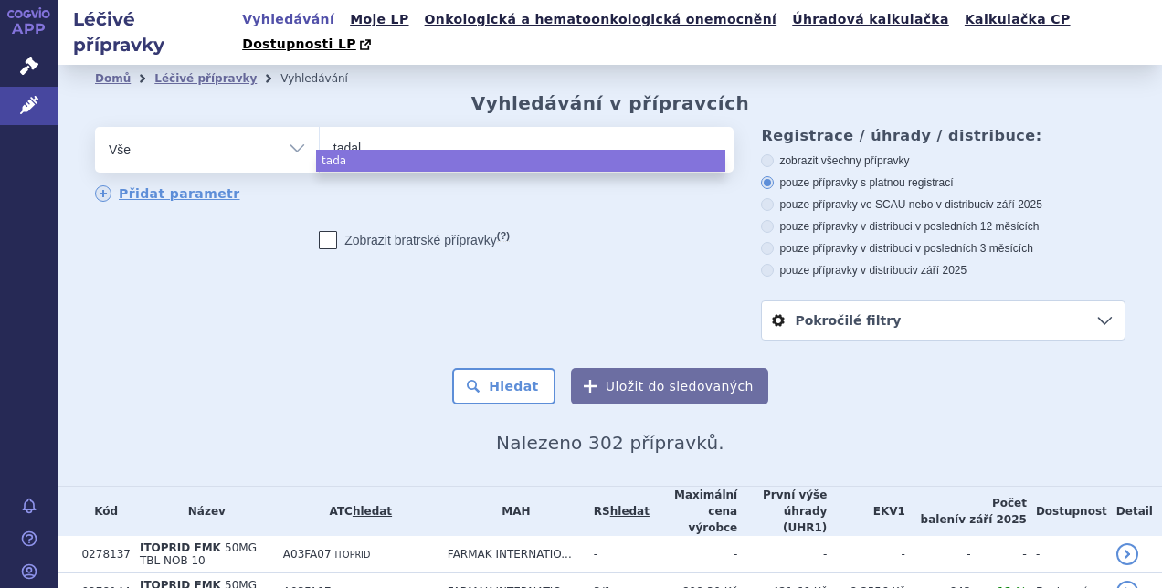
type input "tadala"
type input "tadalaf"
type input "tadalafi"
type input "tadalafil"
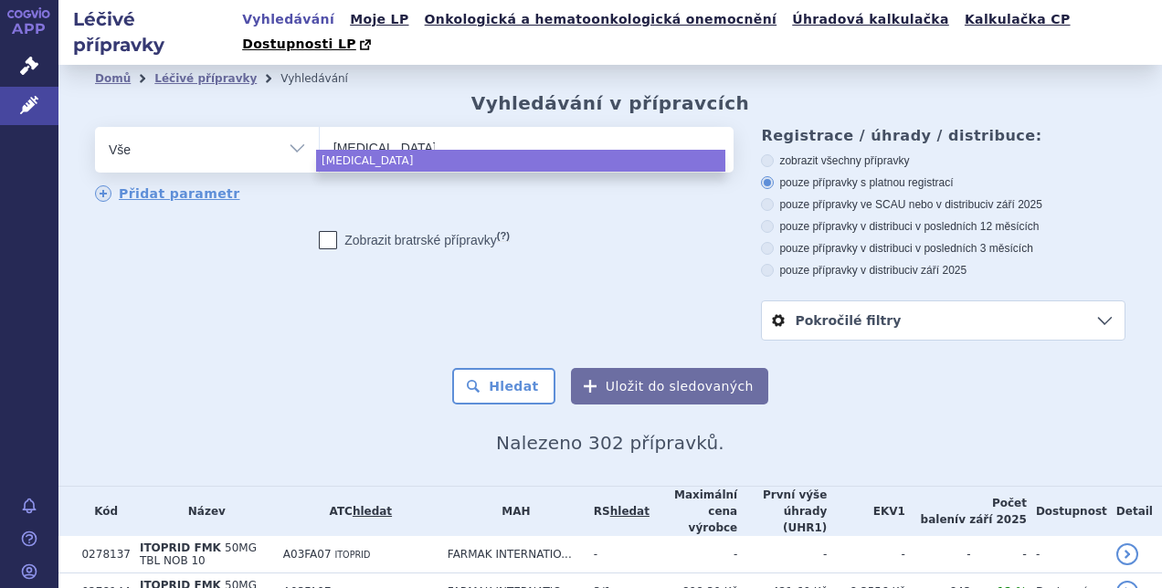
type input "tadalafil fm"
type input "tadalafil fmk"
select select "tadalafil fmk"
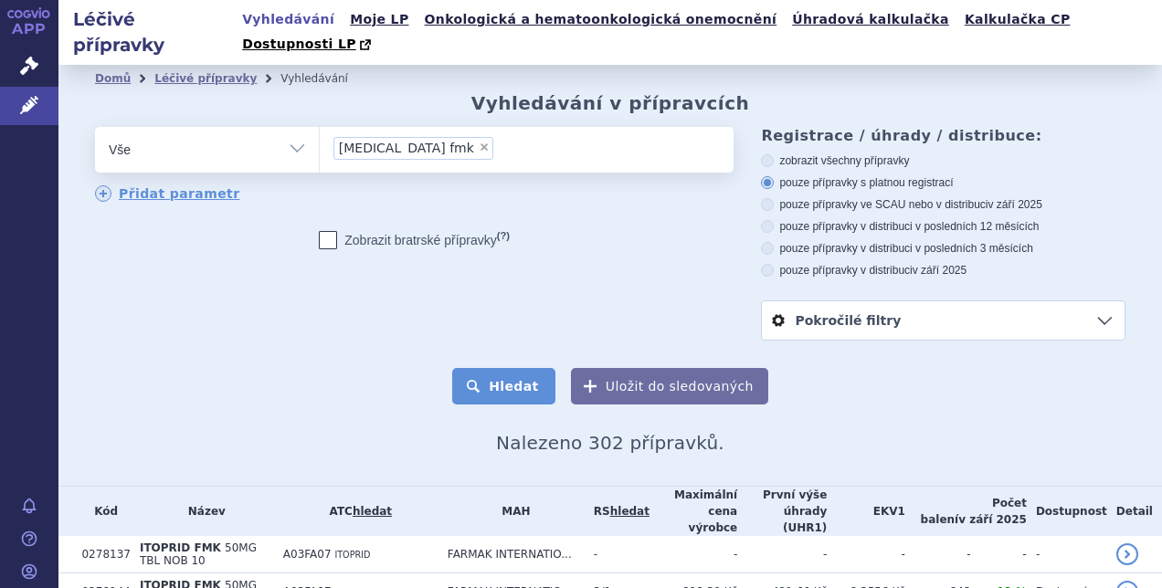
click at [511, 368] on button "Hledat" at bounding box center [503, 386] width 103 height 37
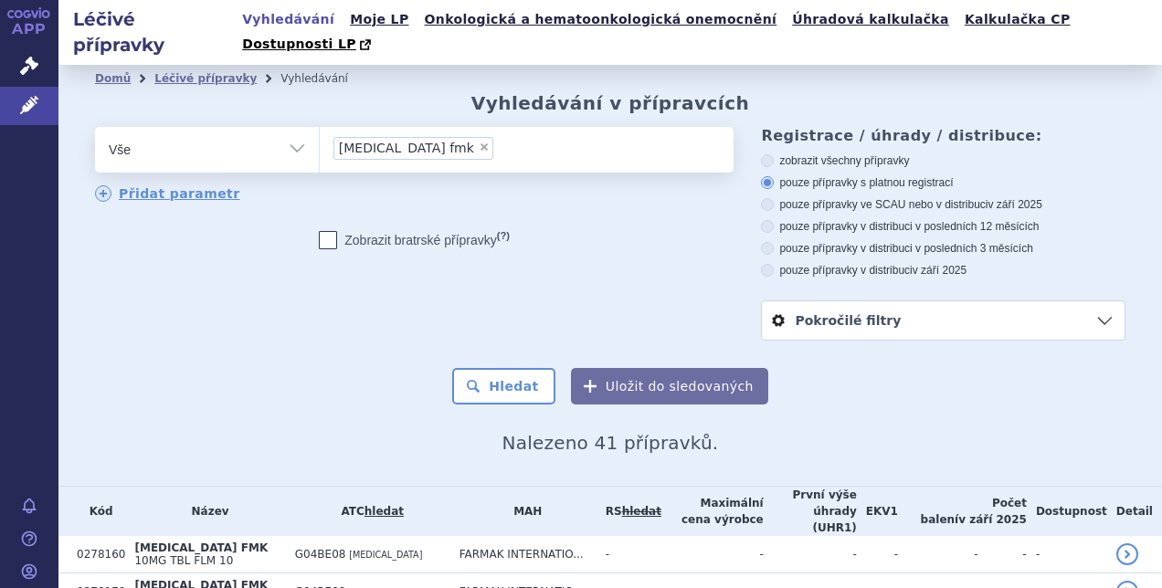
click at [479, 142] on span "×" at bounding box center [484, 147] width 11 height 11
click at [320, 126] on select "tadalafil fmk" at bounding box center [319, 149] width 1 height 46
select select
type input "va"
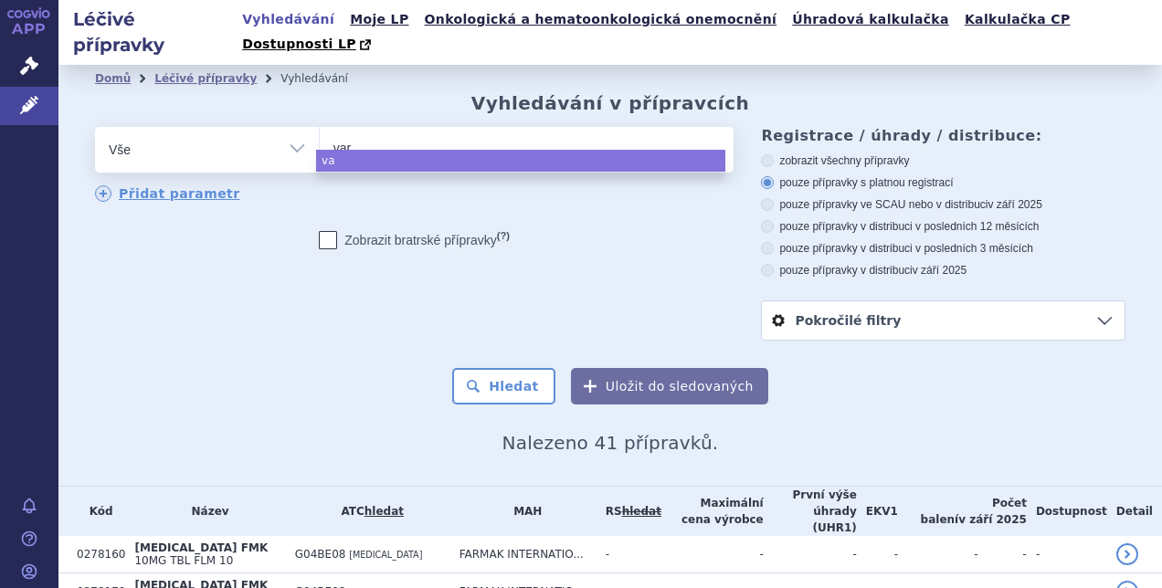
type input "vare"
type input "varr"
type input "varrde"
type input "varrd"
type input "vard"
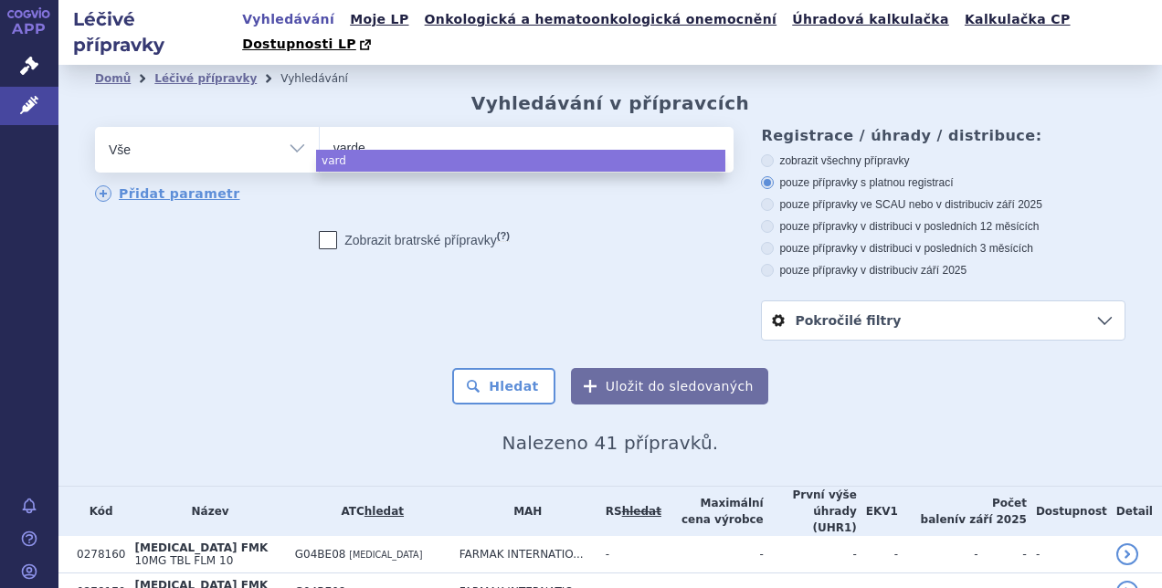
type input "vardes"
type input "vardessi"
type input "vardessin"
select select "vardessin"
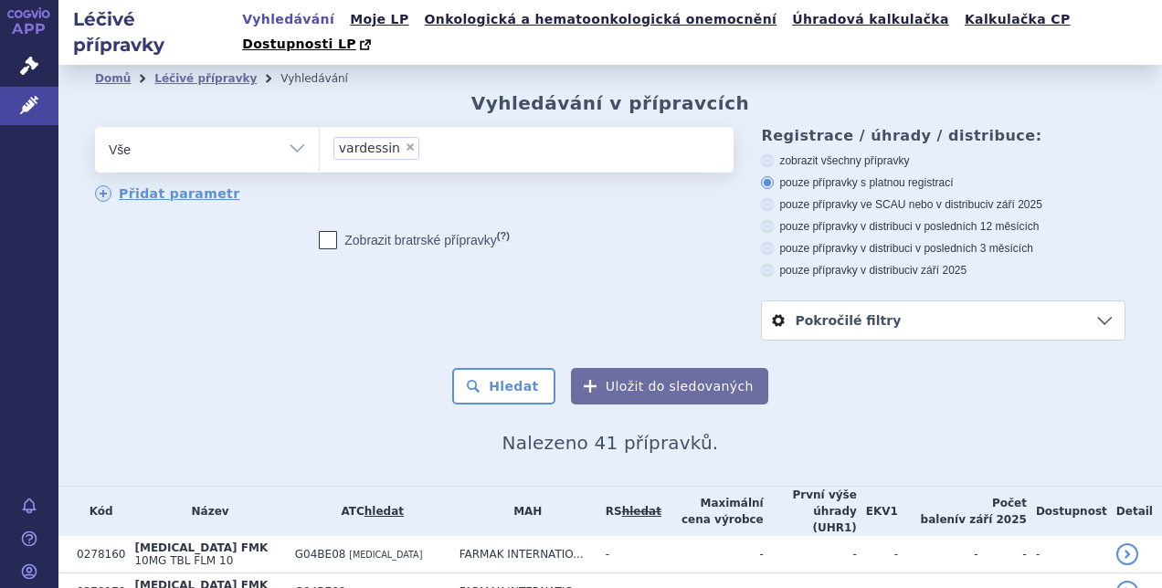
click at [475, 342] on form "odstranit Vše Přípravek/SUKL kód MAH VPOIS ATC/Aktivní látka × (?)" at bounding box center [610, 266] width 1030 height 278
click at [479, 368] on button "Hledat" at bounding box center [503, 386] width 103 height 37
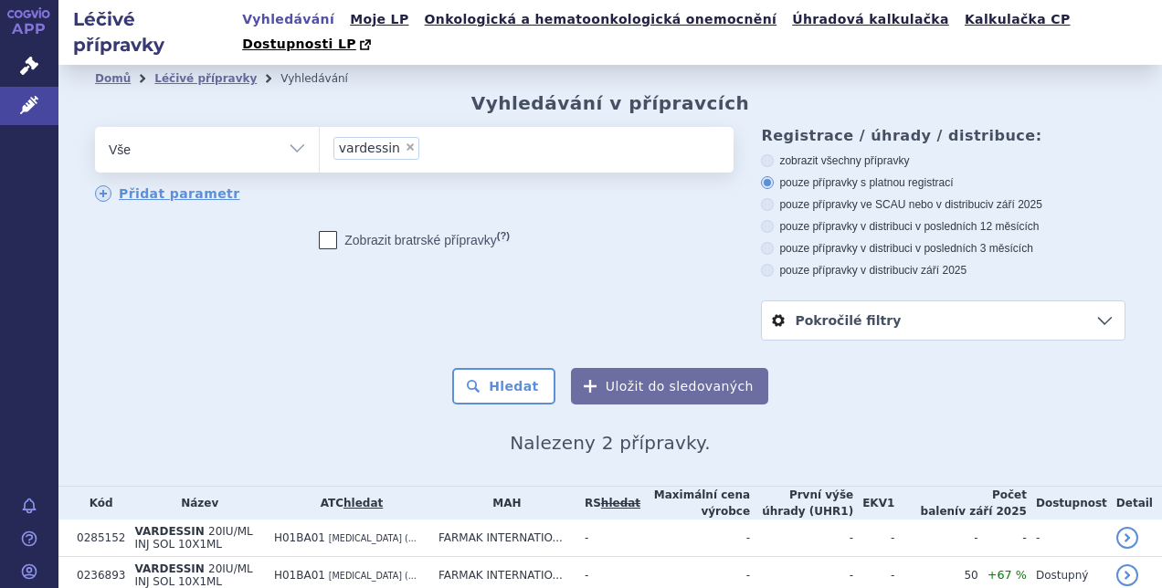
scroll to position [55, 0]
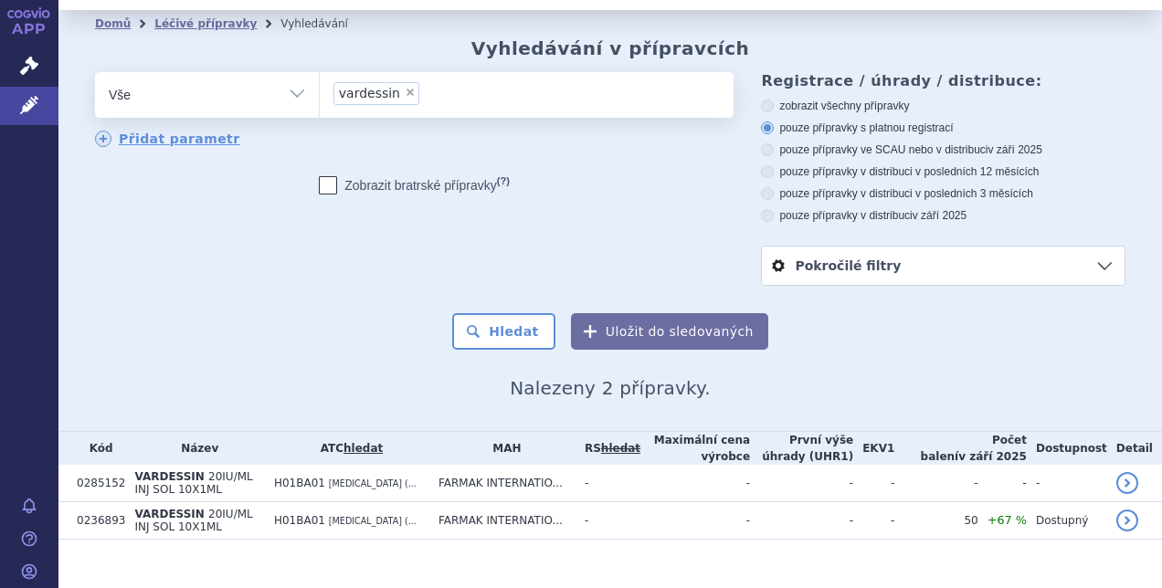
click at [396, 82] on li "× vardessin" at bounding box center [376, 93] width 86 height 23
click at [320, 75] on select "vardessin" at bounding box center [319, 94] width 1 height 46
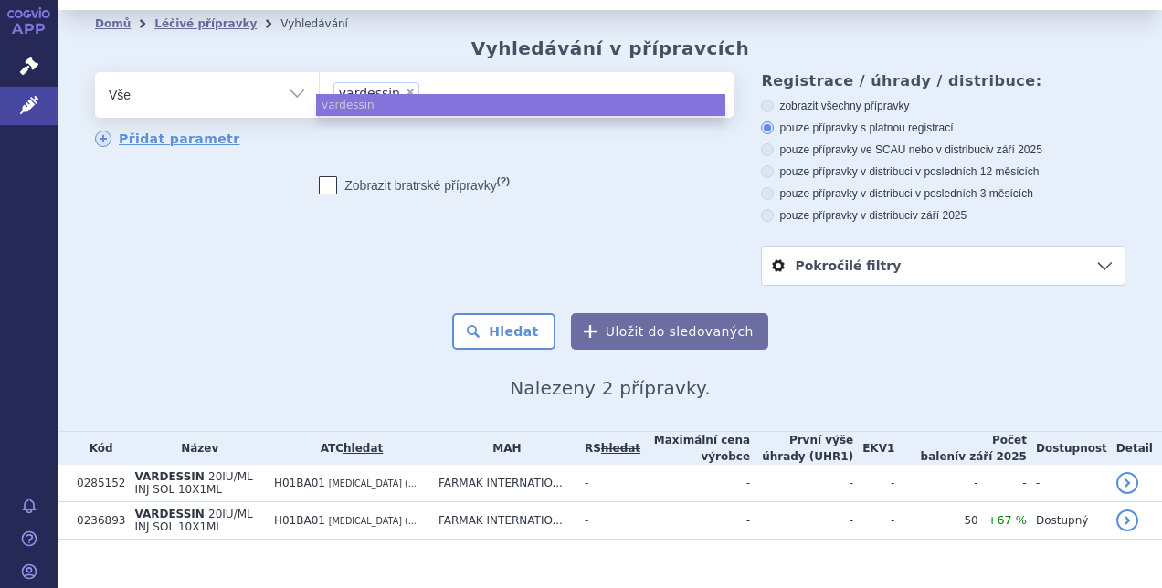
click at [405, 87] on span "×" at bounding box center [410, 92] width 11 height 11
click at [320, 71] on select "vardessin" at bounding box center [319, 94] width 1 height 46
select select
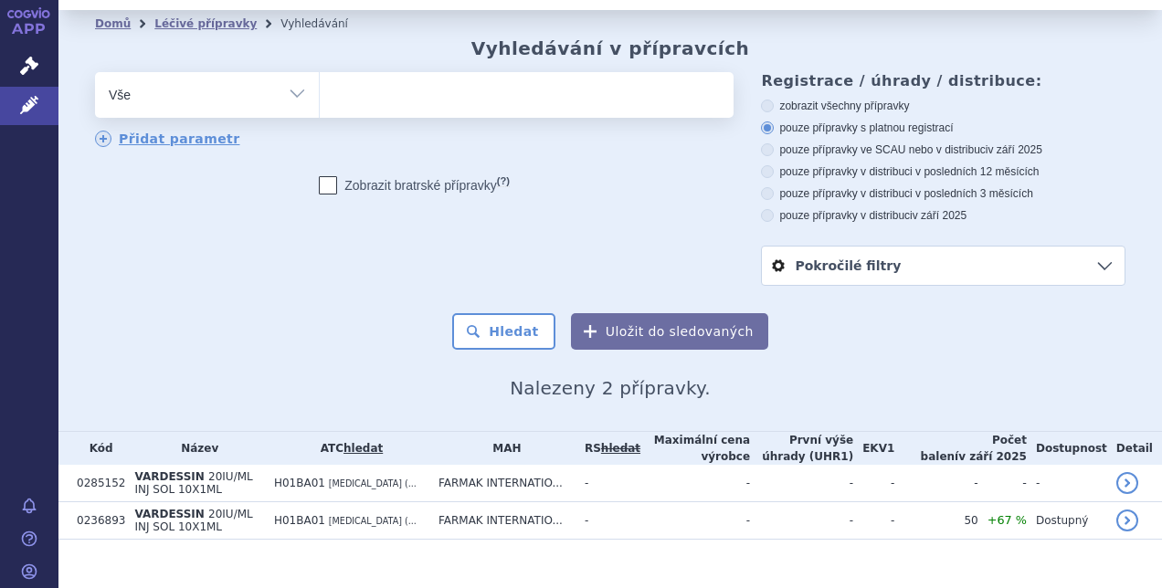
click at [398, 74] on ul at bounding box center [524, 91] width 409 height 38
click at [320, 74] on select "vardessin" at bounding box center [319, 94] width 1 height 46
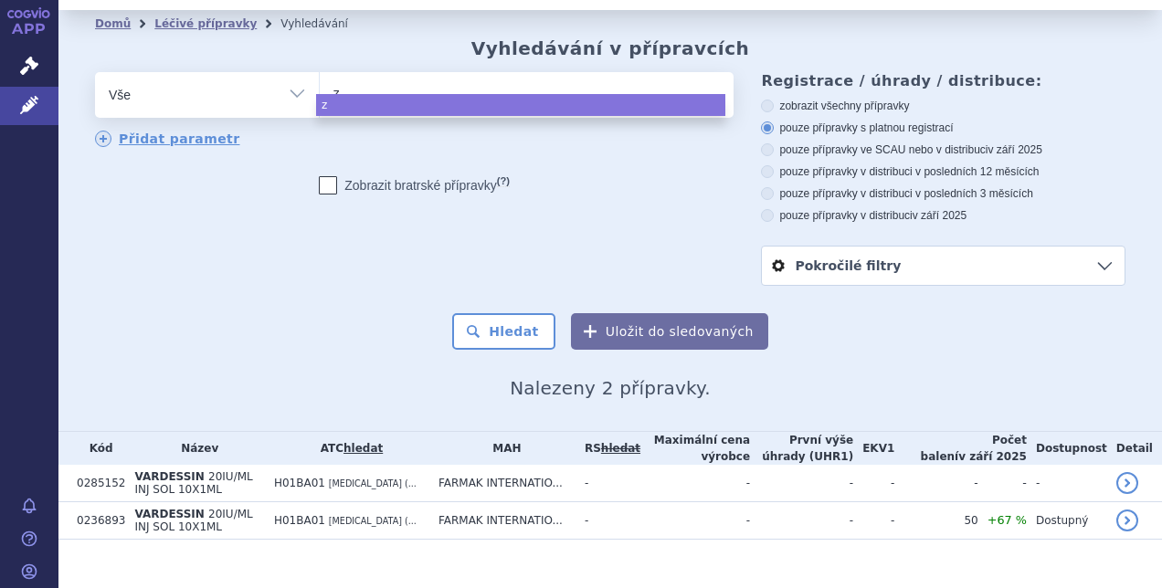
type input "zo"
type input "zol"
type input "zolp"
type input "zolpid"
type input "zolpidem"
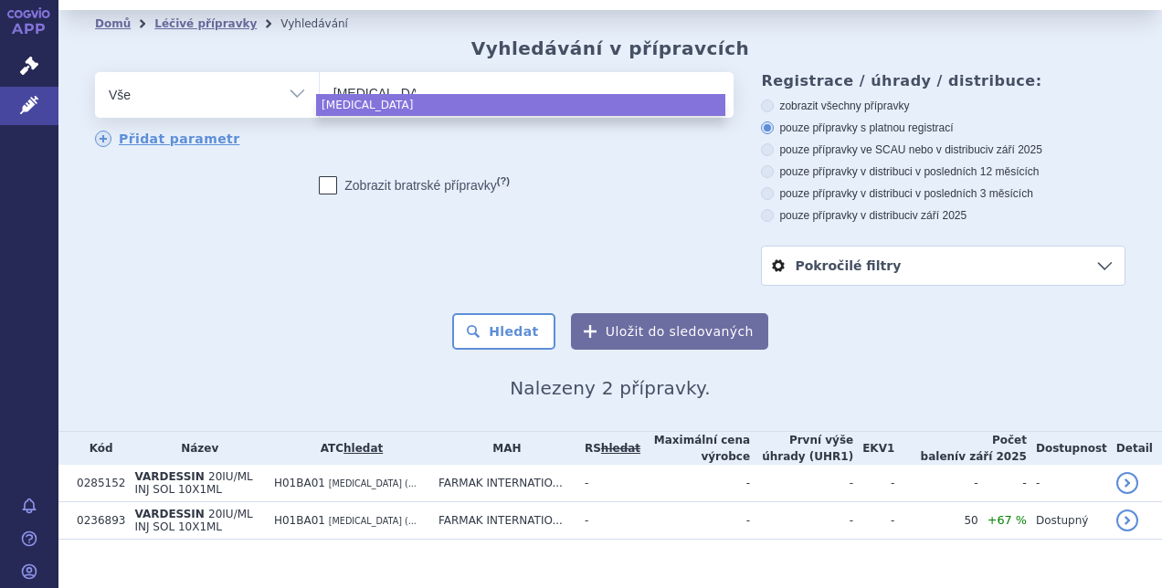
type input "zolpidem"
type input "zolpidem fm"
type input "[MEDICAL_DATA] fmk"
select select "[MEDICAL_DATA] fmk"
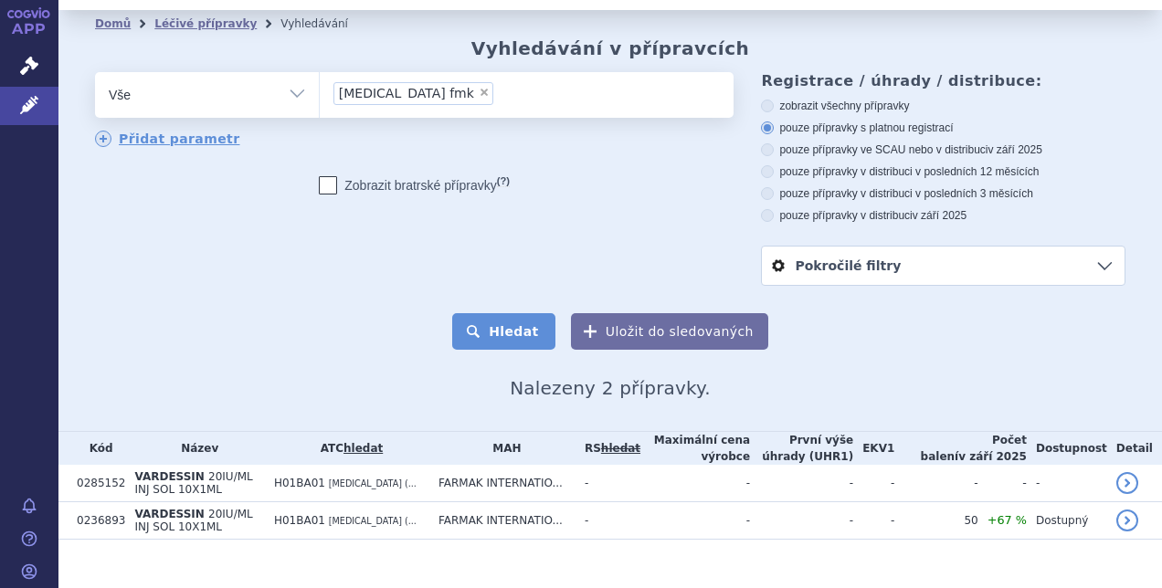
click at [504, 313] on button "Hledat" at bounding box center [503, 331] width 103 height 37
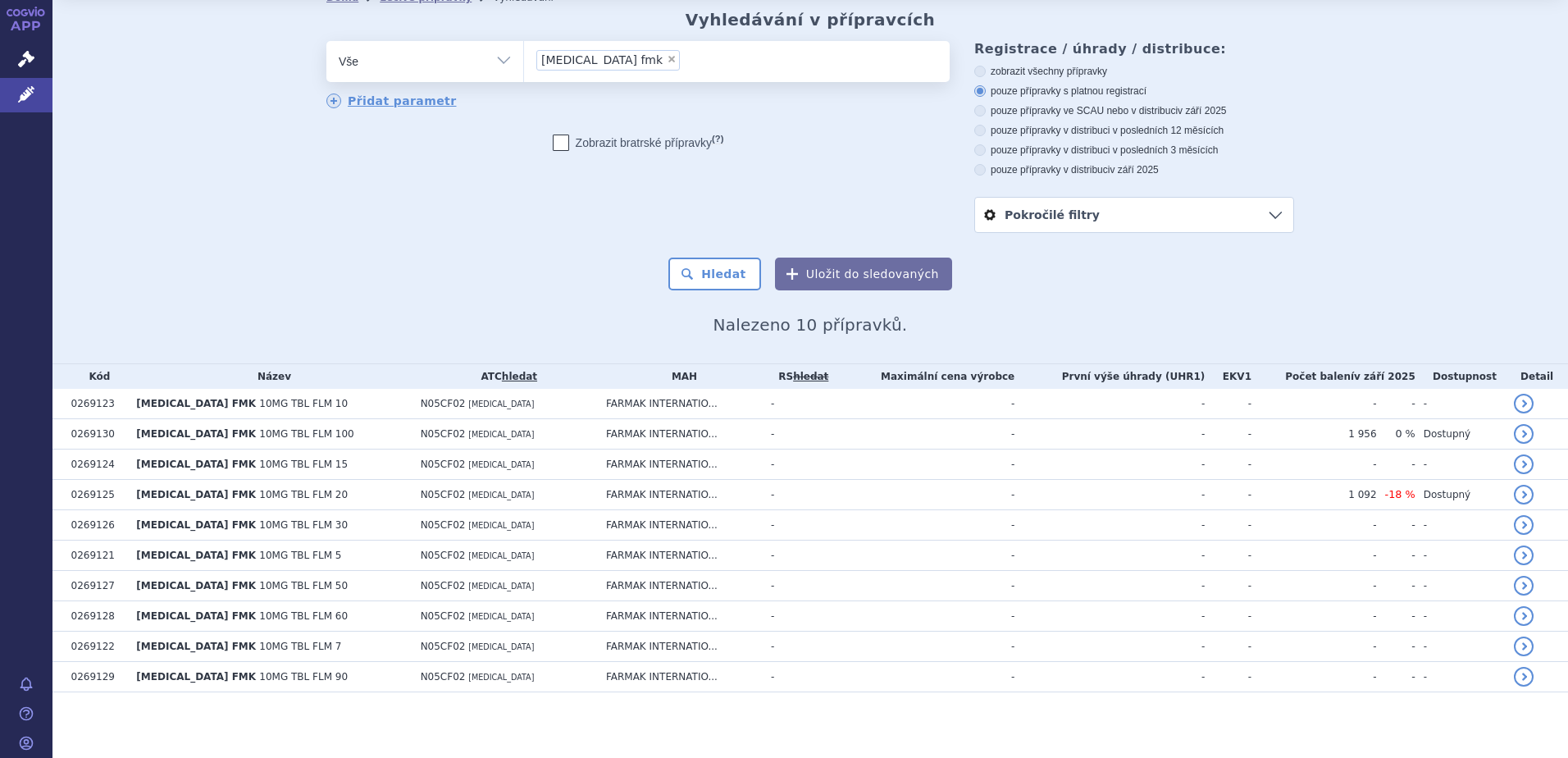
scroll to position [52, 0]
